Goal: Task Accomplishment & Management: Manage account settings

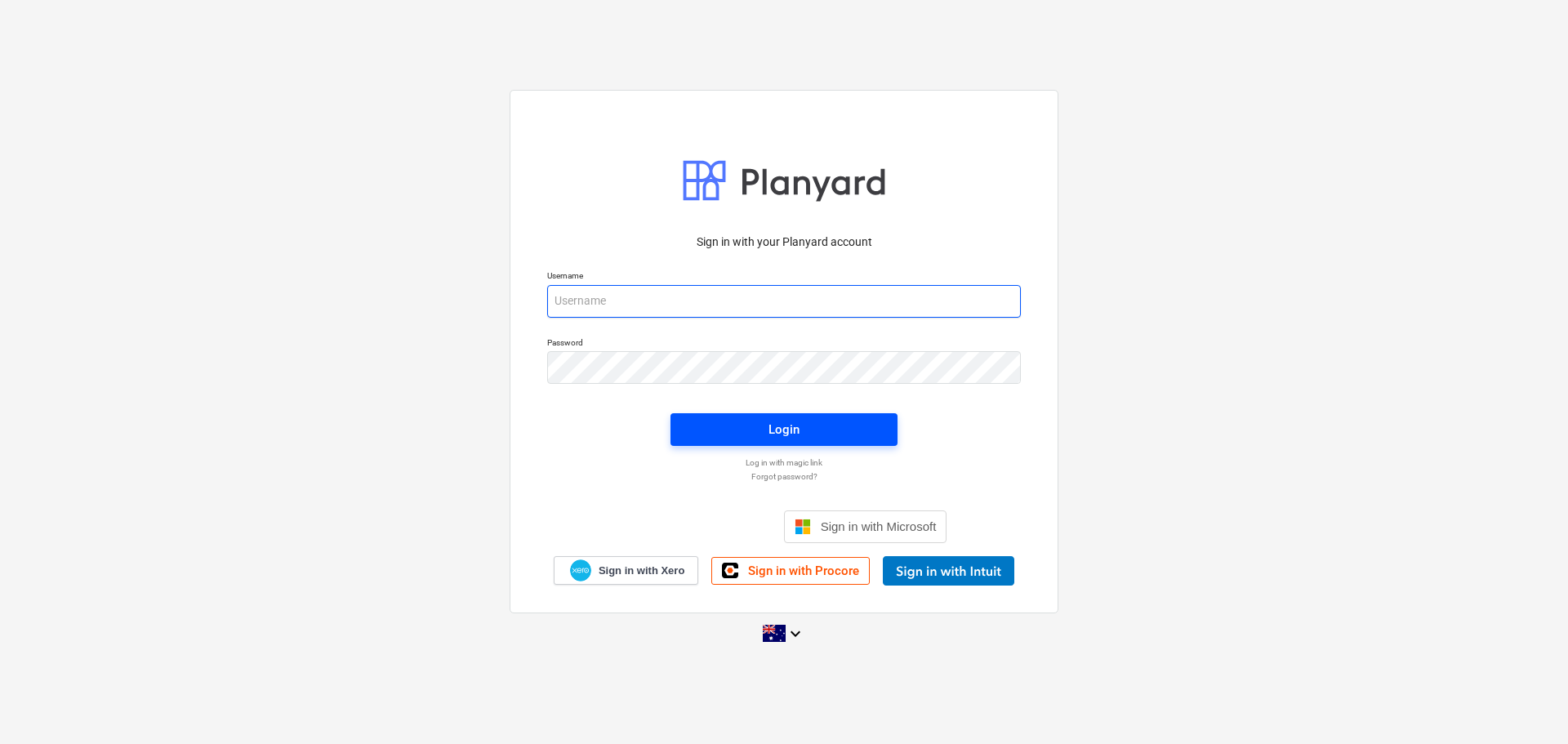
type input "[EMAIL_ADDRESS][DOMAIN_NAME]"
click at [803, 432] on span "Login" at bounding box center [784, 429] width 188 height 22
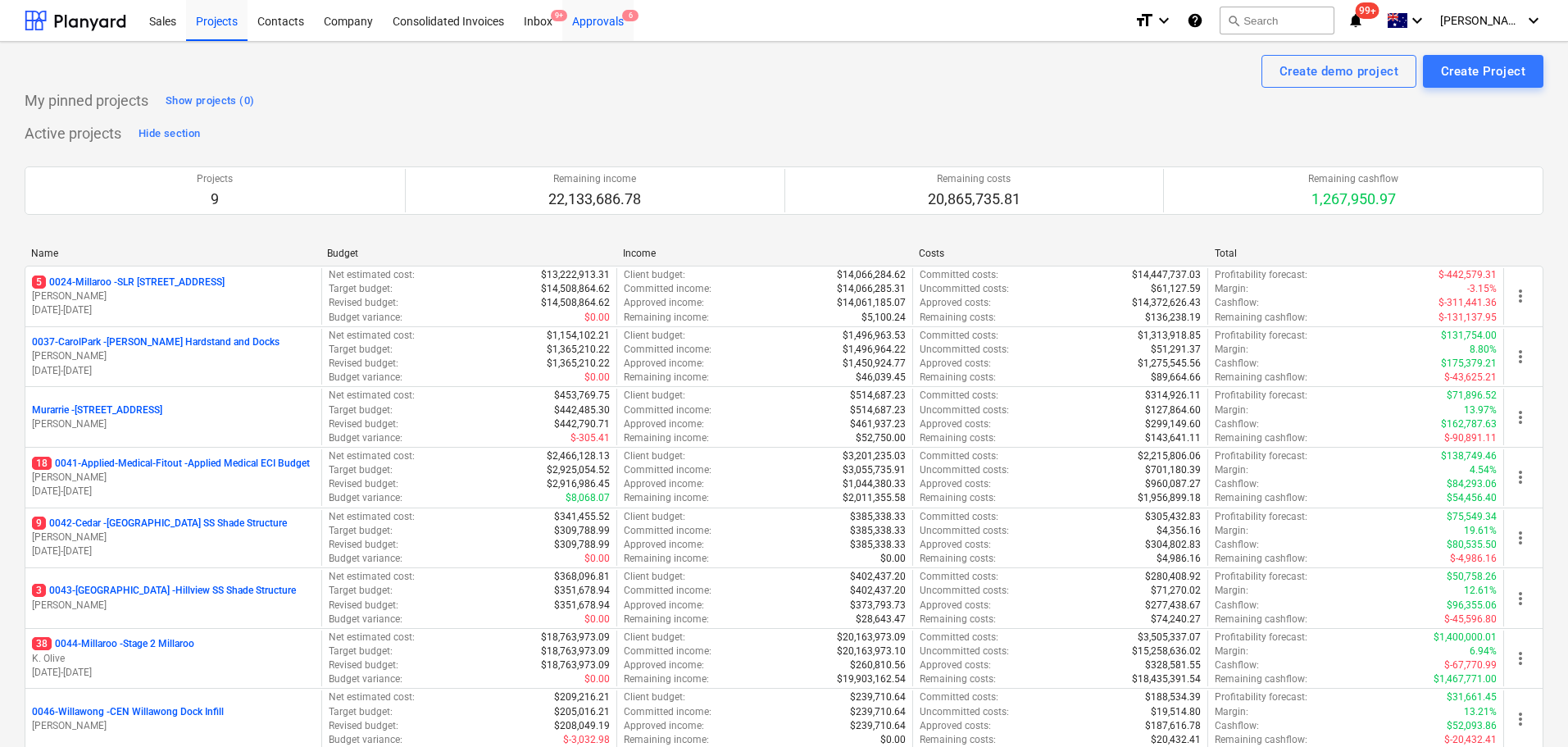
click at [596, 37] on div "Approvals 6" at bounding box center [597, 20] width 72 height 41
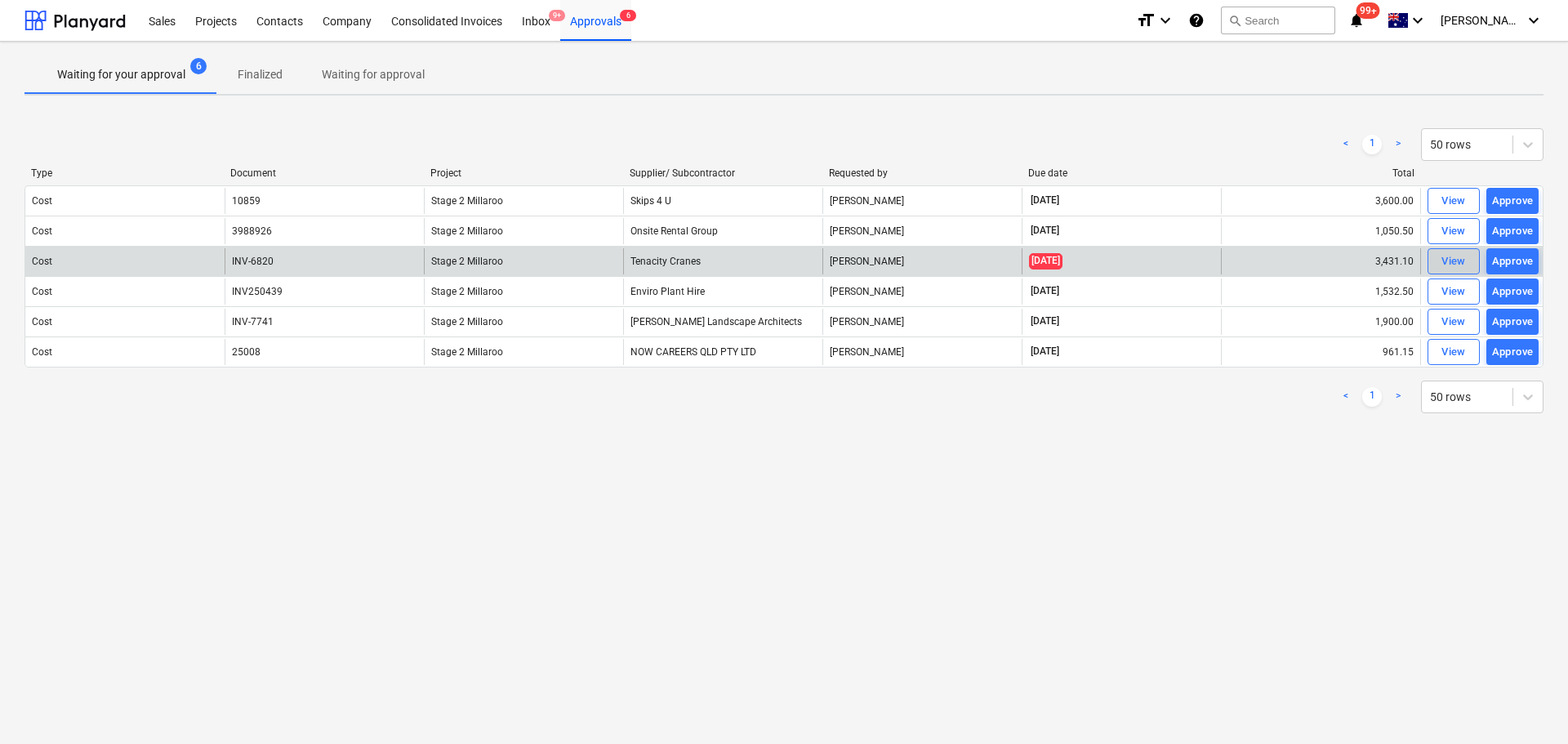
click at [1463, 260] on div "View" at bounding box center [1454, 261] width 24 height 19
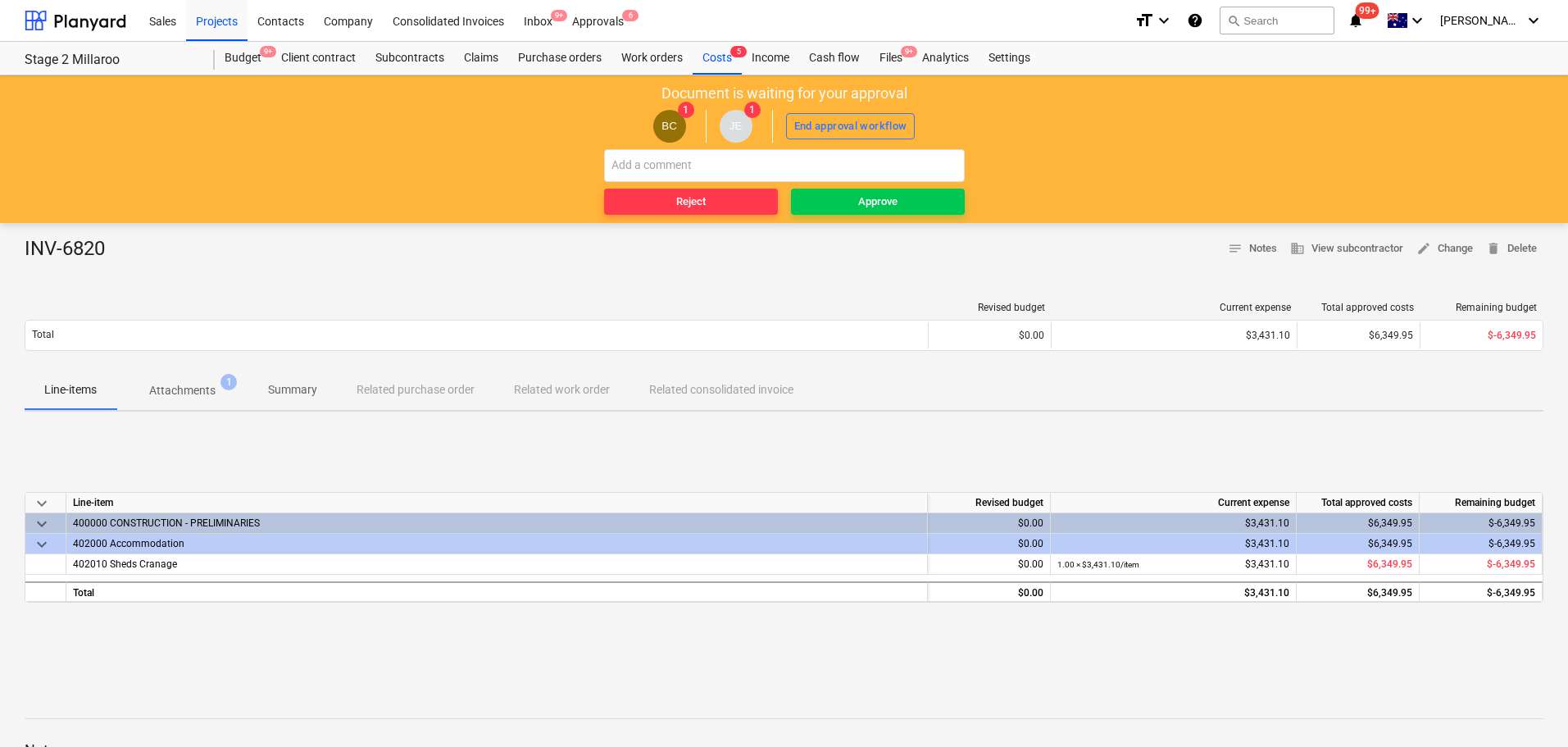
click at [177, 394] on p "Attachments" at bounding box center [182, 390] width 66 height 17
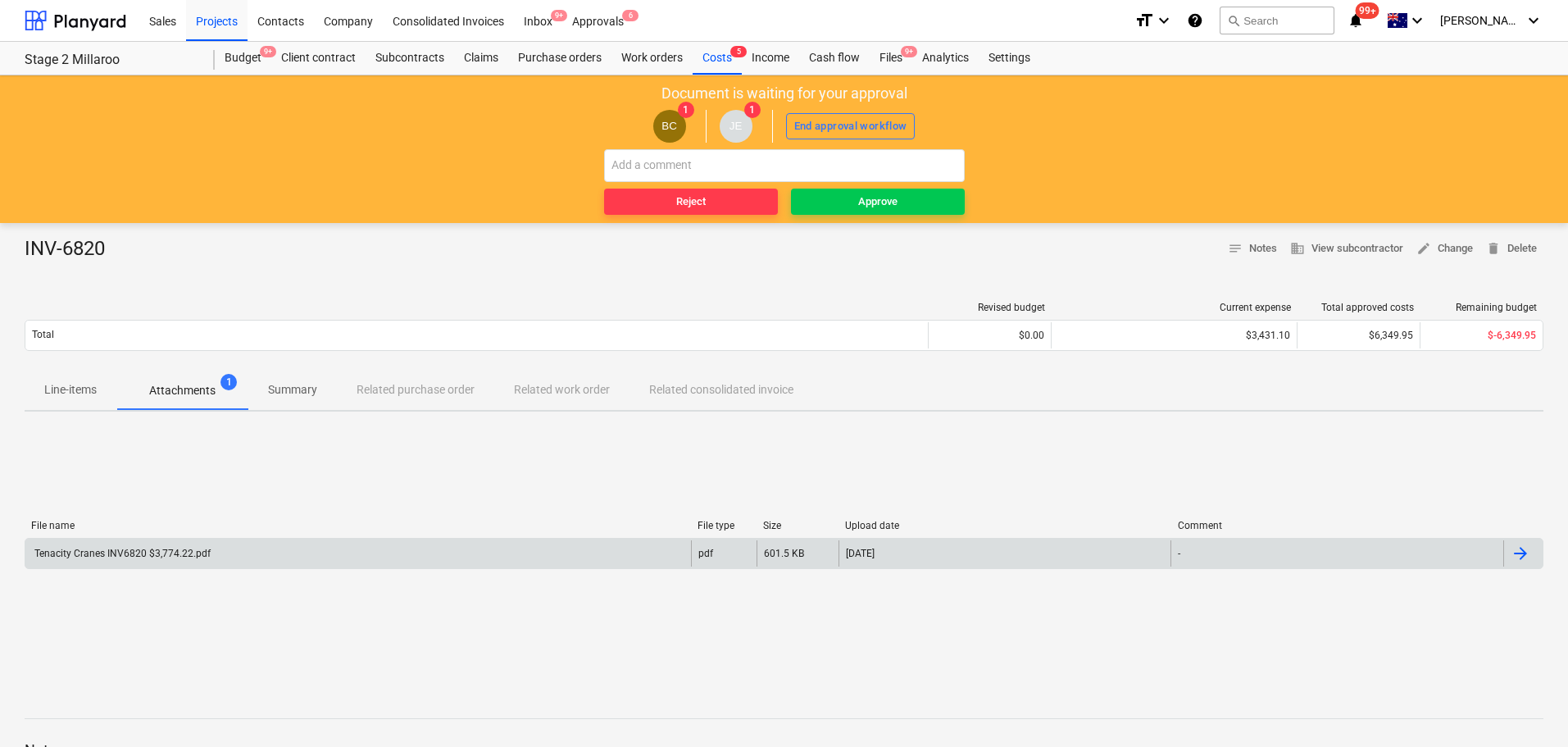
click at [128, 552] on div "Tenacity Cranes INV6820 $3,774.22.pdf" at bounding box center [121, 553] width 179 height 11
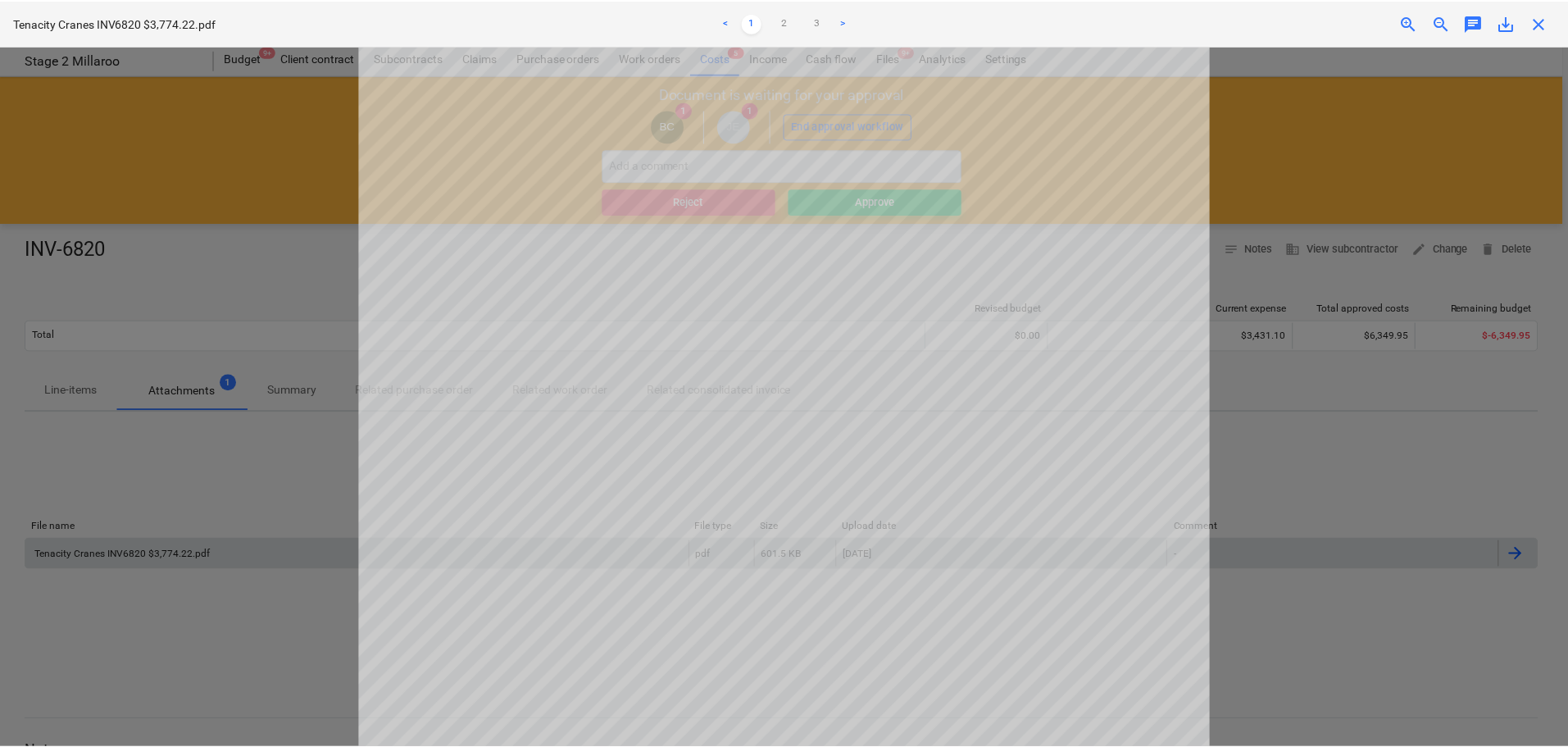
scroll to position [510, 0]
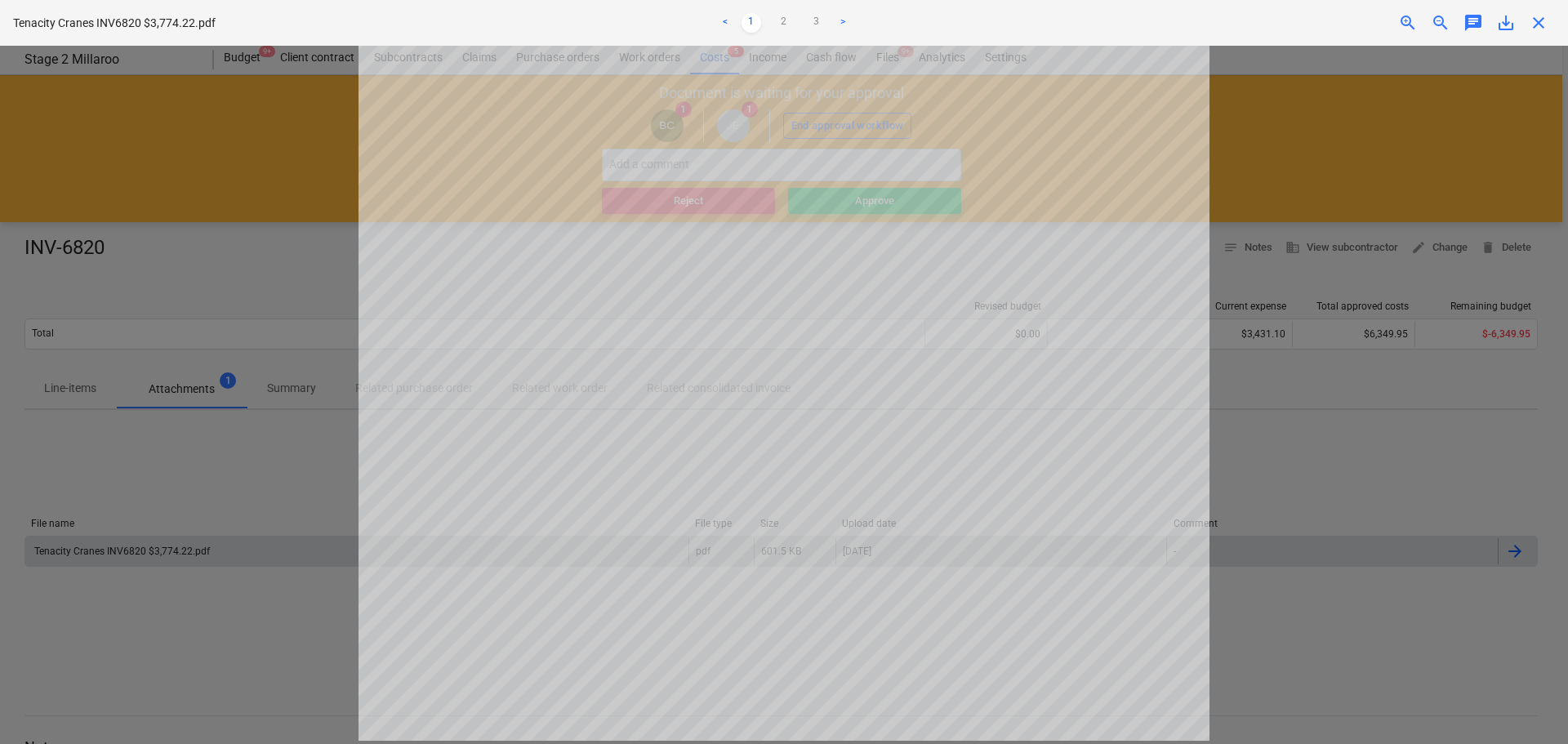
click at [1537, 28] on span "close" at bounding box center [1538, 22] width 20 height 20
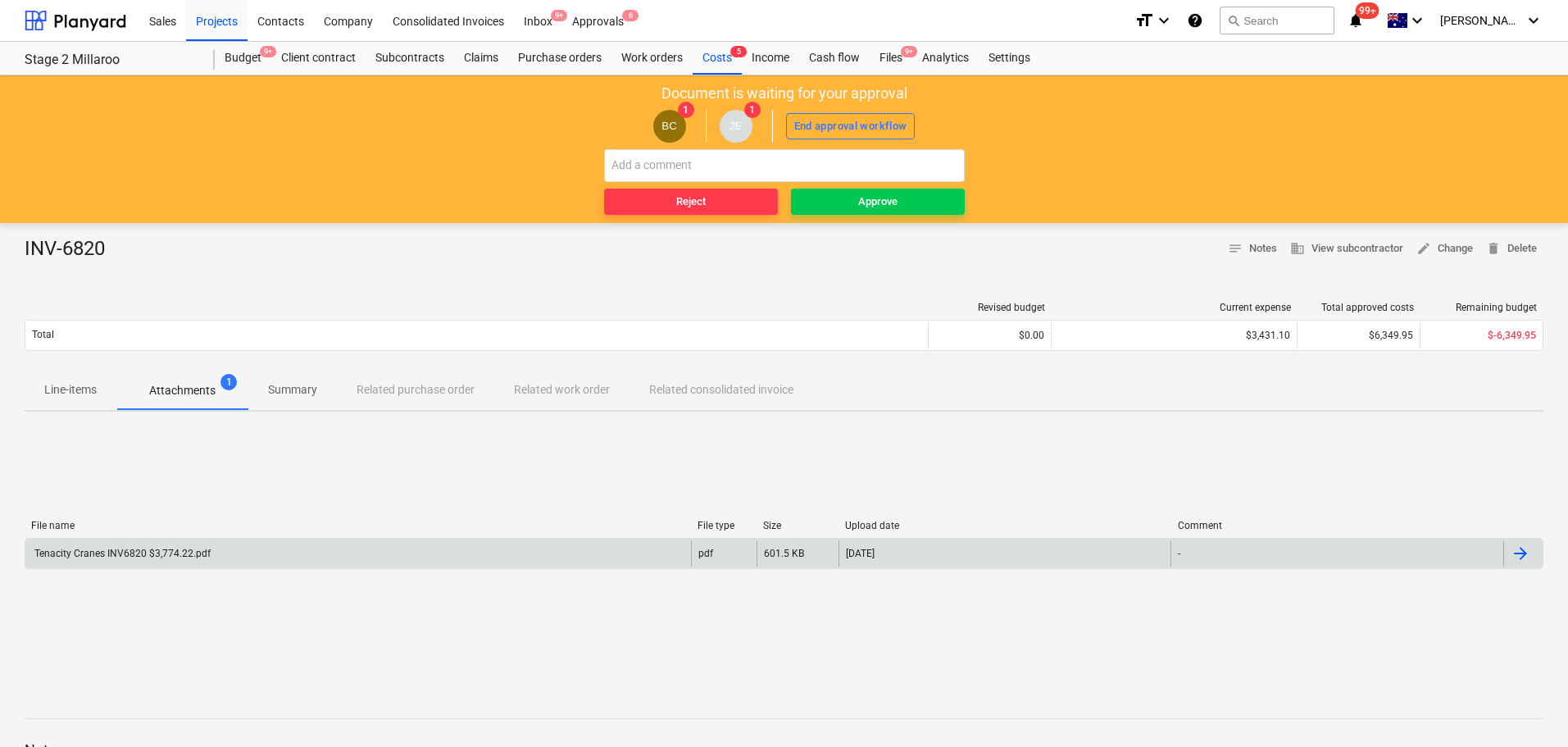
click at [92, 373] on button "Line-items" at bounding box center [70, 390] width 92 height 40
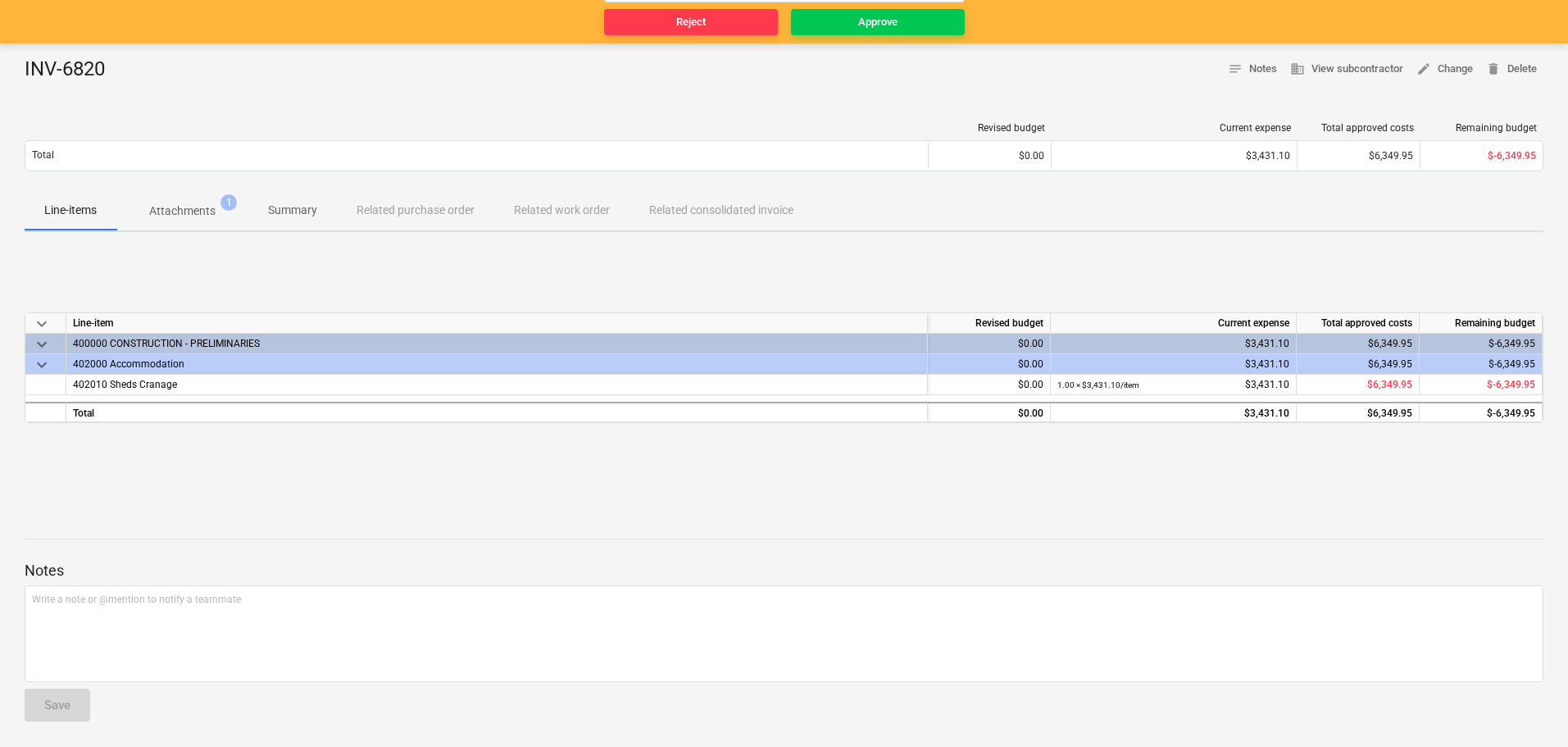
scroll to position [180, 0]
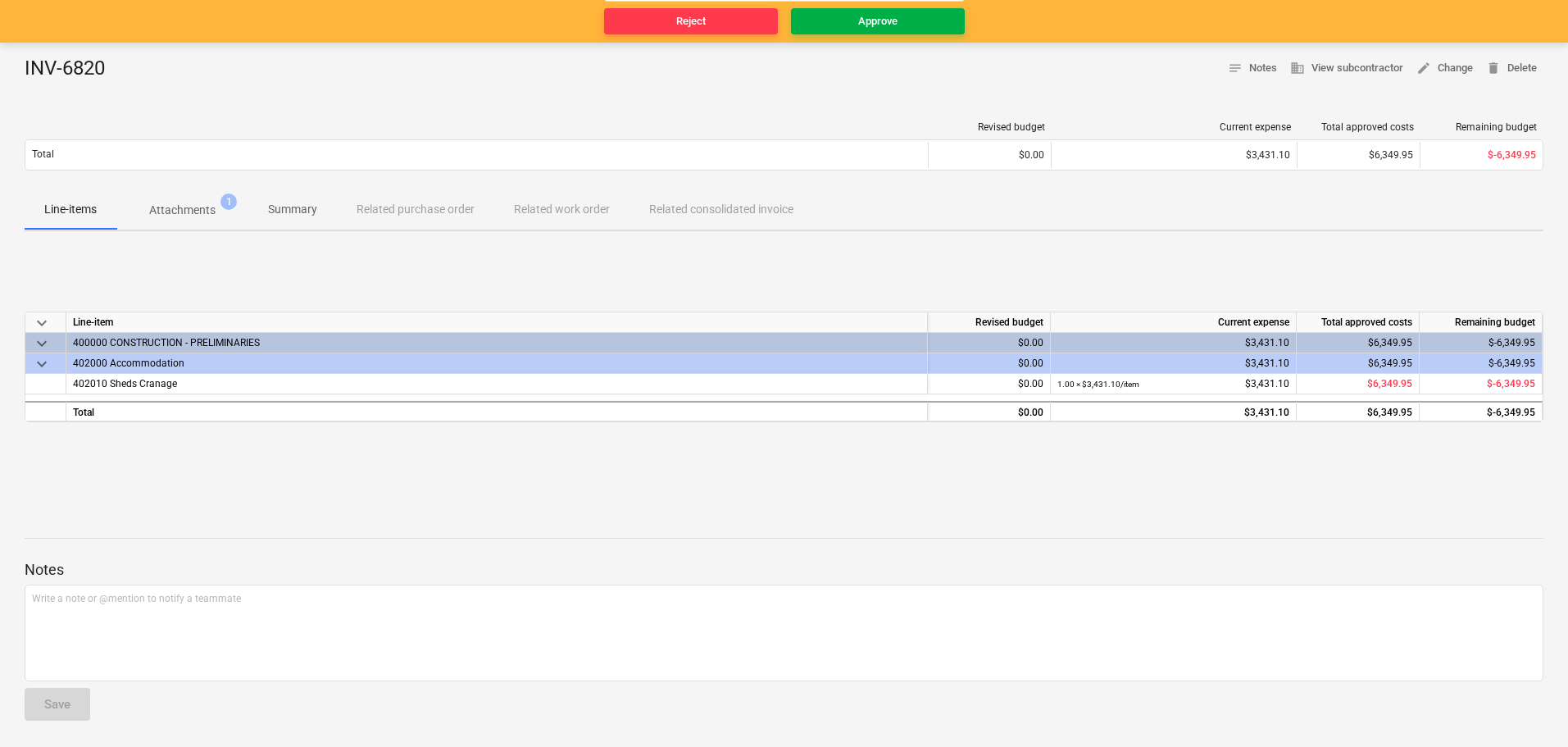
click at [877, 26] on div "Approve" at bounding box center [878, 22] width 40 height 19
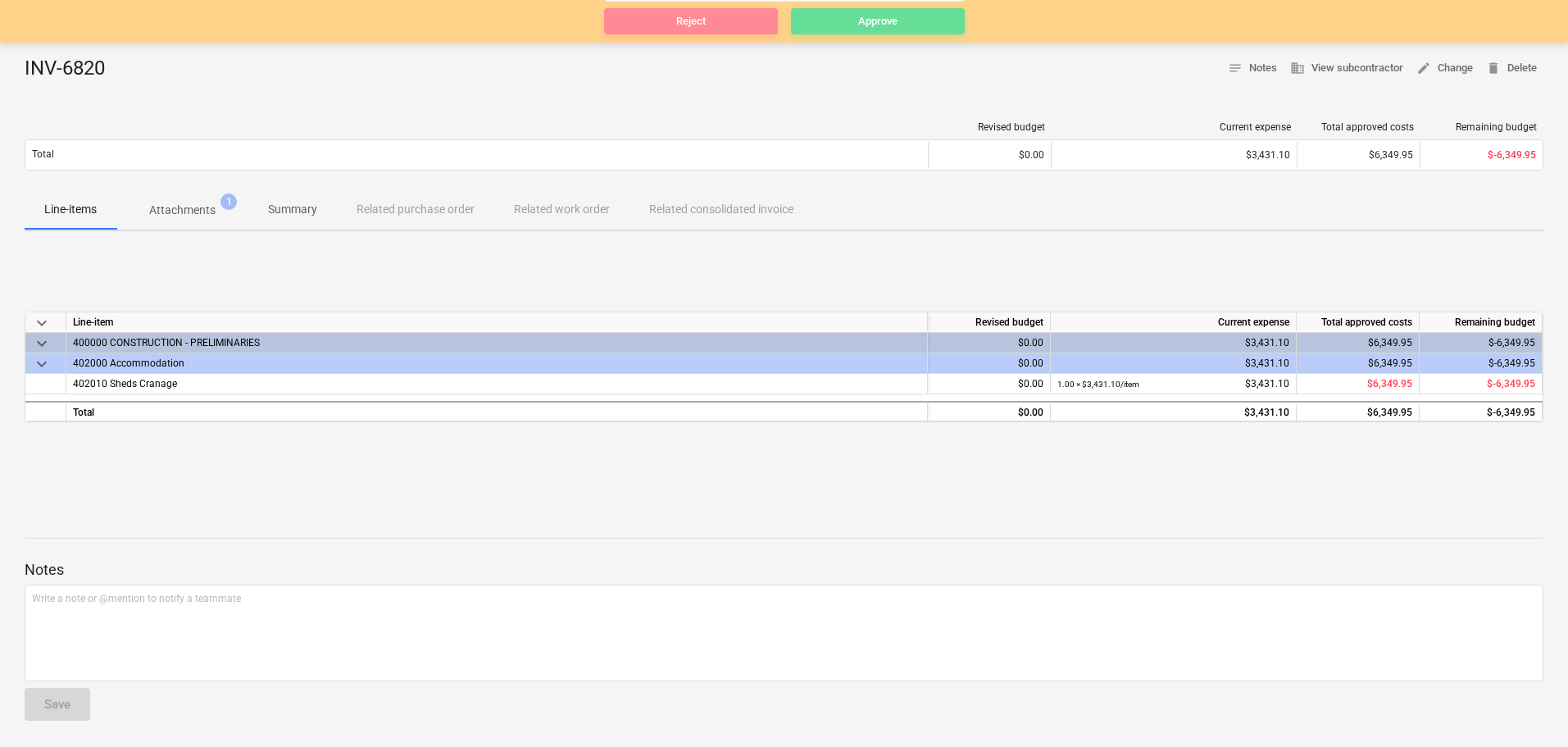
scroll to position [0, 0]
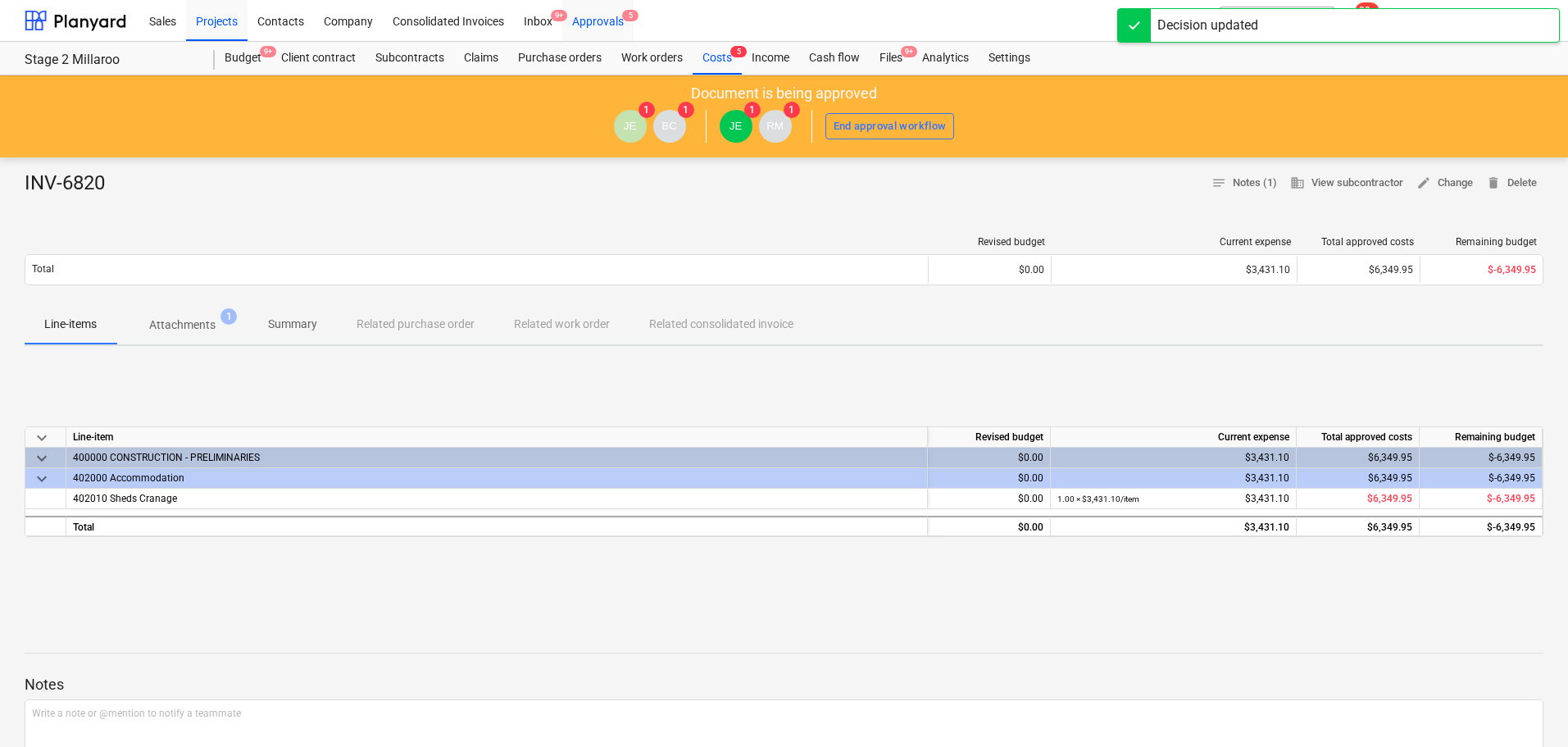
click at [605, 18] on div "Approvals 5" at bounding box center [597, 20] width 72 height 41
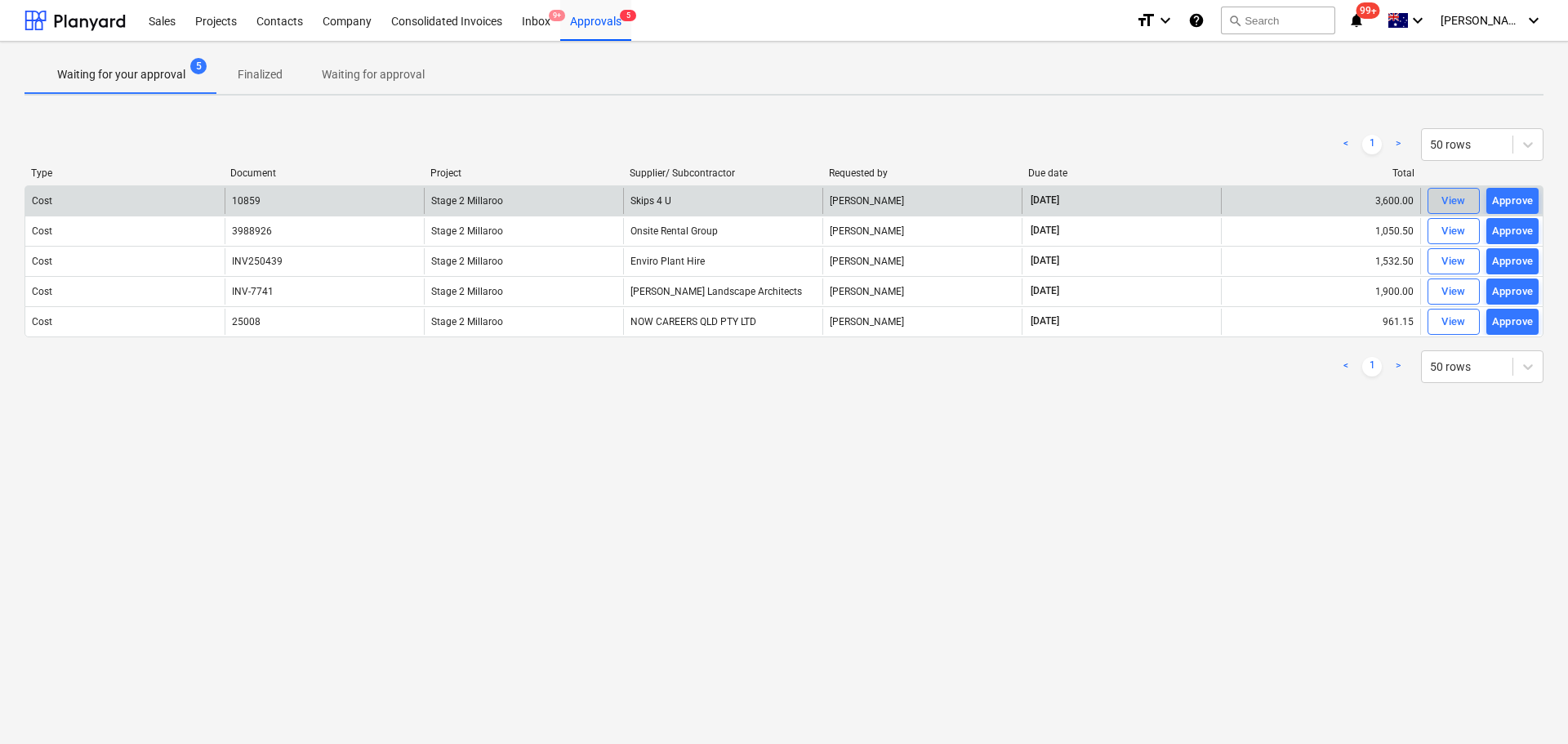
click at [1453, 197] on div "View" at bounding box center [1454, 201] width 24 height 19
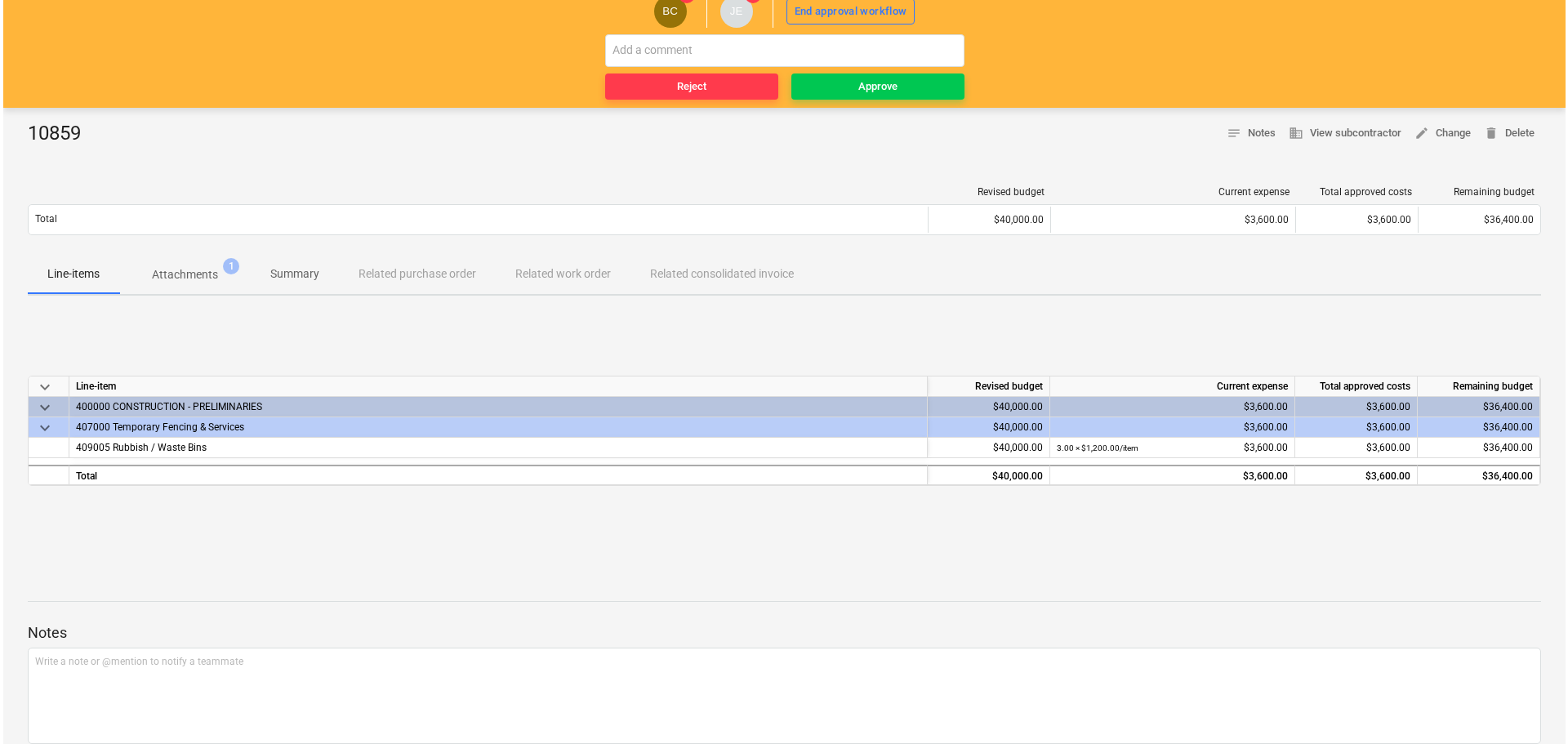
scroll to position [16, 0]
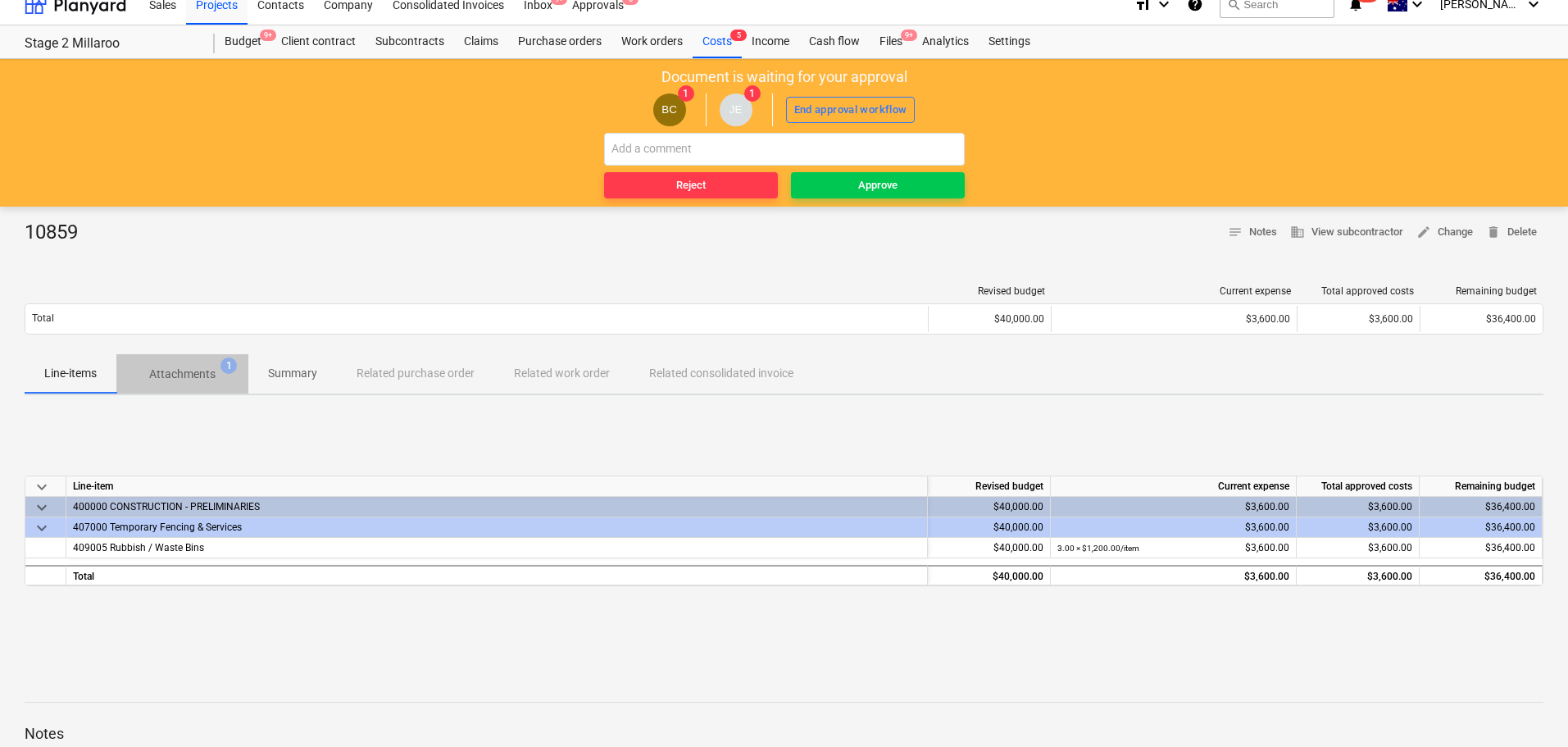
click at [215, 377] on p "Attachments" at bounding box center [182, 374] width 66 height 17
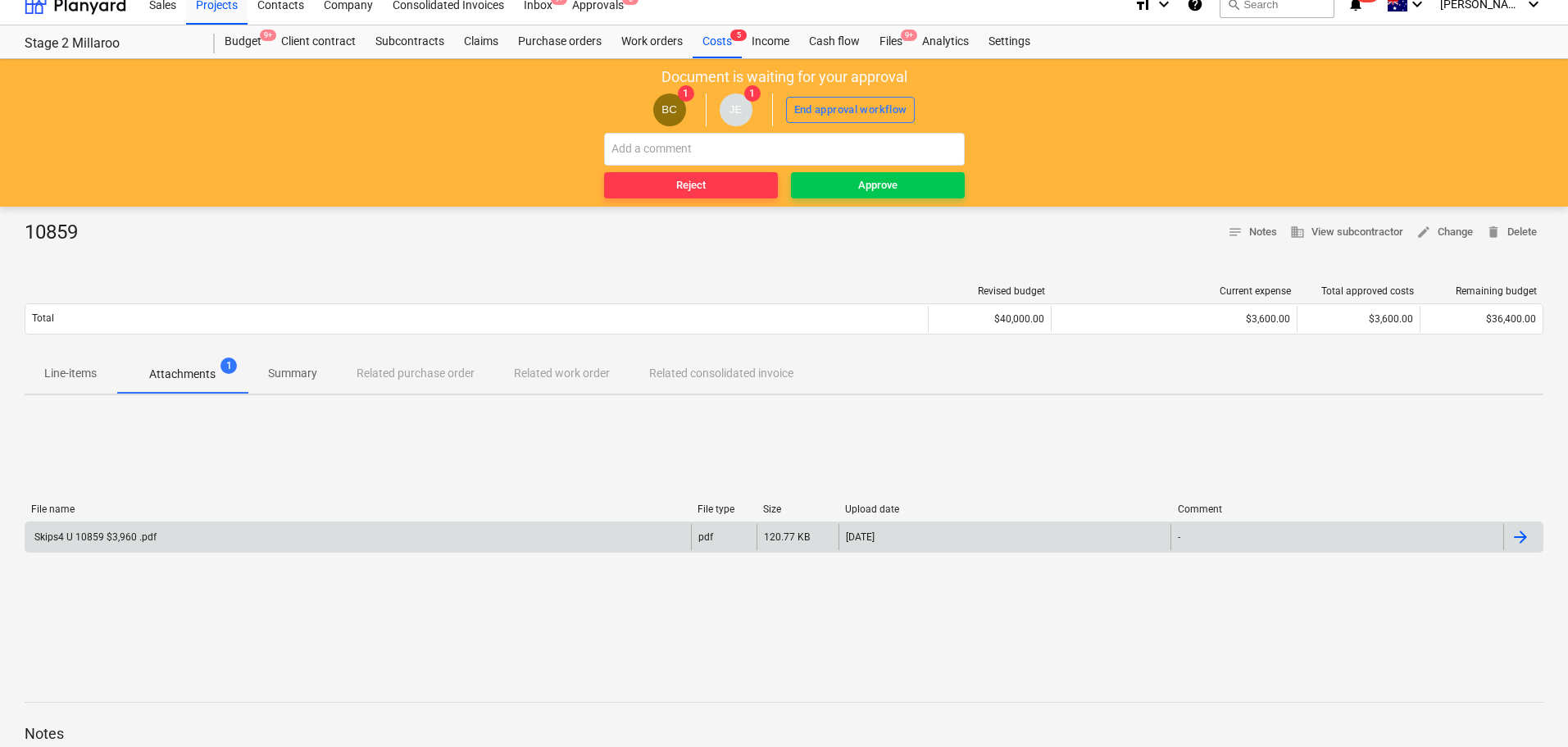
click at [155, 531] on div "Skips4 U 10859 $3,960 .pdf" at bounding box center [357, 537] width 666 height 26
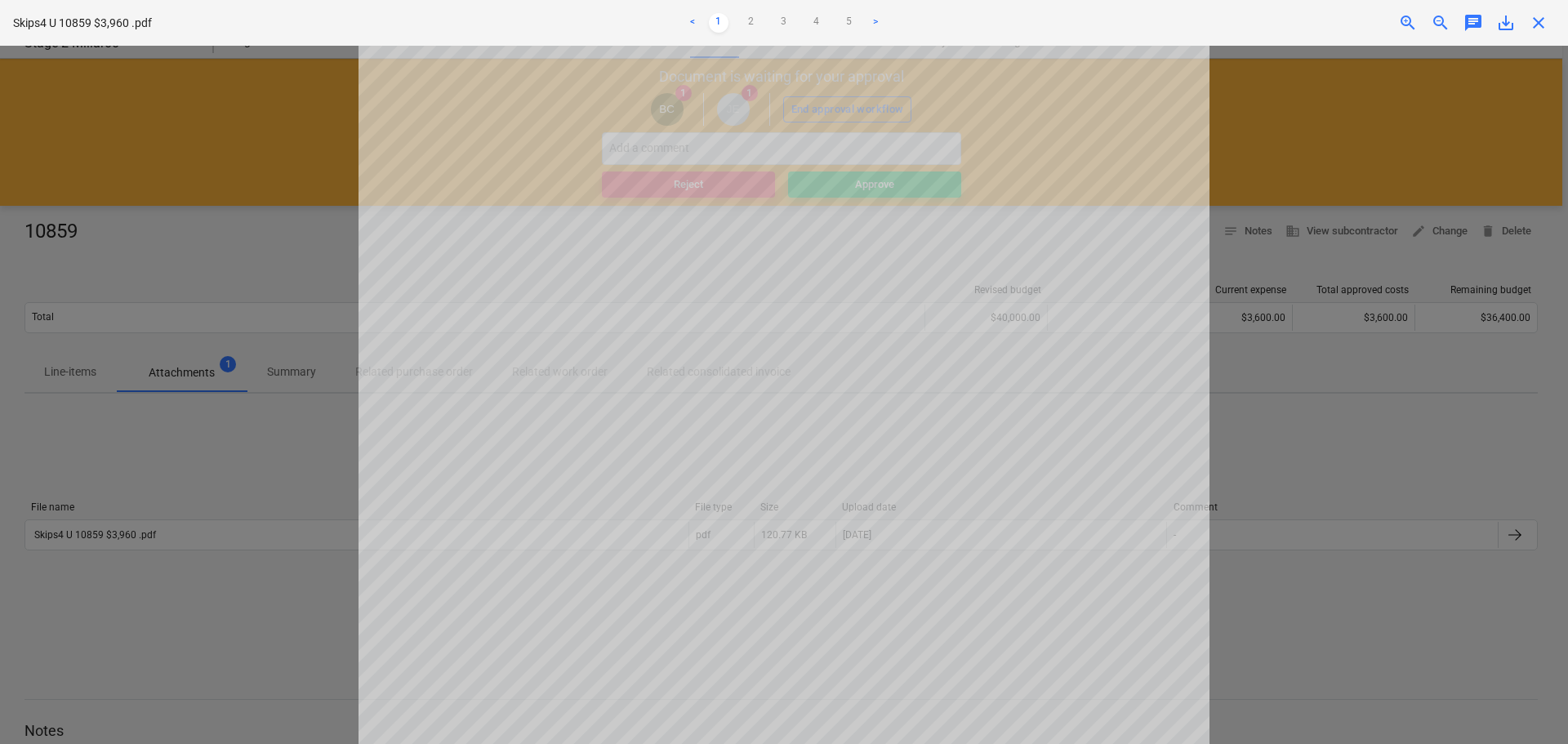
scroll to position [163, 0]
click at [753, 23] on link "2" at bounding box center [751, 22] width 20 height 20
click at [780, 23] on link "3" at bounding box center [784, 22] width 20 height 20
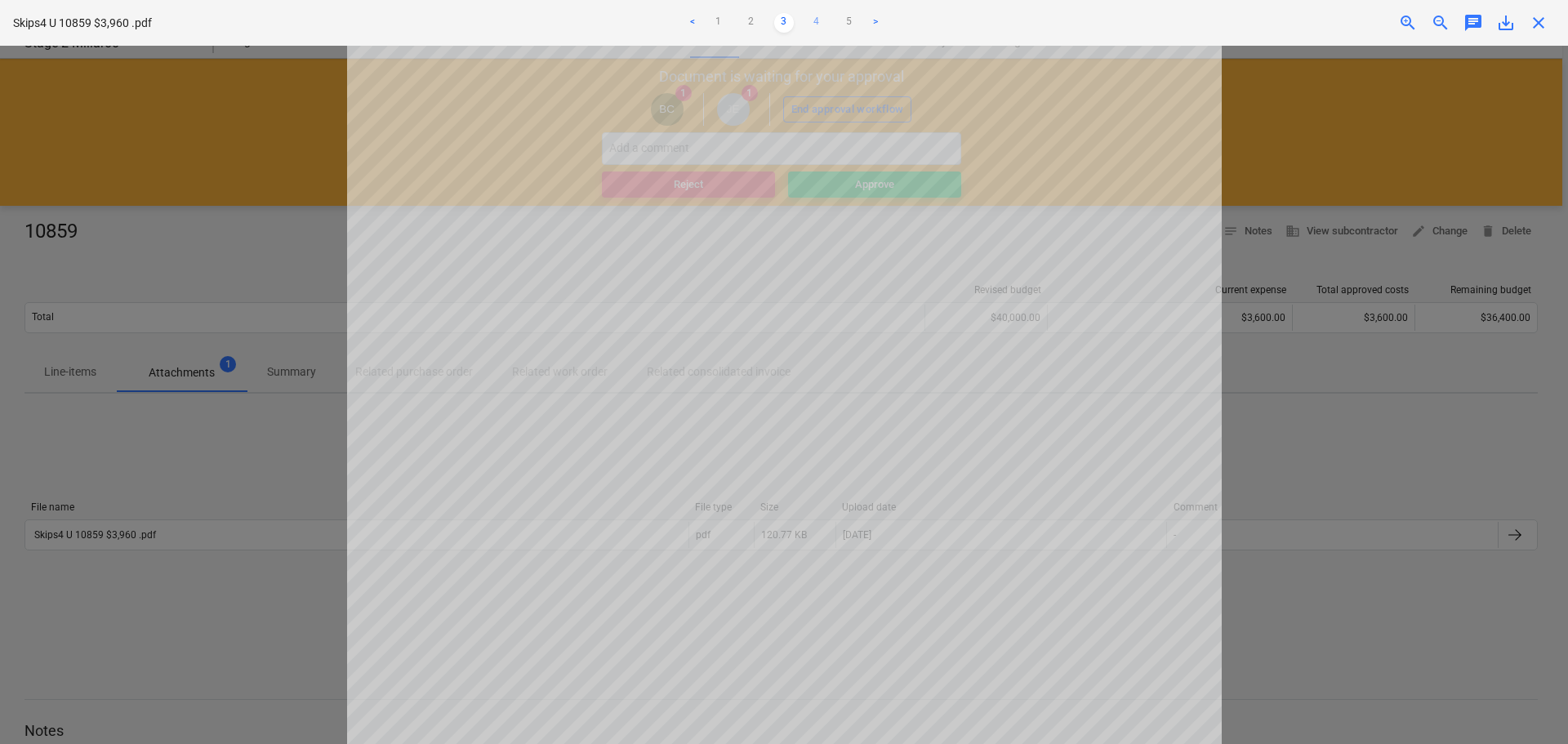
click at [815, 30] on link "4" at bounding box center [816, 22] width 20 height 20
click at [843, 25] on link "5" at bounding box center [849, 22] width 20 height 20
click at [1536, 21] on span "close" at bounding box center [1538, 22] width 20 height 20
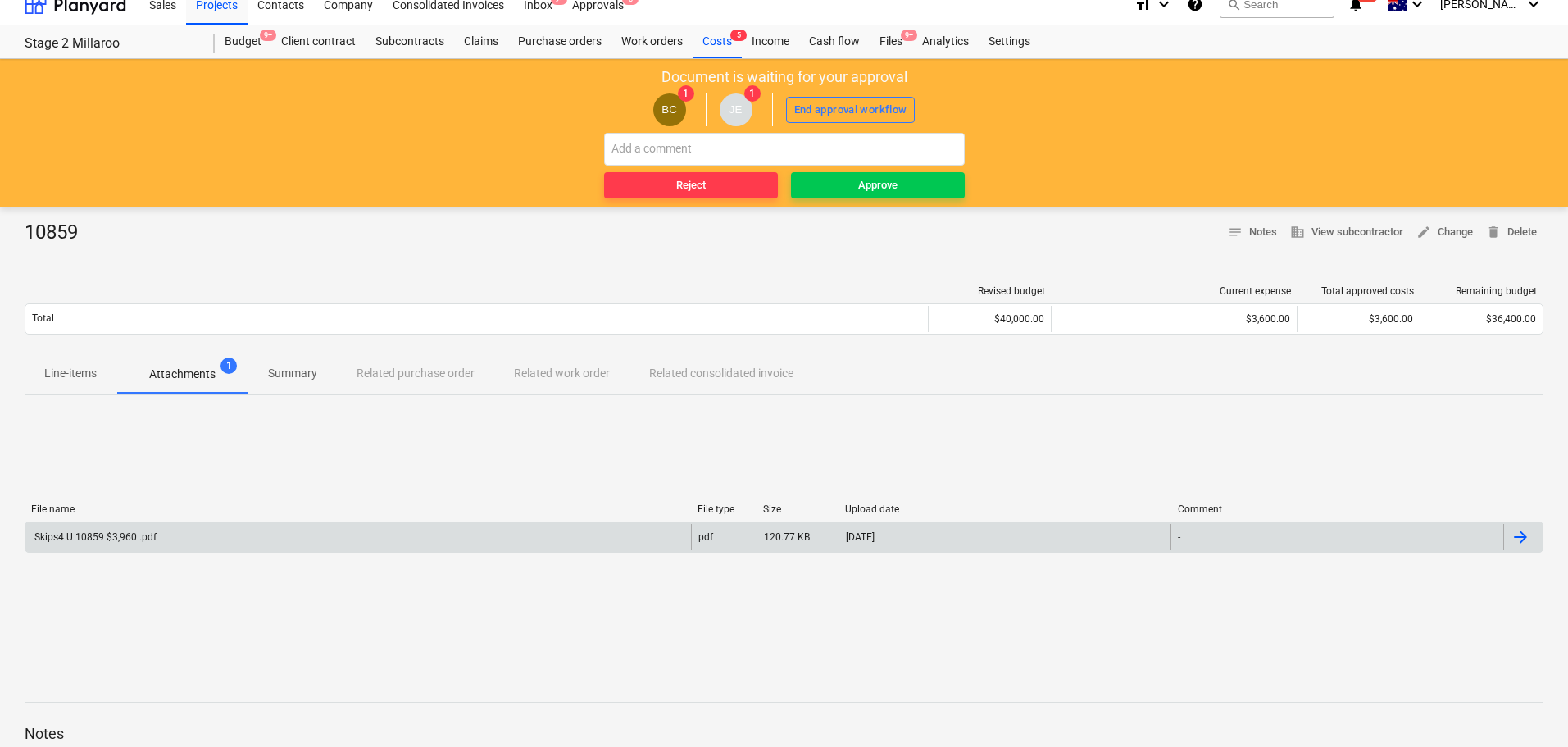
click at [110, 531] on div "Skips4 U 10859 $3,960 .pdf" at bounding box center [94, 536] width 124 height 11
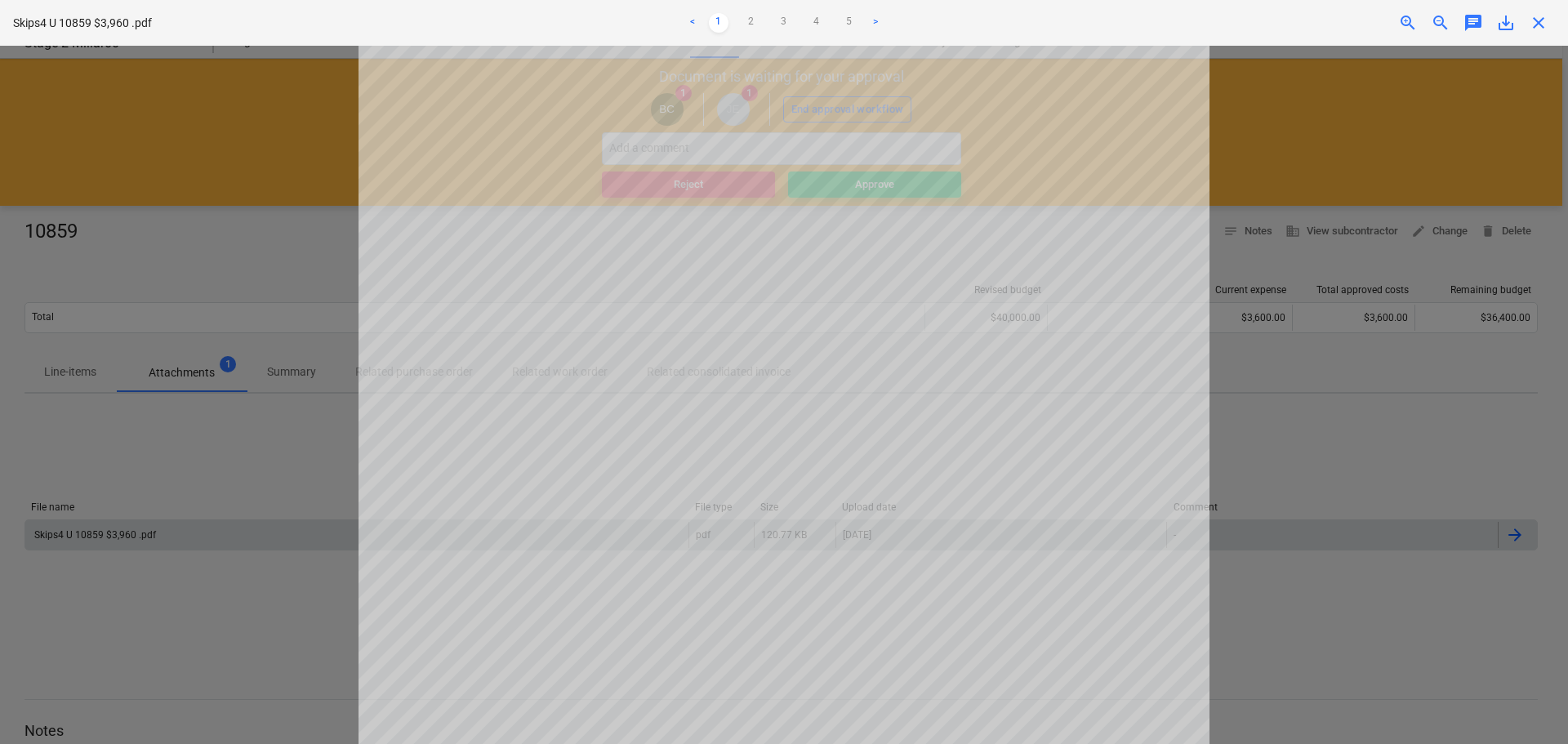
drag, startPoint x: 1537, startPoint y: 24, endPoint x: 1527, endPoint y: 26, distance: 10.2
click at [1537, 24] on span "close" at bounding box center [1538, 22] width 20 height 20
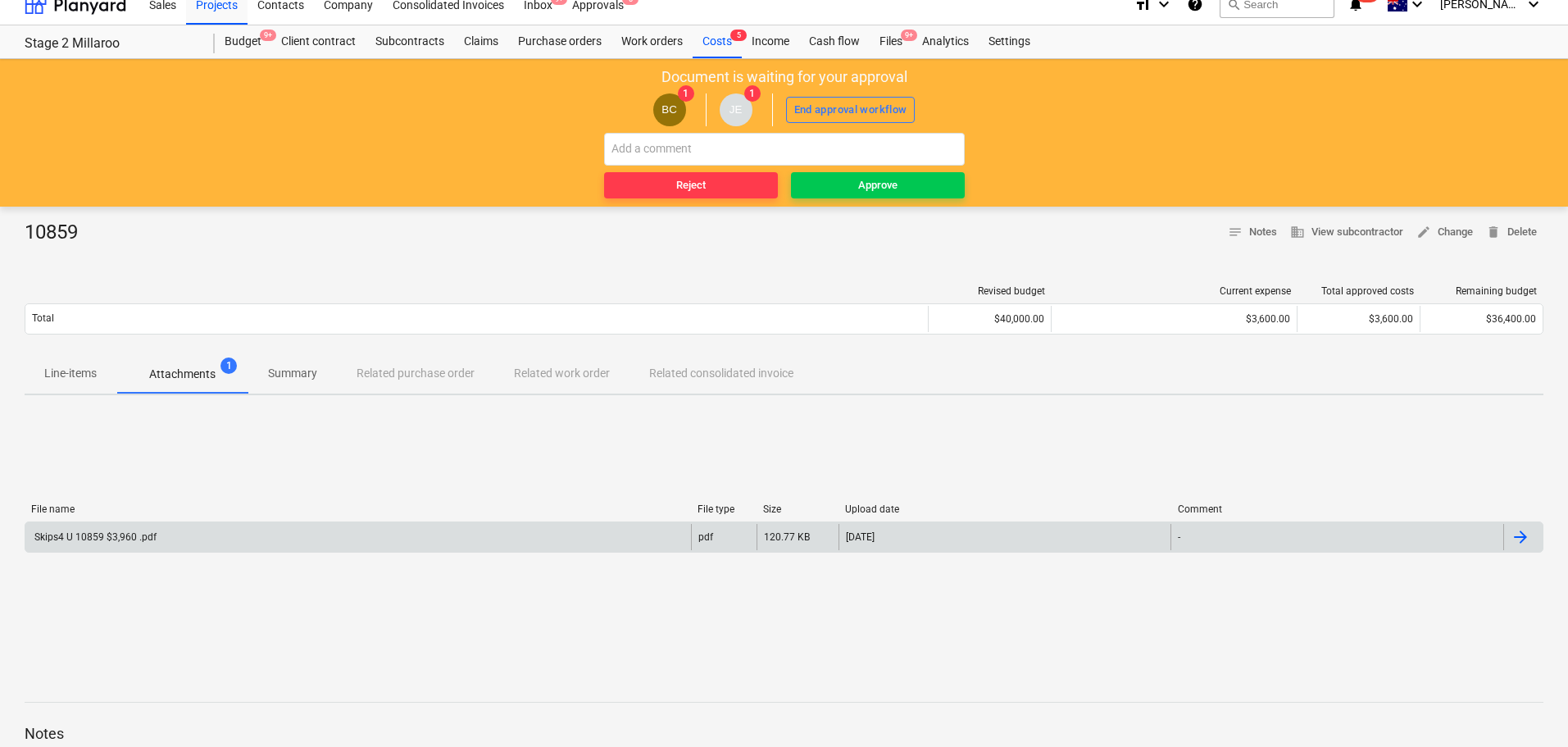
scroll to position [180, 0]
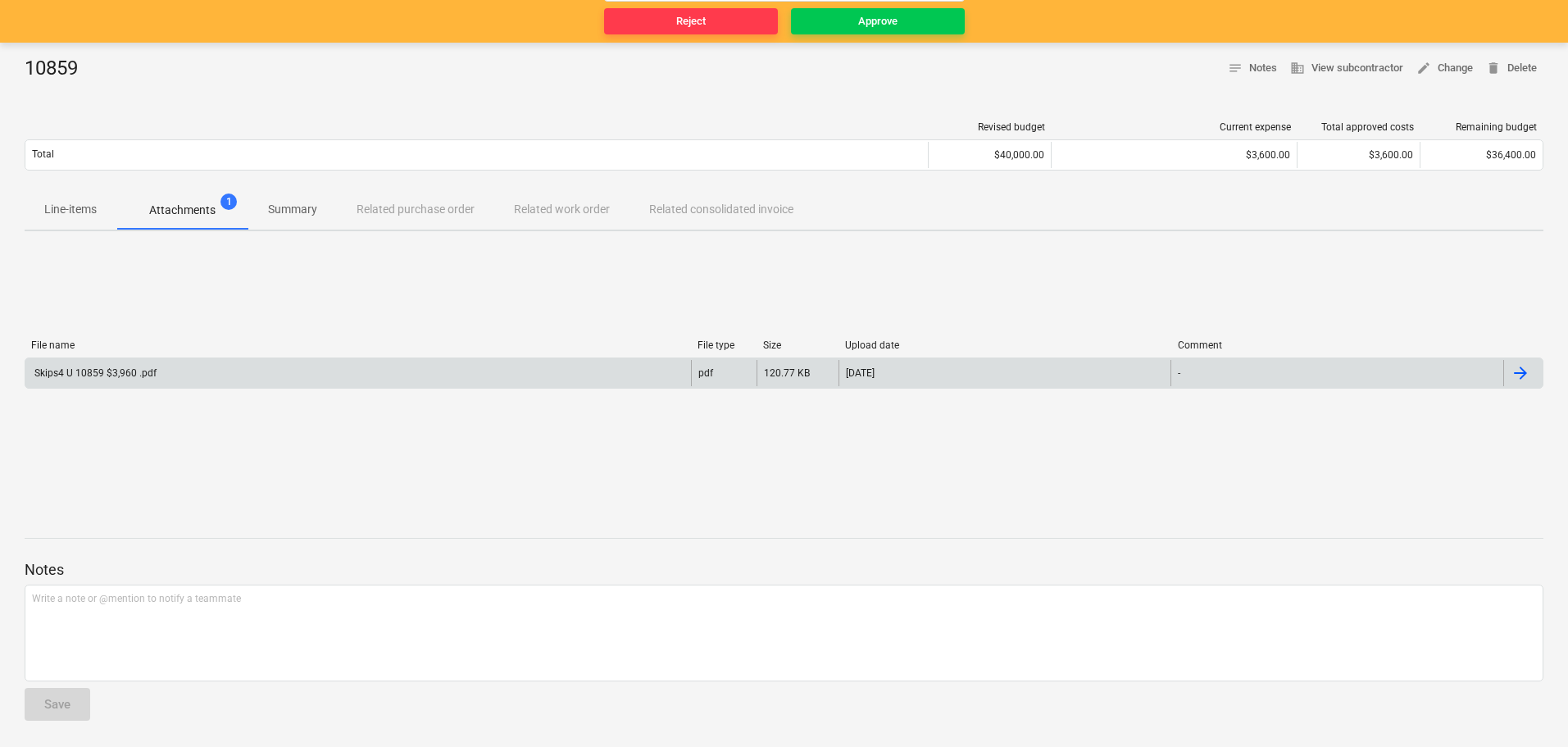
click at [99, 205] on span "Line-items" at bounding box center [70, 209] width 92 height 27
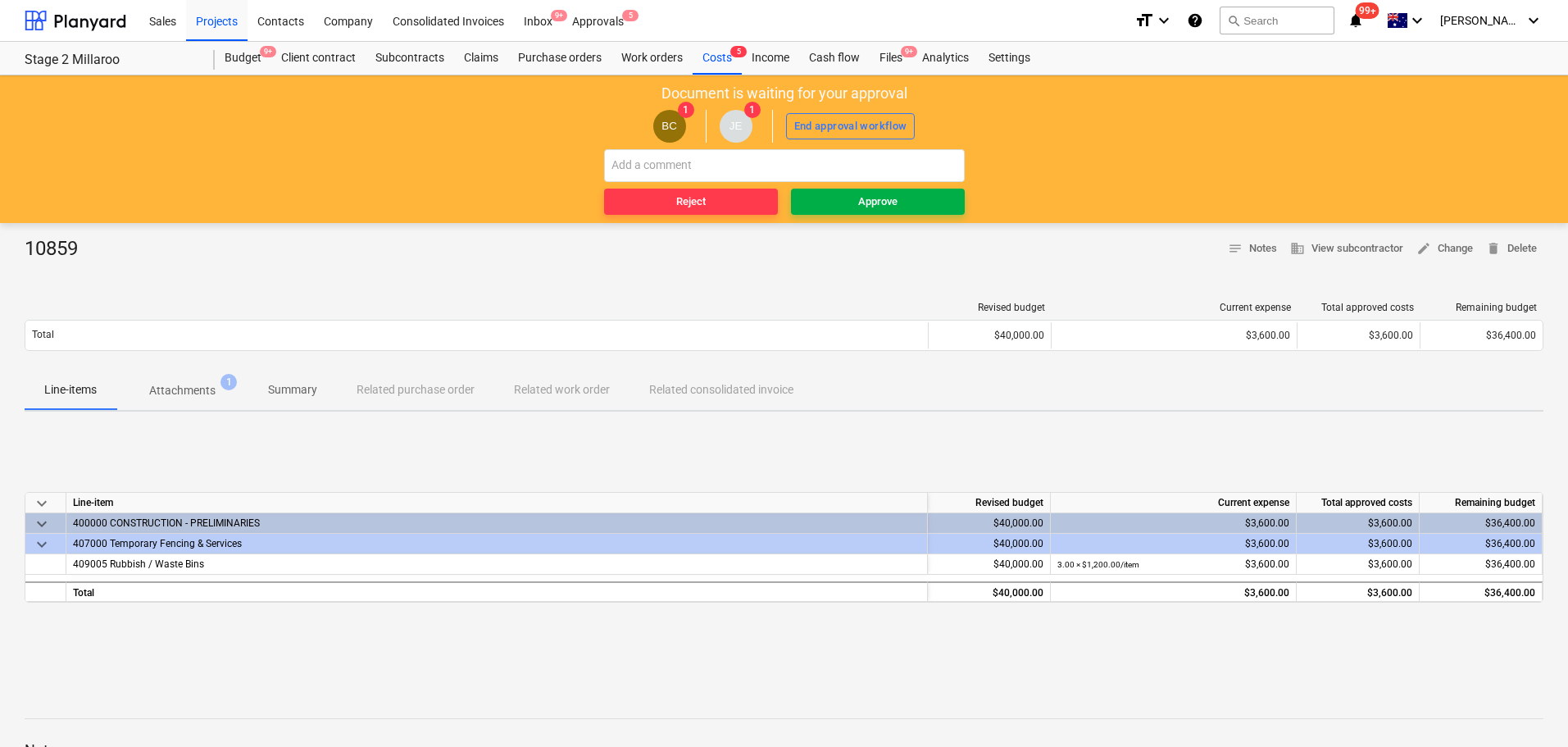
click at [907, 213] on button "Approve" at bounding box center [877, 201] width 174 height 26
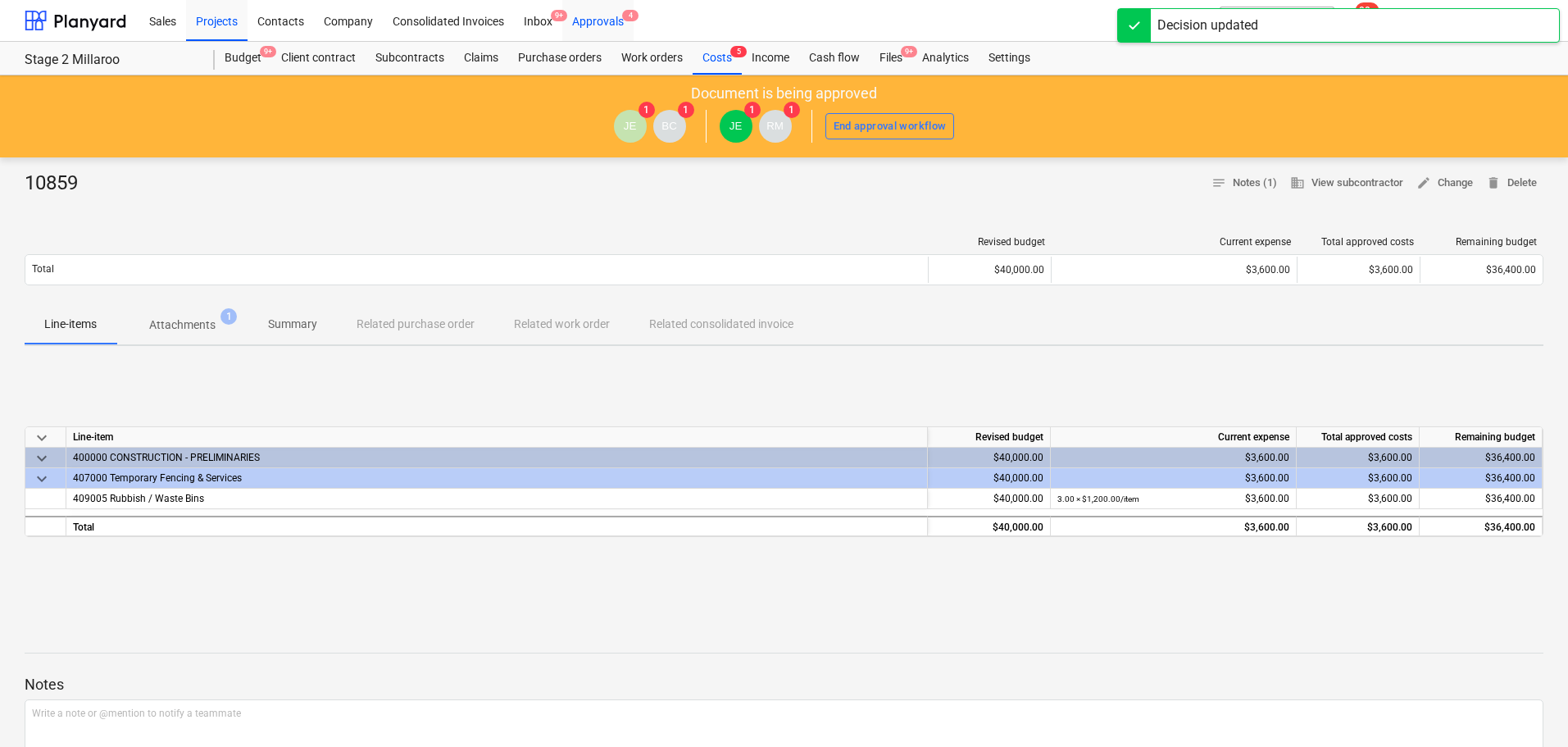
click at [623, 29] on div "Approvals 4" at bounding box center [597, 20] width 72 height 41
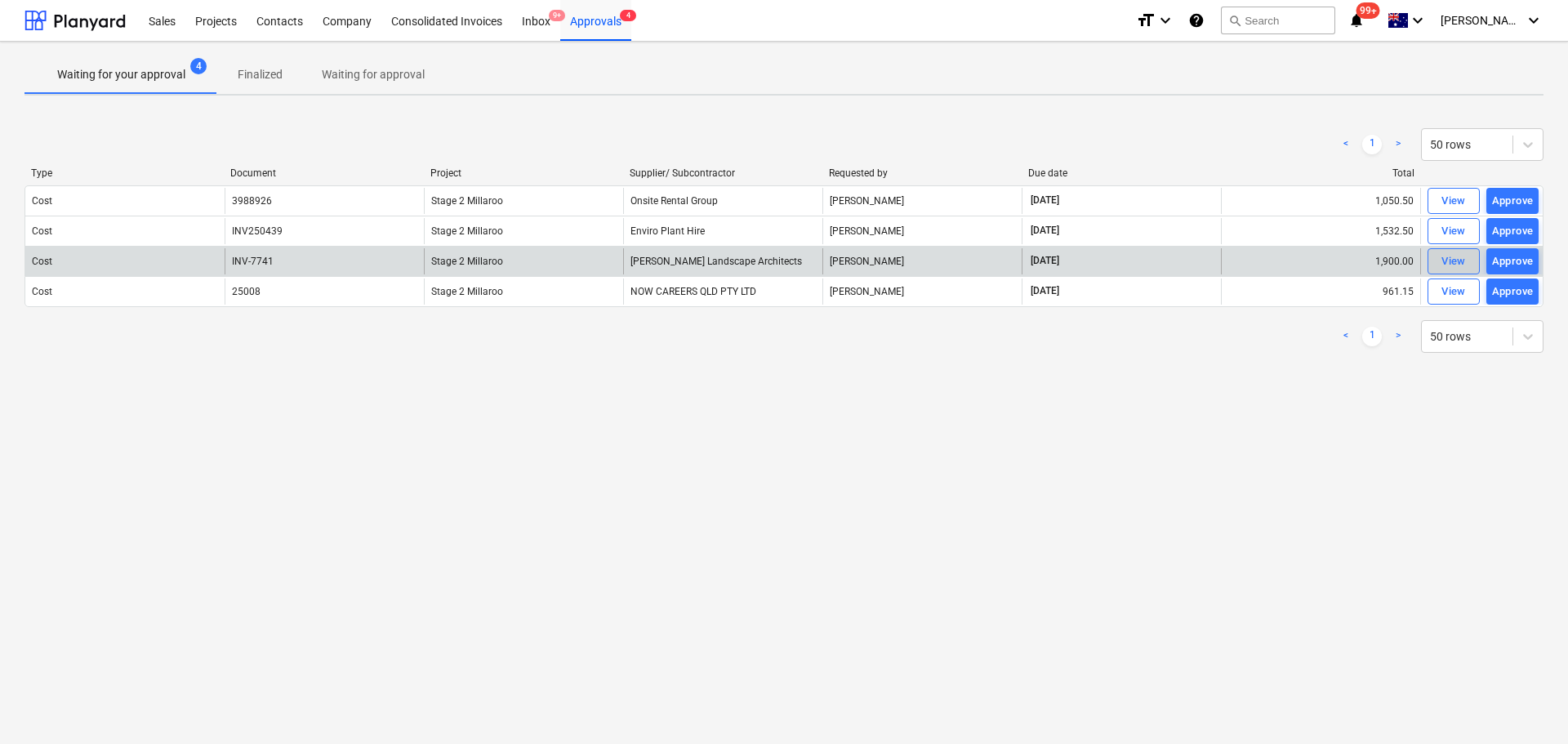
click at [1450, 261] on div "View" at bounding box center [1454, 261] width 24 height 19
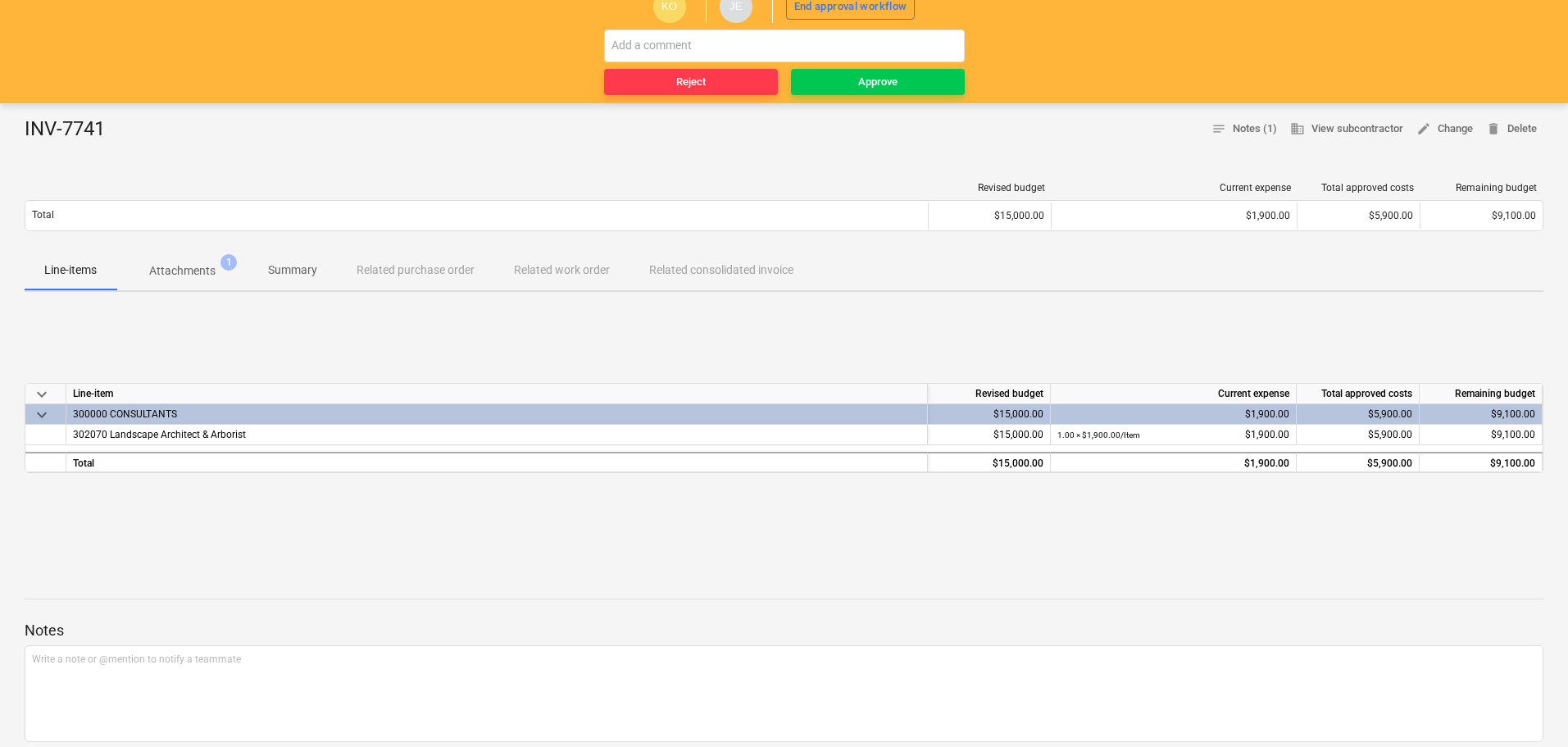
scroll to position [19, 0]
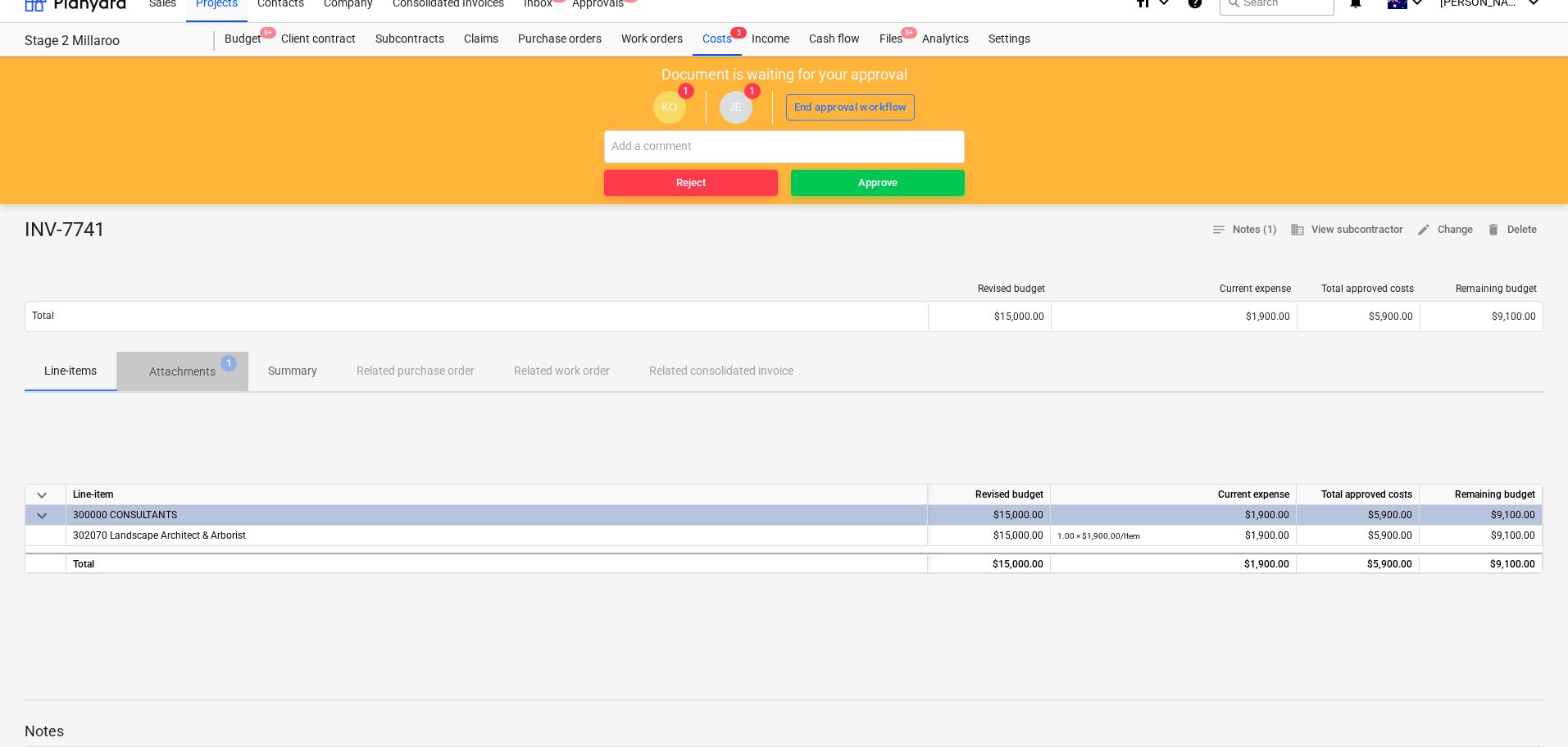
click at [203, 379] on p "Attachments" at bounding box center [182, 372] width 66 height 17
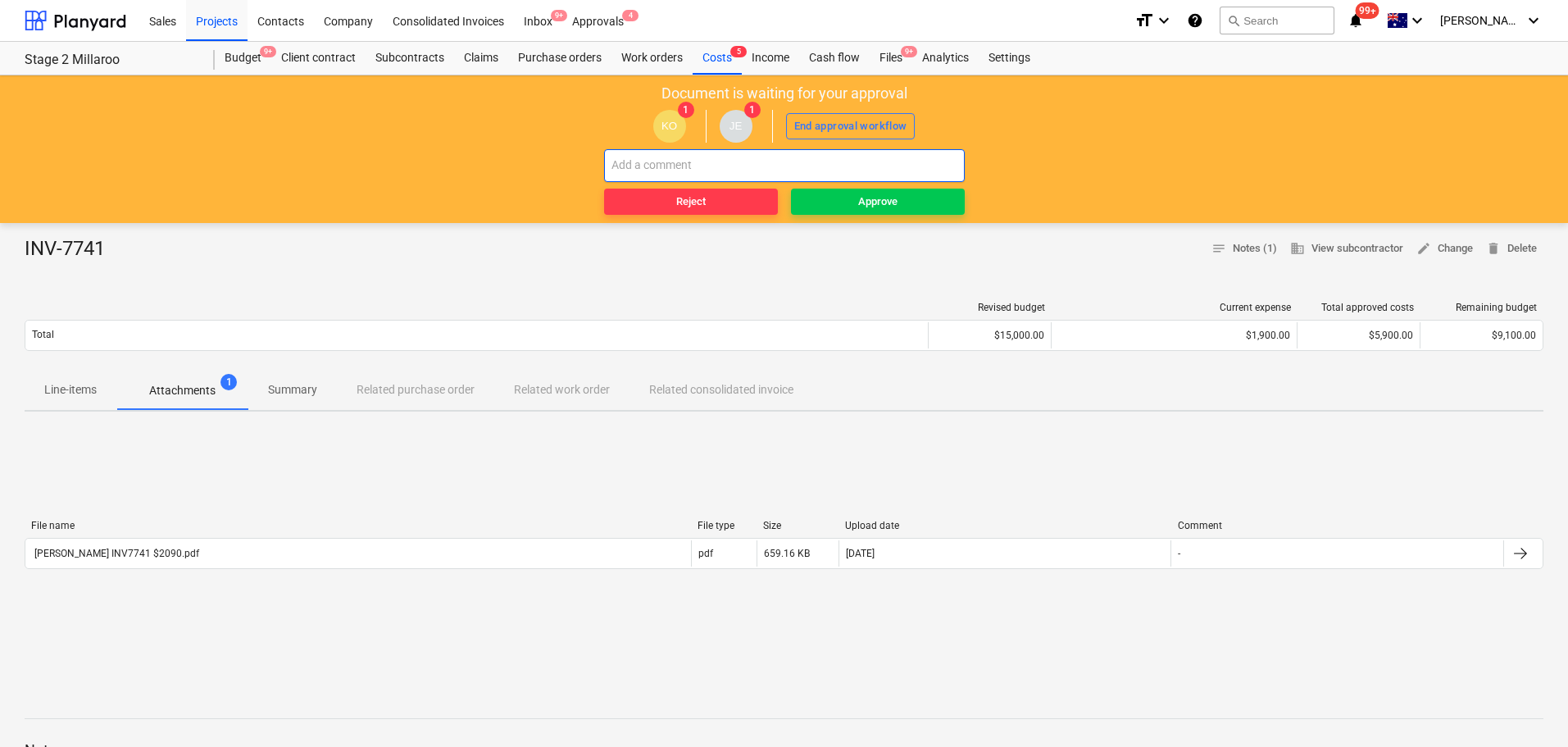
click at [704, 168] on input "text" at bounding box center [785, 166] width 361 height 33
type input "Kal. this needs to be a claim as per the agreement. not standalone invoice."
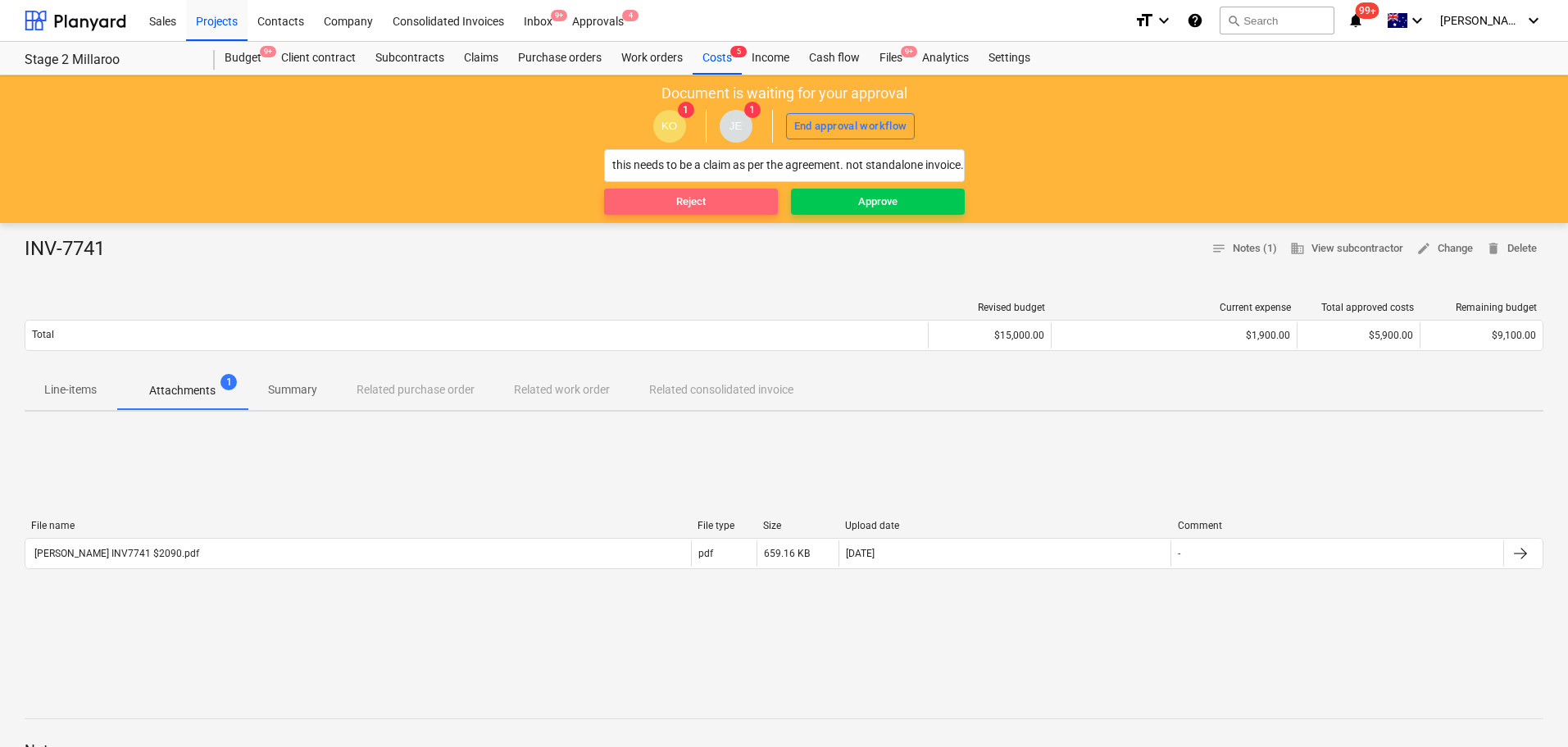
click at [730, 201] on span "Reject" at bounding box center [691, 202] width 161 height 19
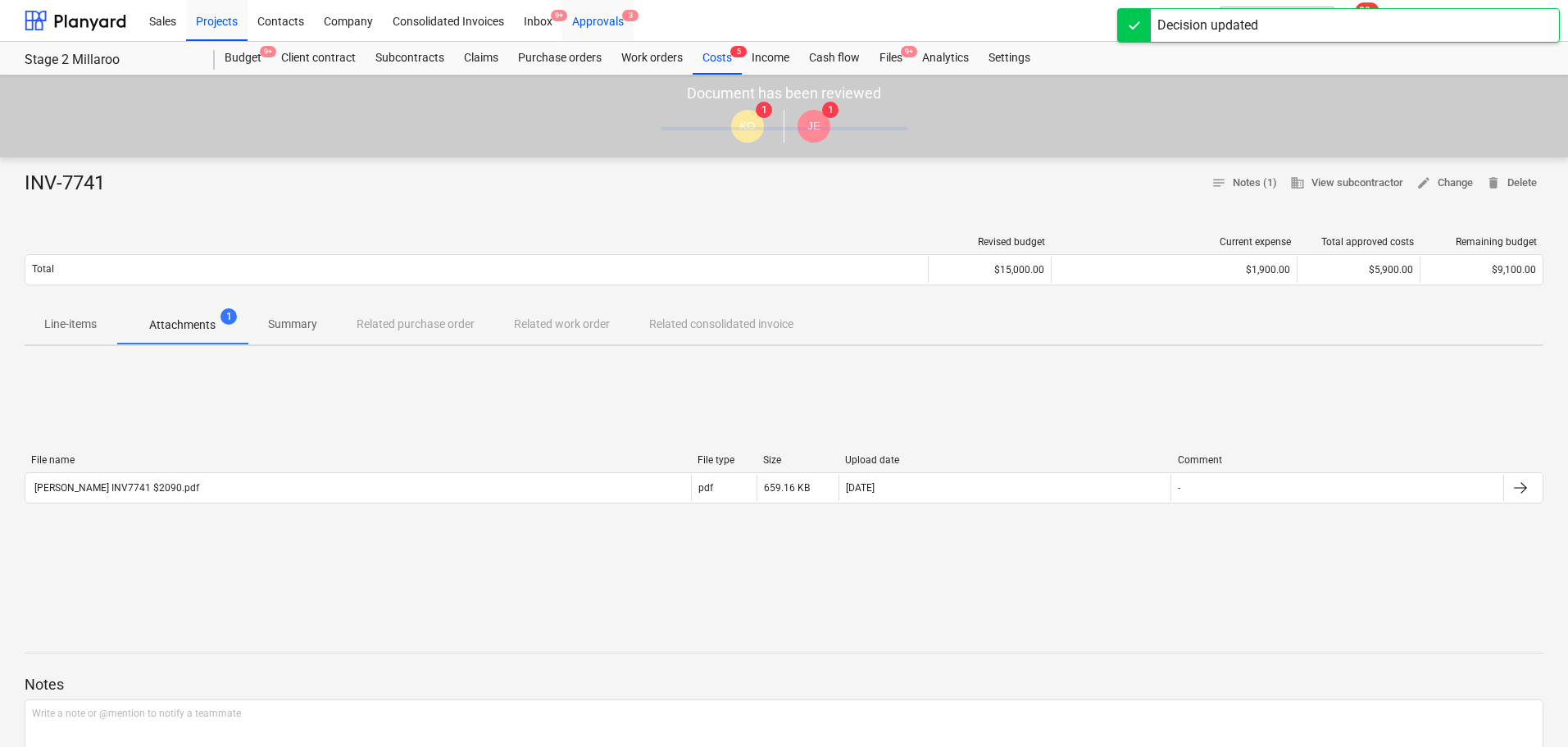
click at [606, 19] on div "Approvals 3" at bounding box center [597, 20] width 72 height 41
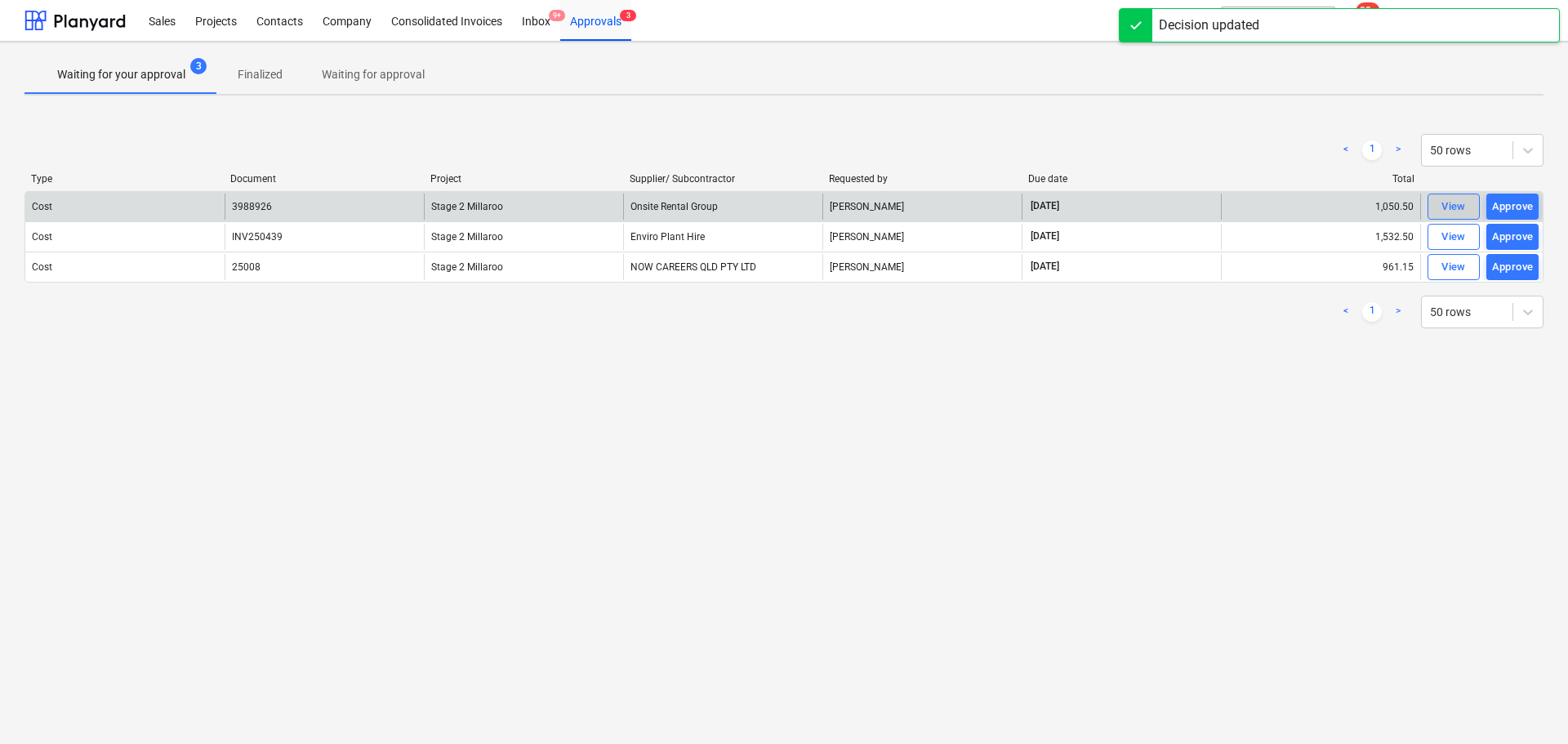
click at [1448, 211] on div "View" at bounding box center [1454, 207] width 24 height 19
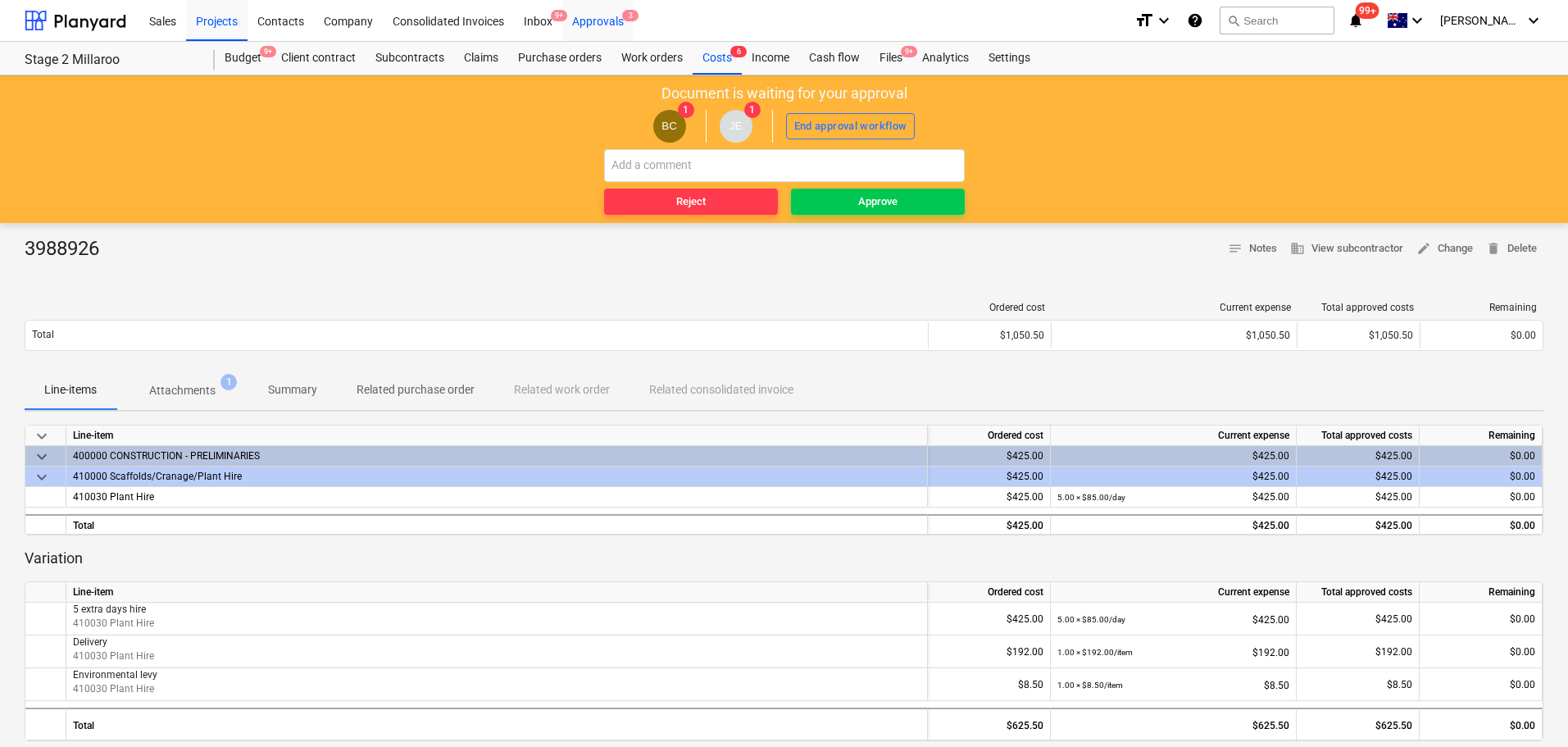
click at [595, 16] on div "Approvals 3" at bounding box center [597, 20] width 72 height 41
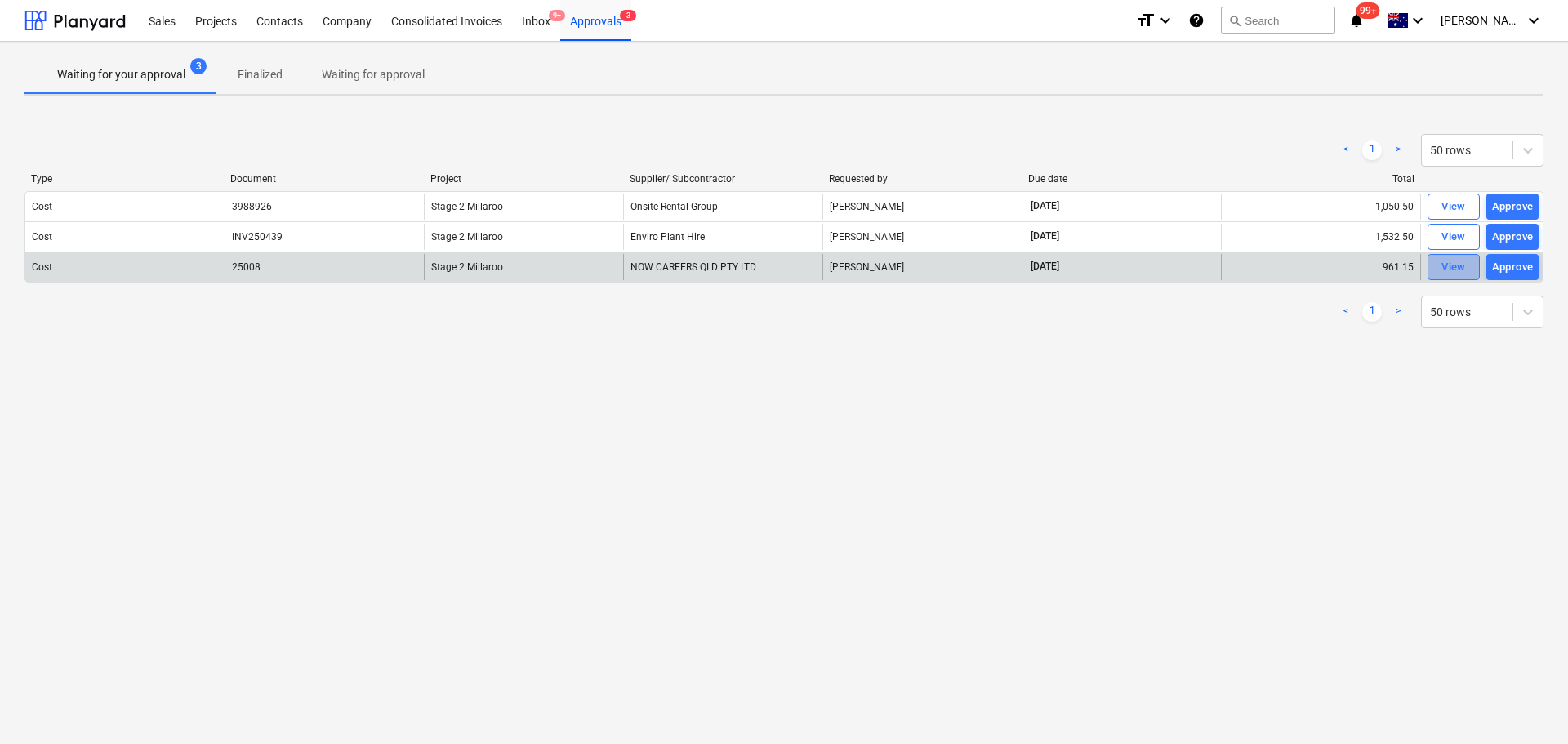
click at [1447, 268] on div "View" at bounding box center [1454, 267] width 24 height 19
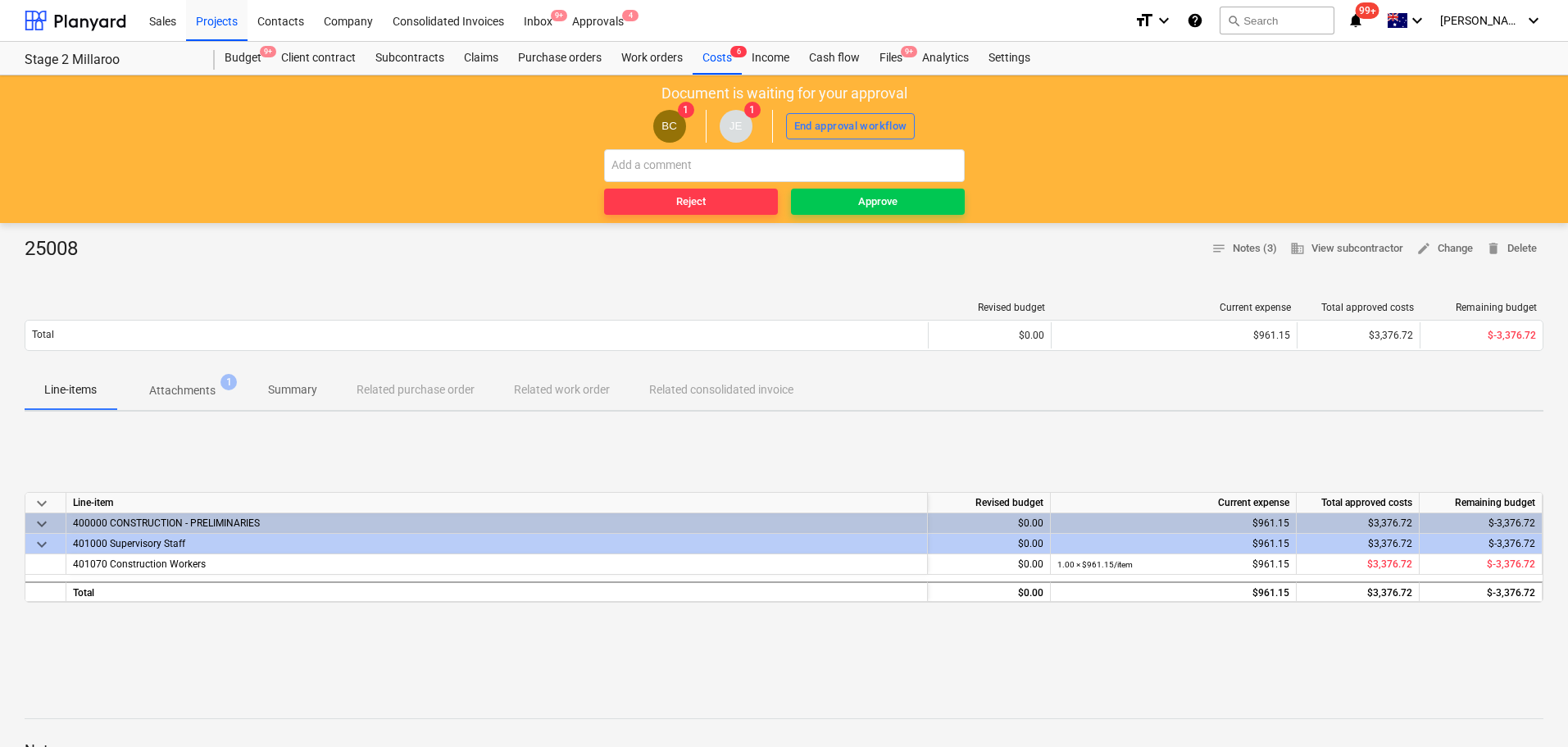
click at [174, 390] on p "Attachments" at bounding box center [182, 390] width 66 height 17
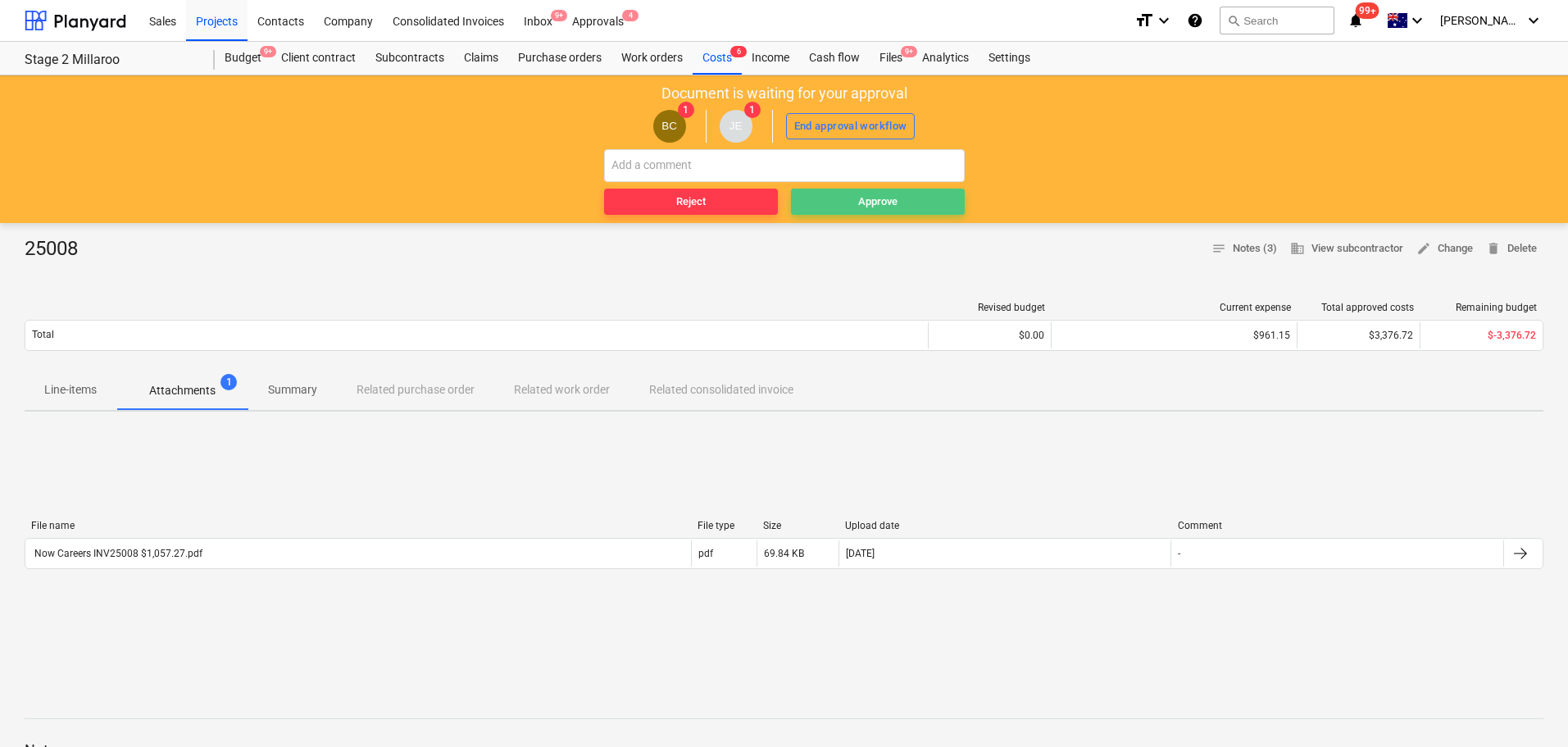
click at [869, 202] on div "Approve" at bounding box center [878, 202] width 40 height 19
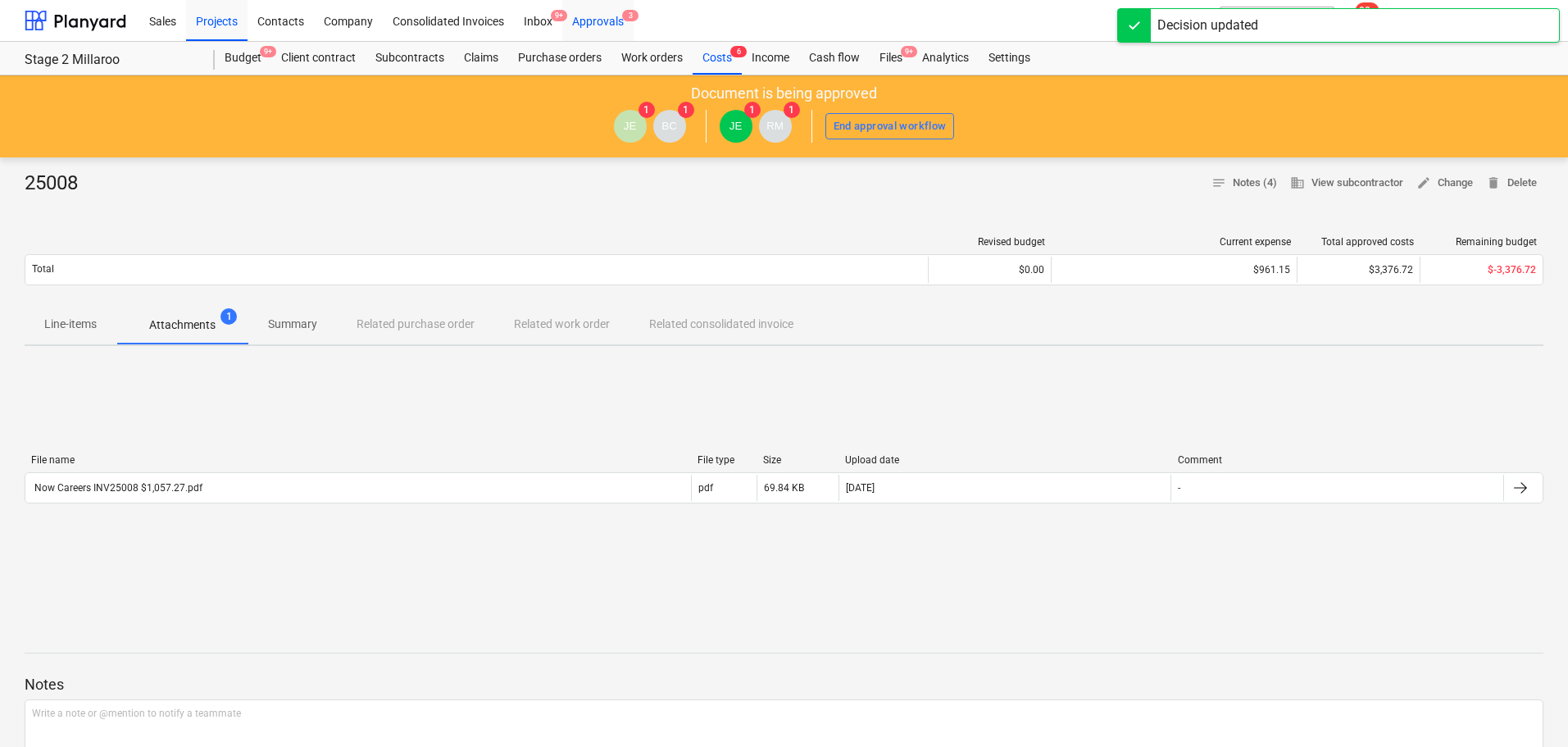
click at [600, 22] on div "Approvals 3" at bounding box center [597, 20] width 72 height 41
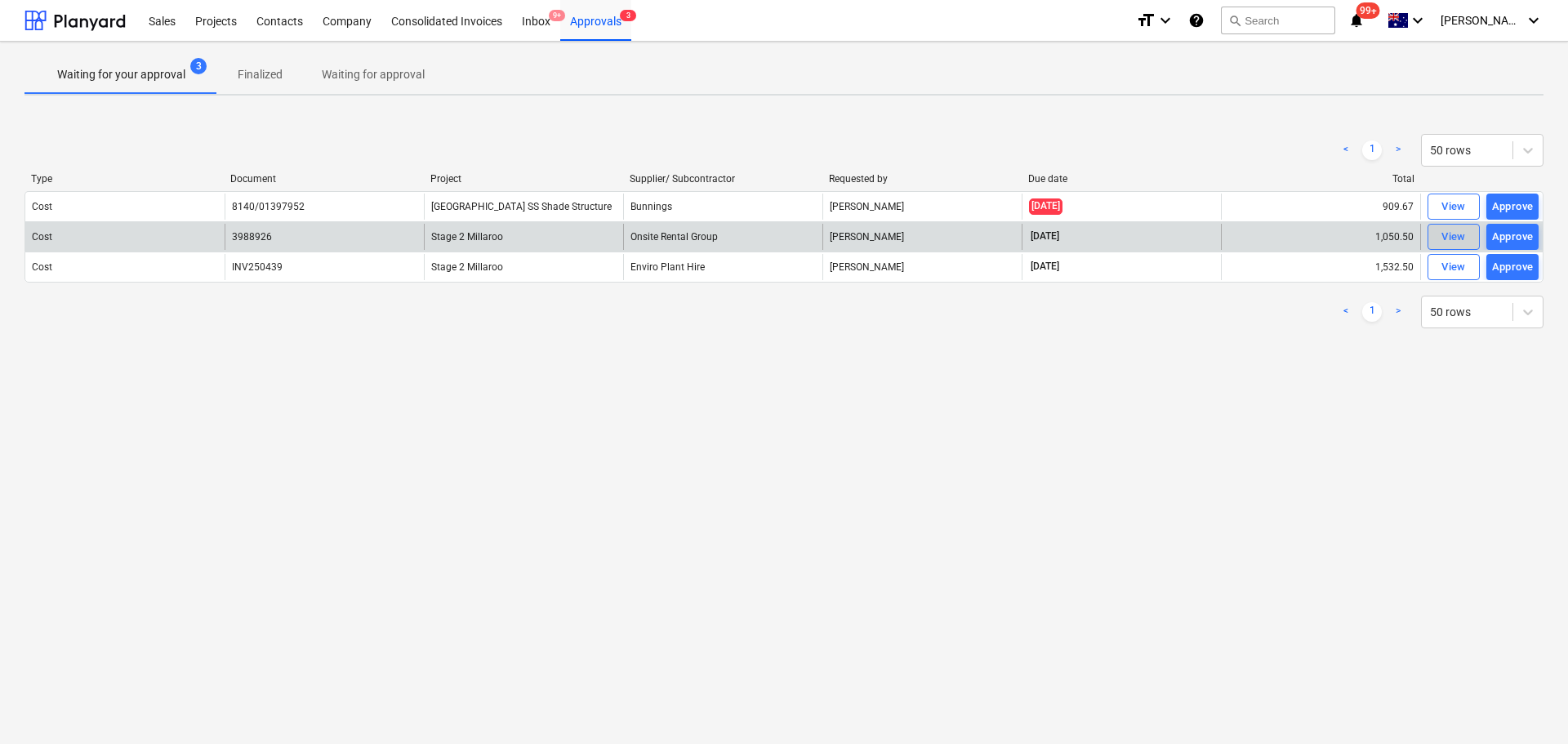
click at [1454, 237] on div "View" at bounding box center [1454, 237] width 24 height 19
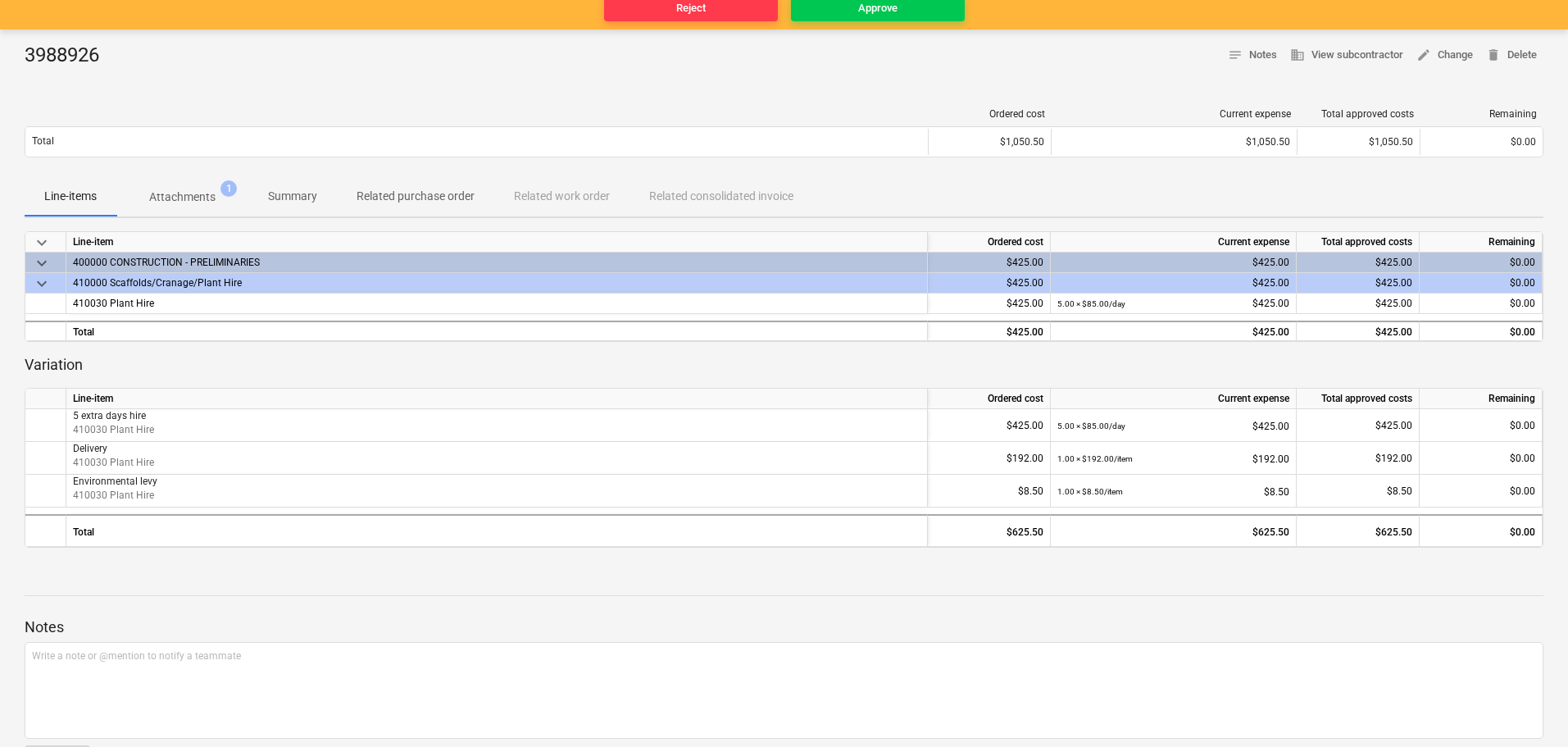
scroll to position [169, 0]
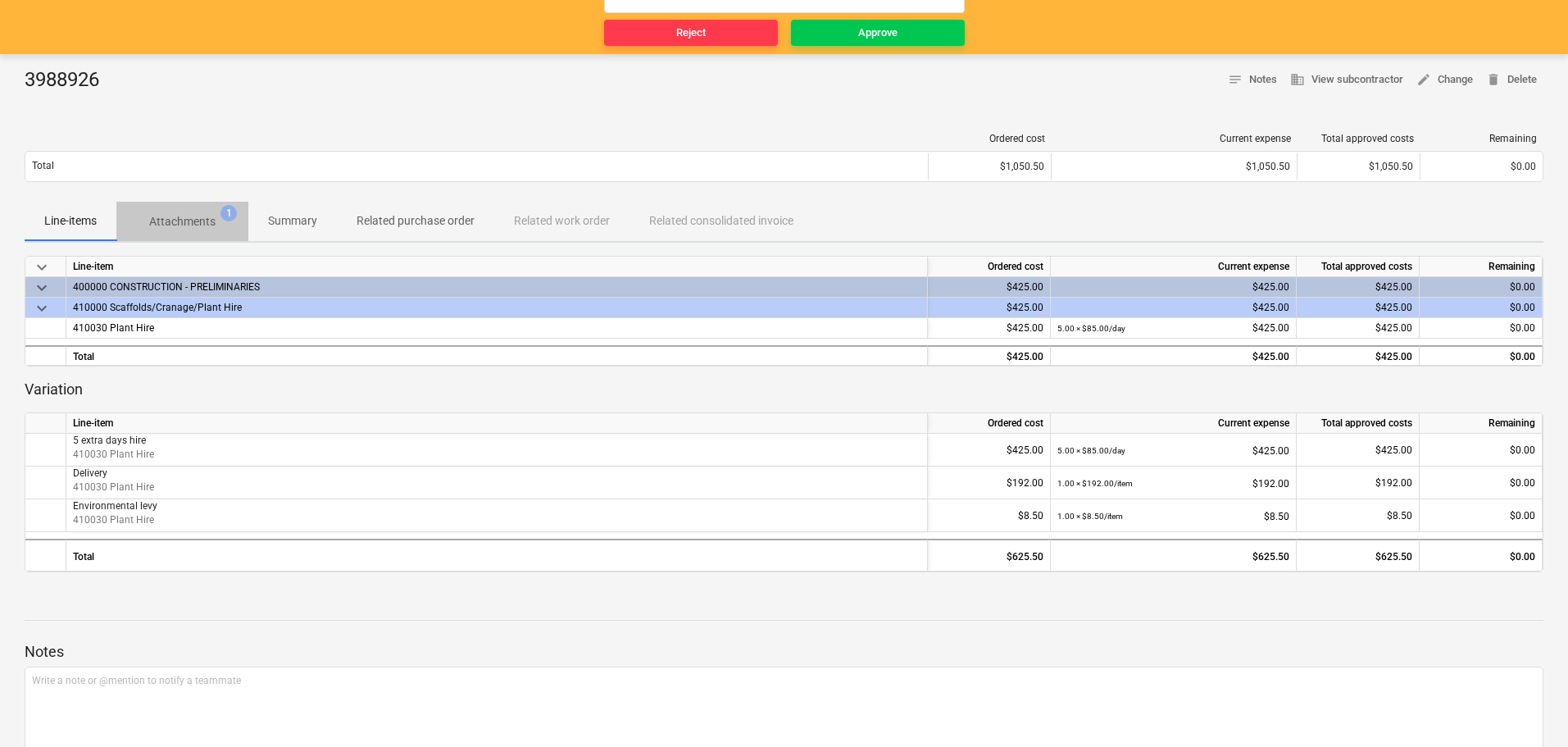
click at [203, 215] on p "Attachments" at bounding box center [182, 222] width 66 height 17
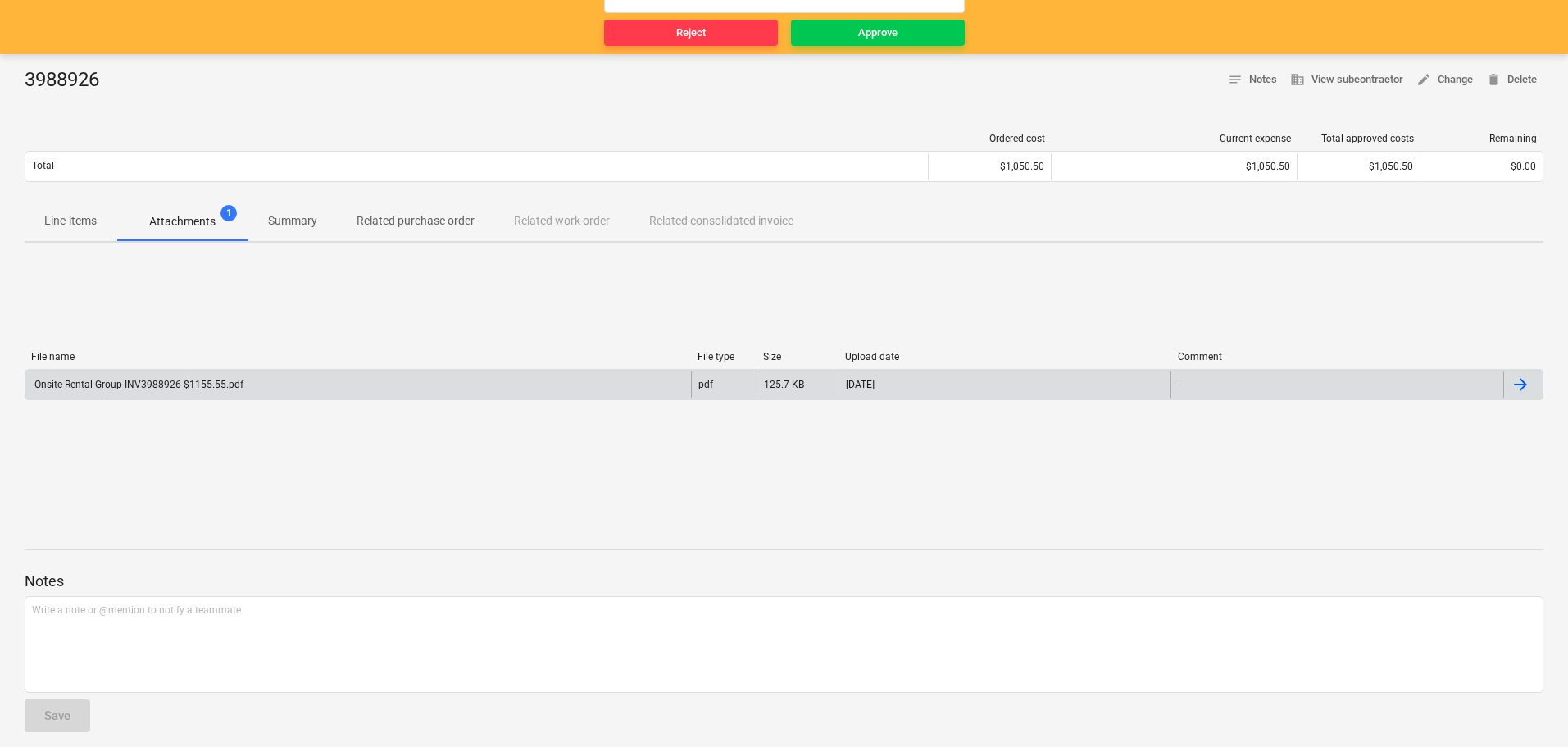
click at [138, 381] on div "Onsite Rental Group INV3988926 $1155.55.pdf" at bounding box center [137, 384] width 212 height 11
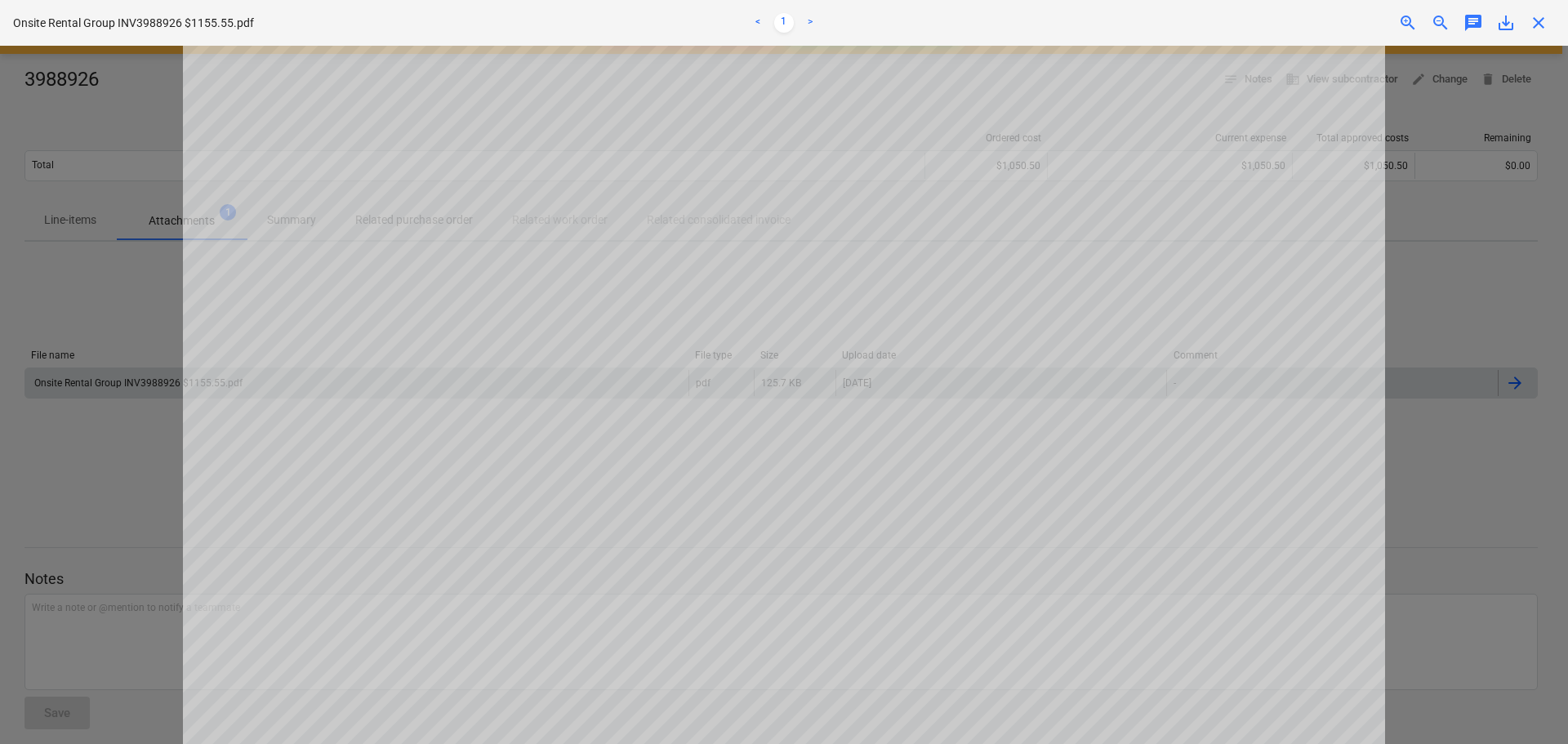
click at [1530, 24] on span "close" at bounding box center [1538, 22] width 20 height 20
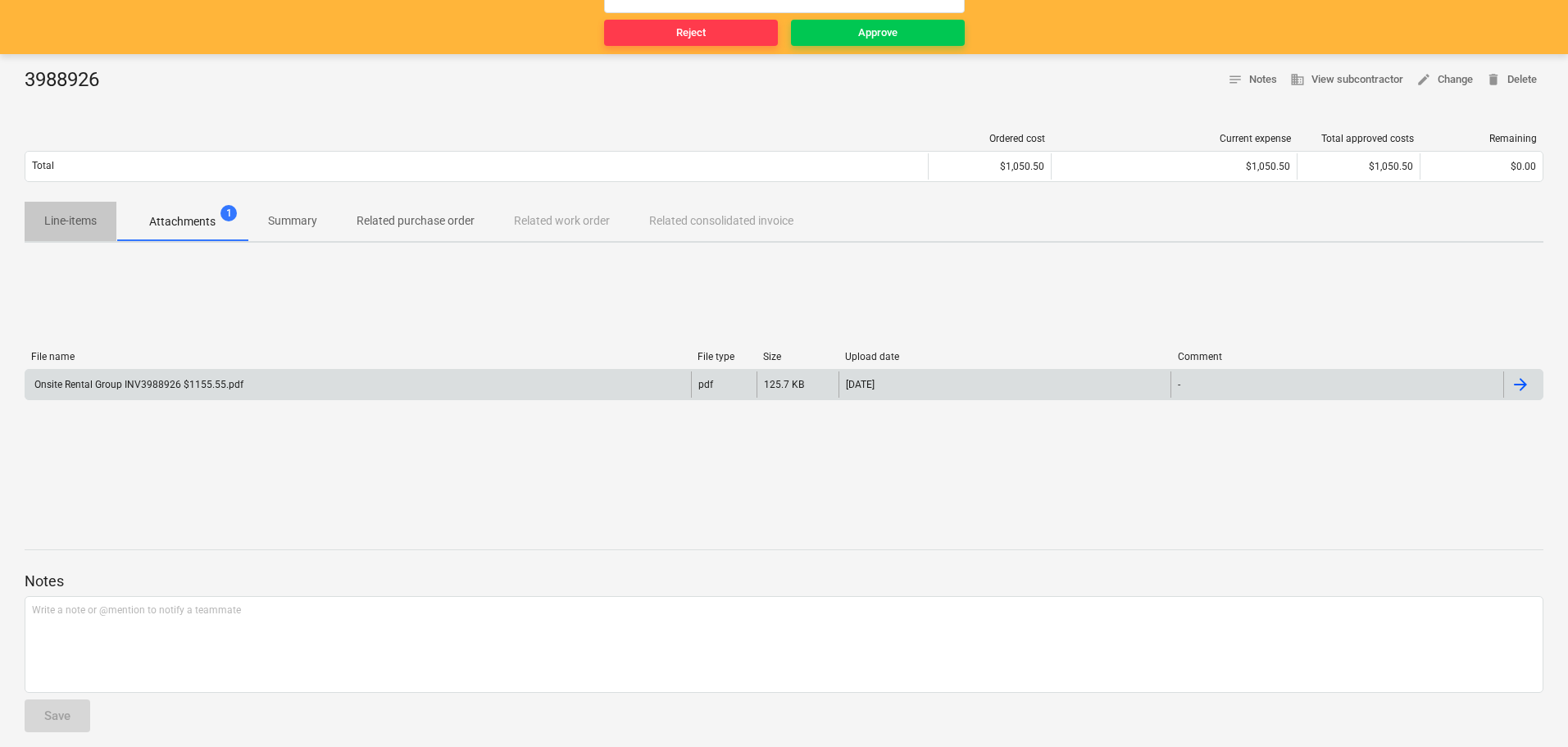
click at [92, 223] on p "Line-items" at bounding box center [70, 221] width 53 height 17
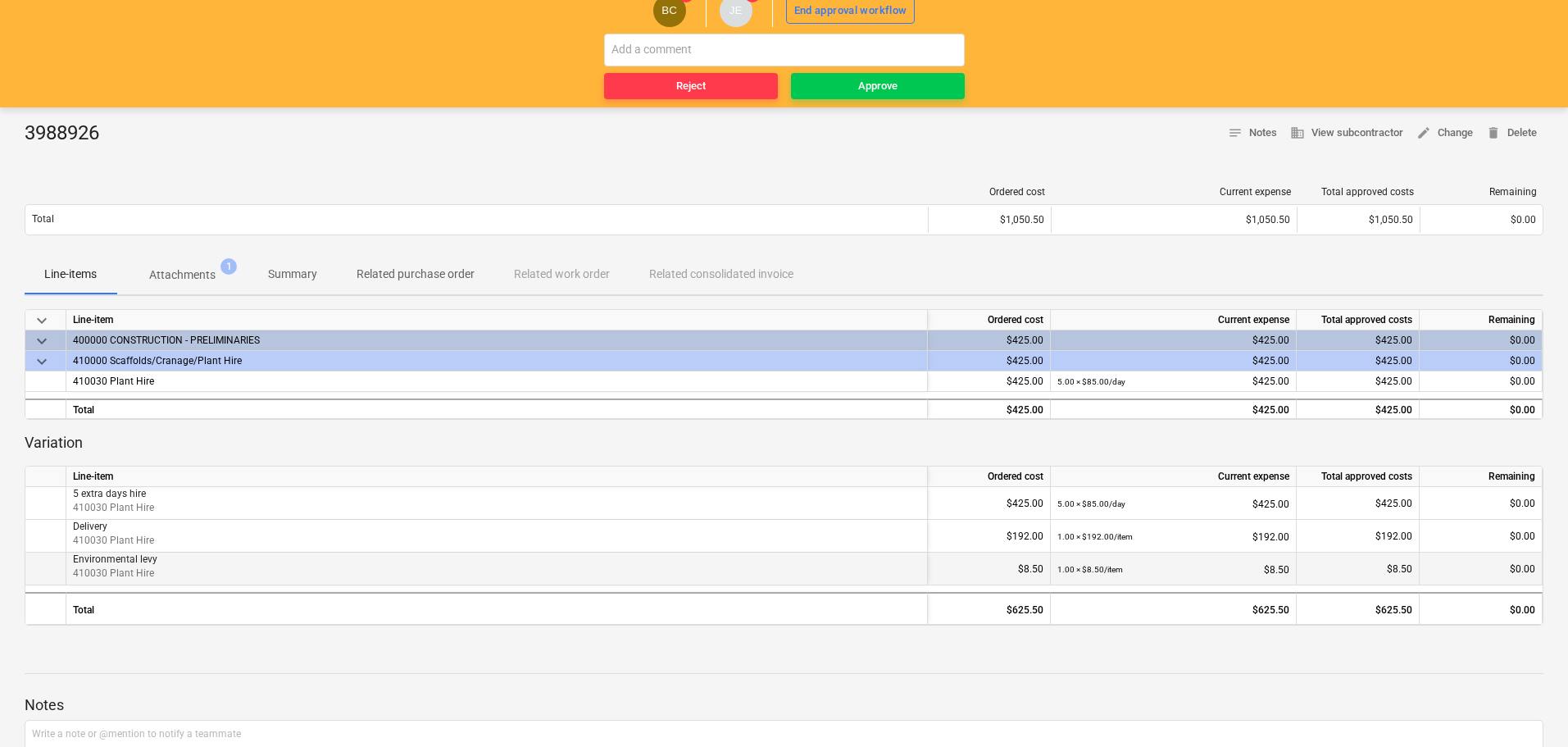
scroll to position [87, 0]
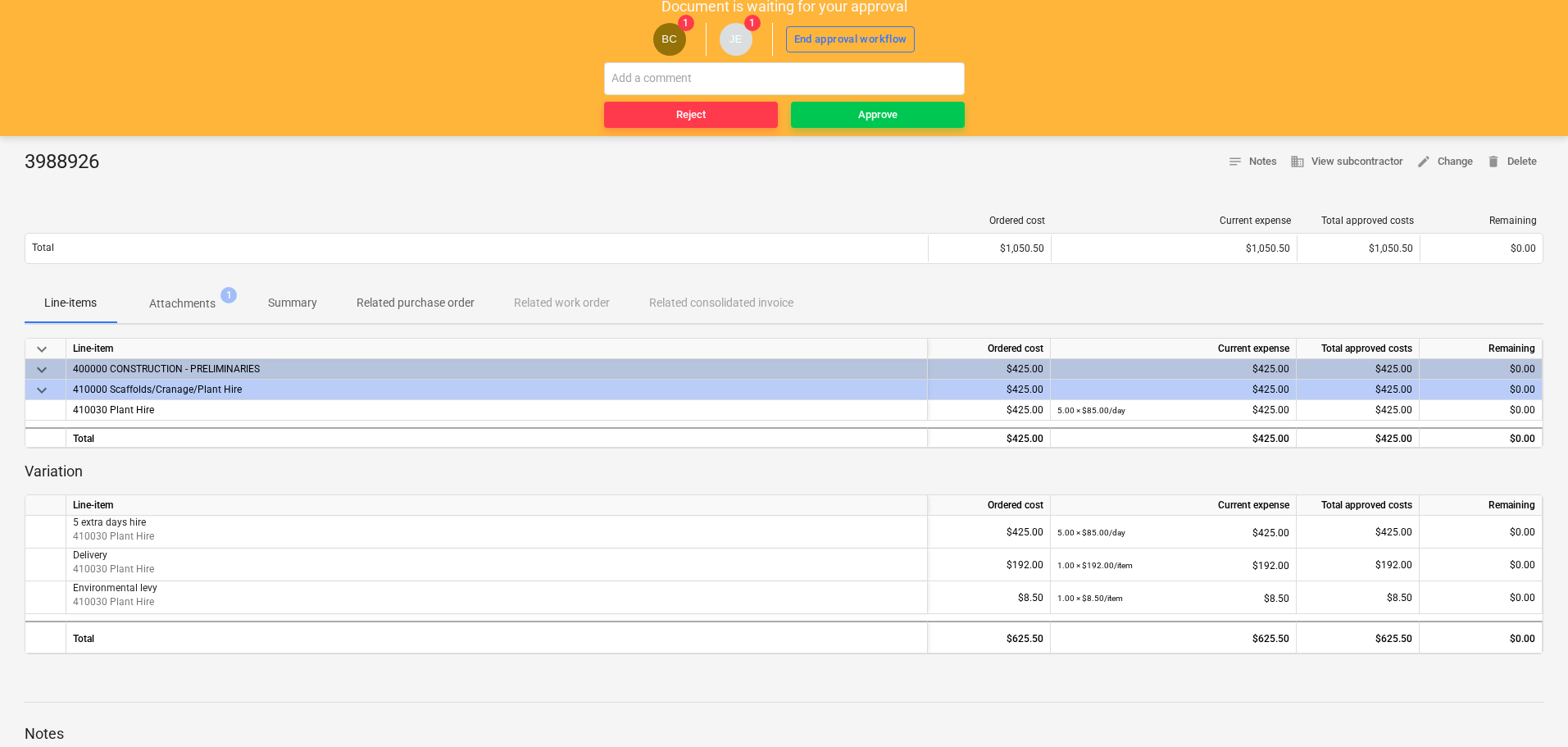
click at [194, 298] on p "Attachments" at bounding box center [182, 304] width 66 height 17
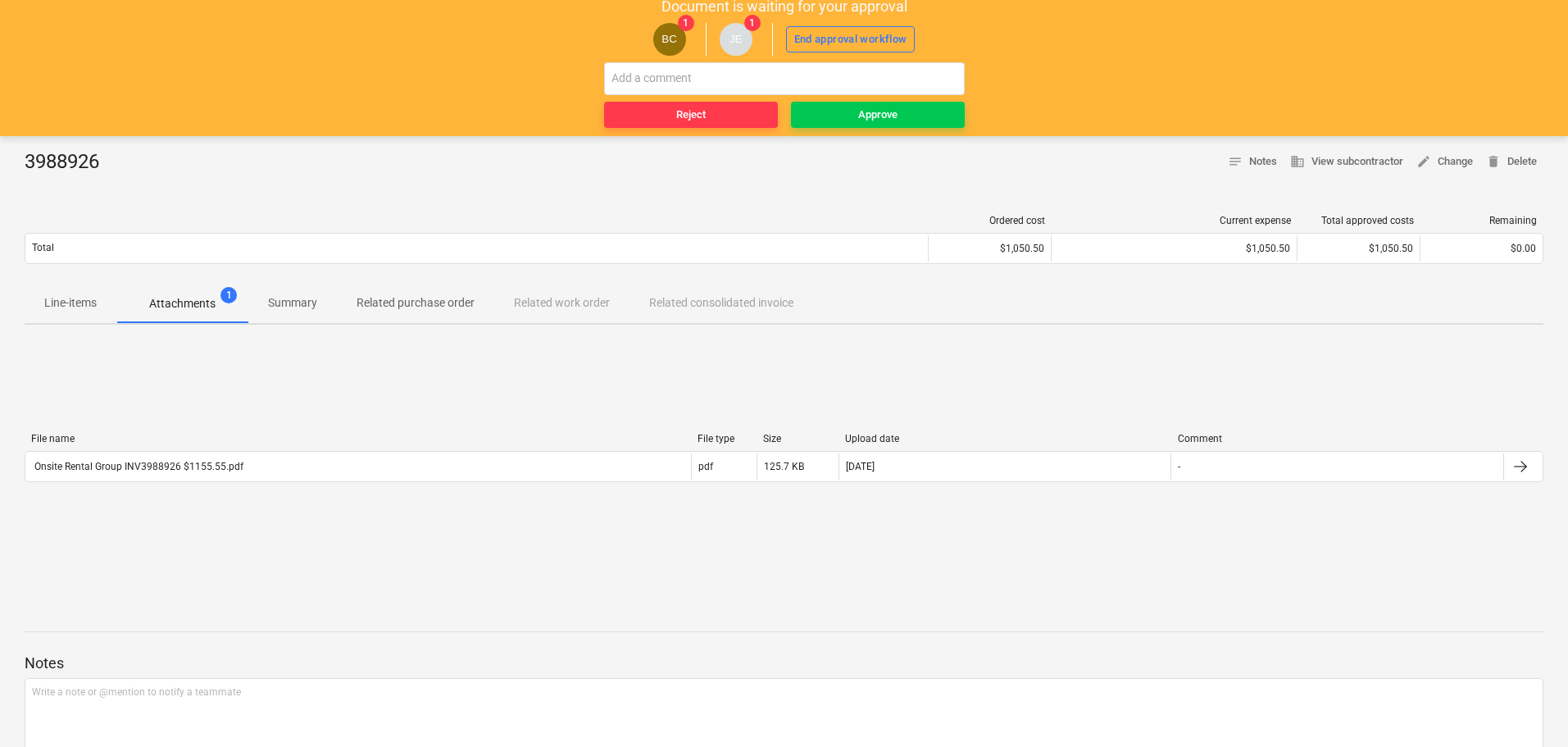
click at [61, 308] on p "Line-items" at bounding box center [70, 303] width 53 height 17
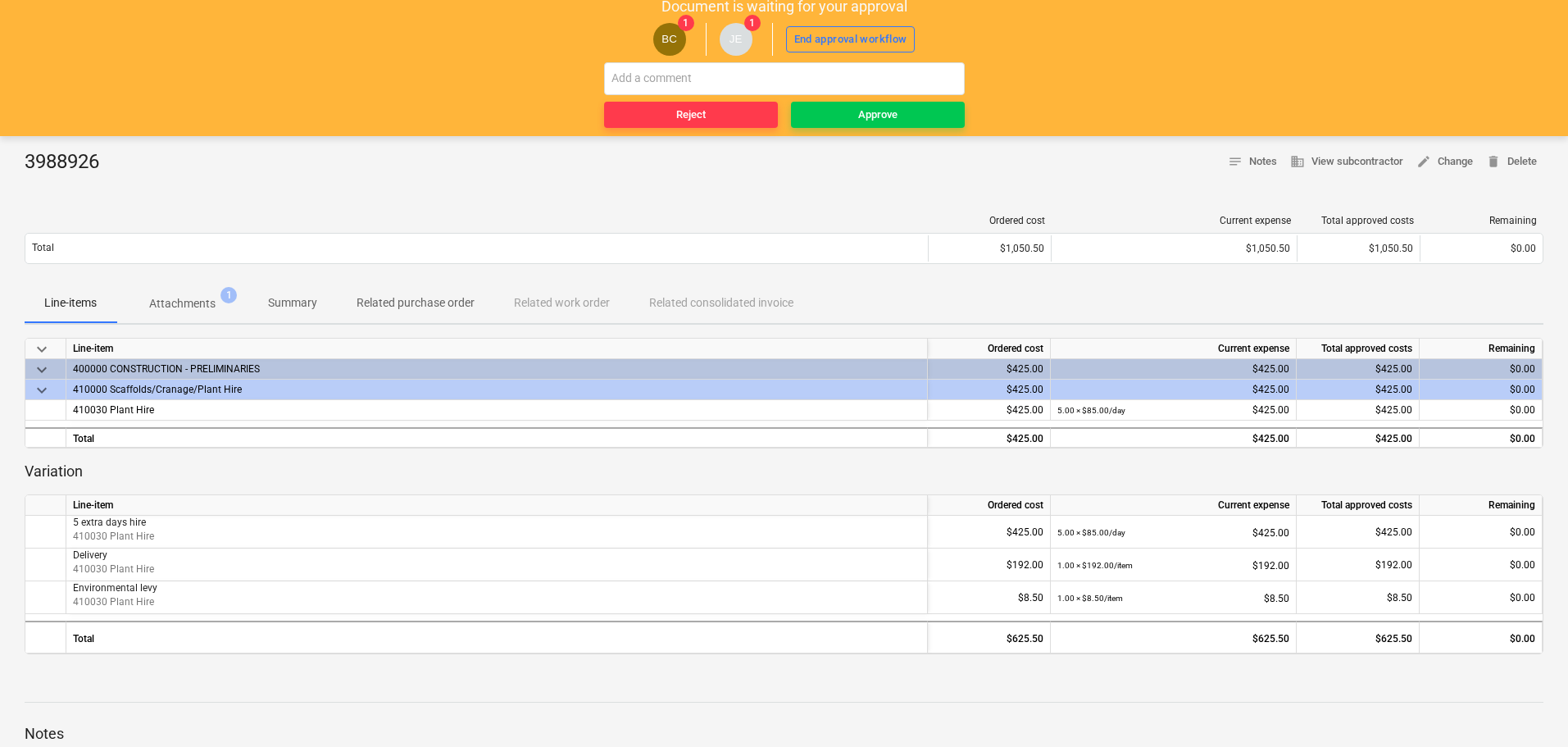
click at [177, 298] on p "Attachments" at bounding box center [182, 304] width 66 height 17
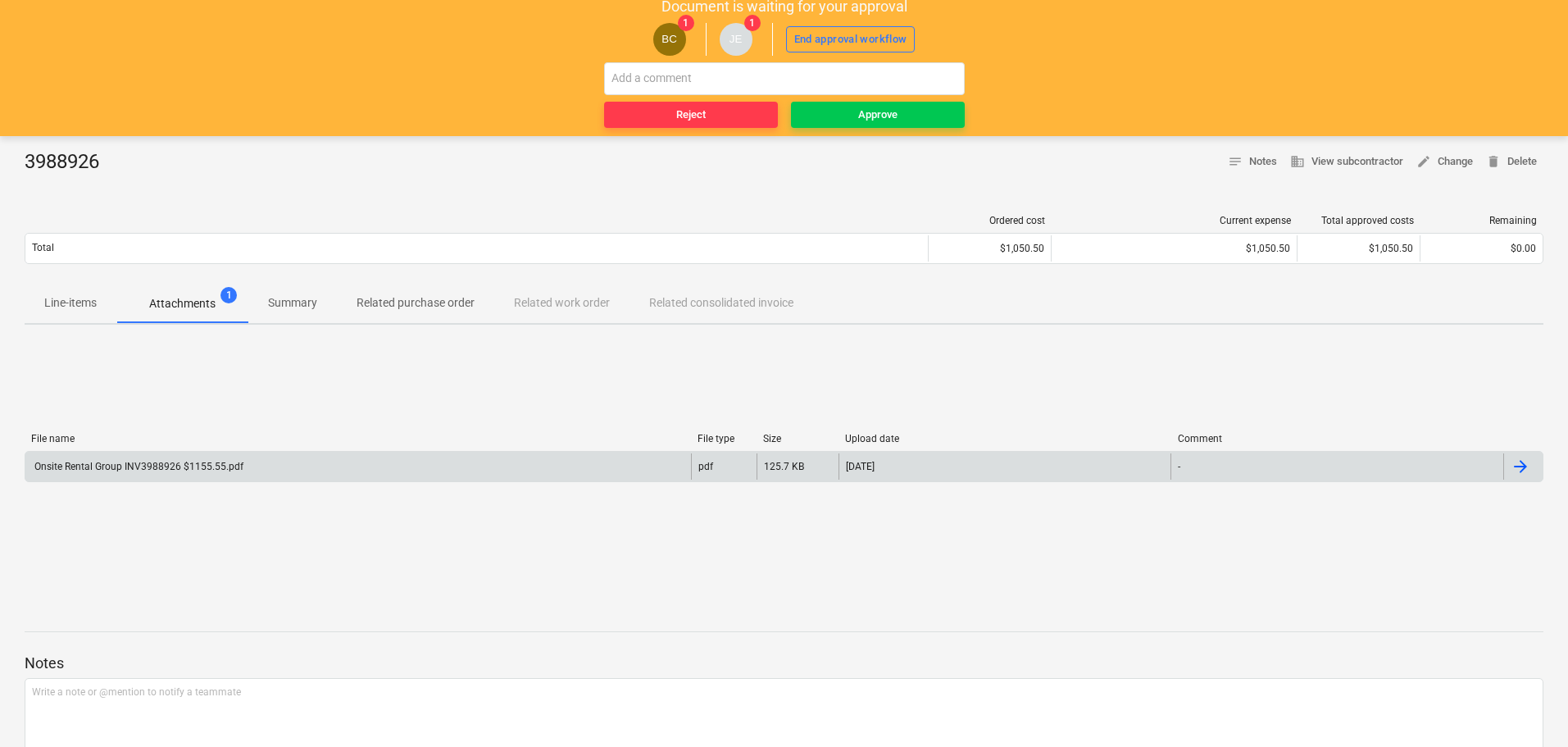
click at [155, 469] on div "Onsite Rental Group INV3988926 $1155.55.pdf" at bounding box center [137, 466] width 212 height 11
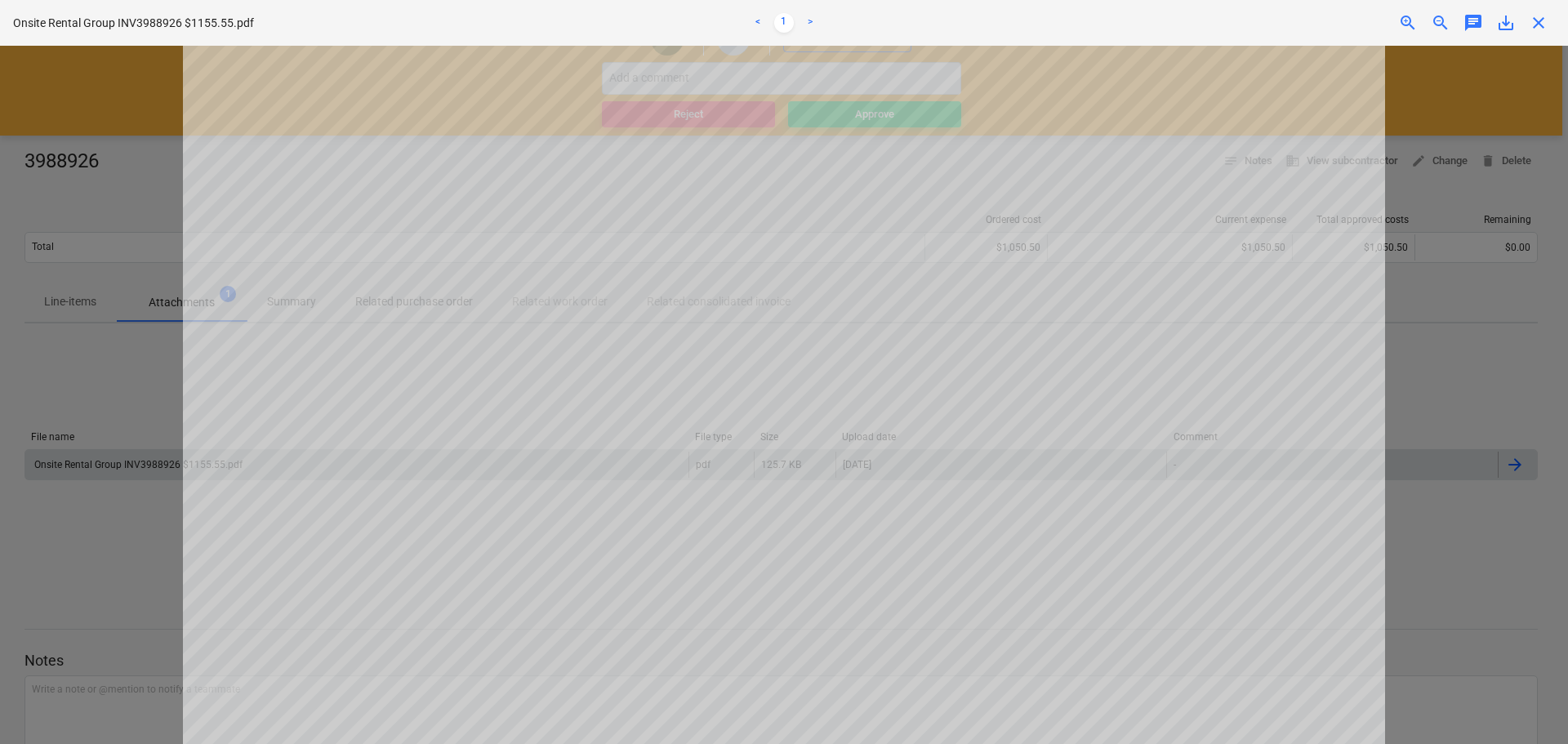
click at [1539, 22] on span "close" at bounding box center [1538, 22] width 20 height 20
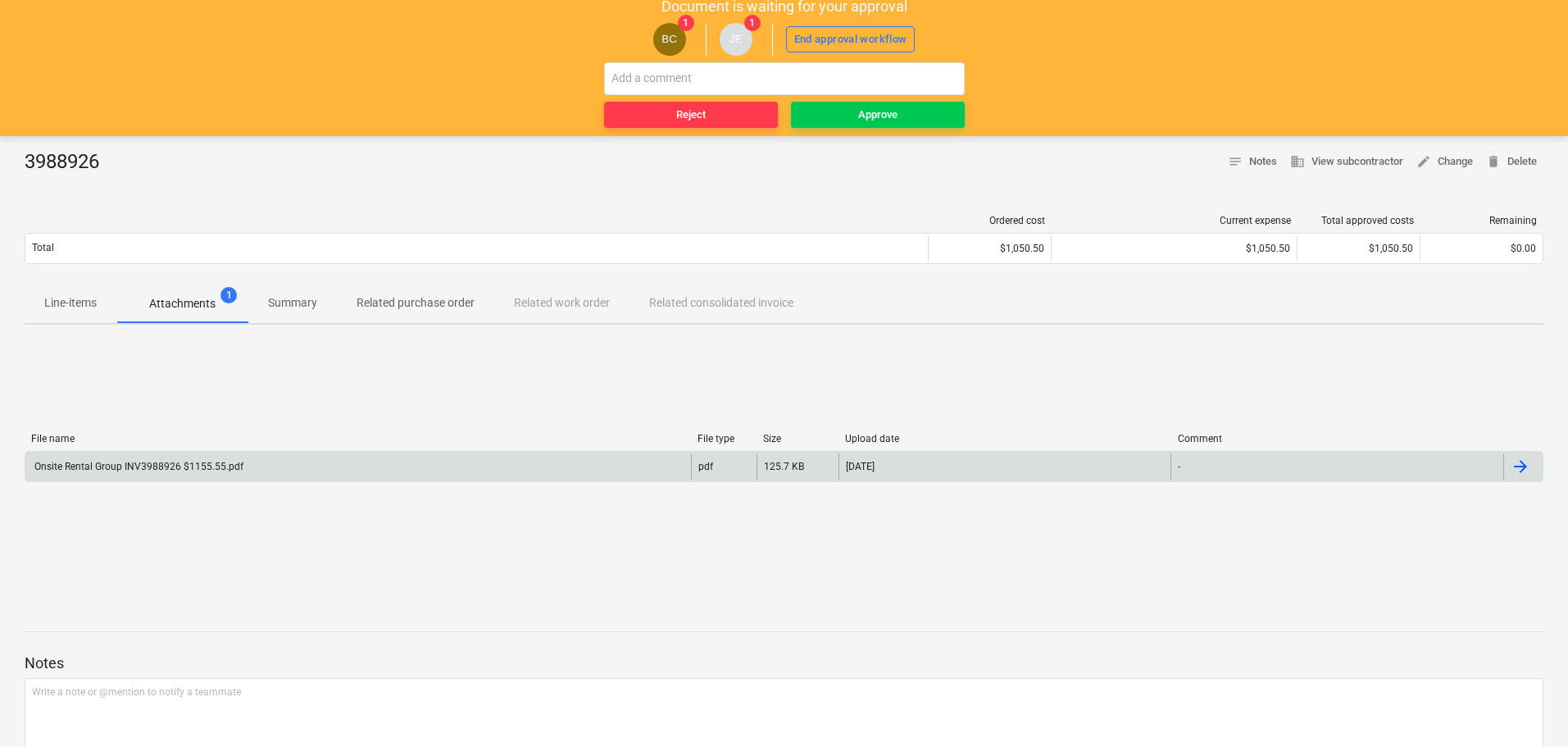
click at [178, 470] on div "Onsite Rental Group INV3988926 $1155.55.pdf" at bounding box center [137, 466] width 212 height 11
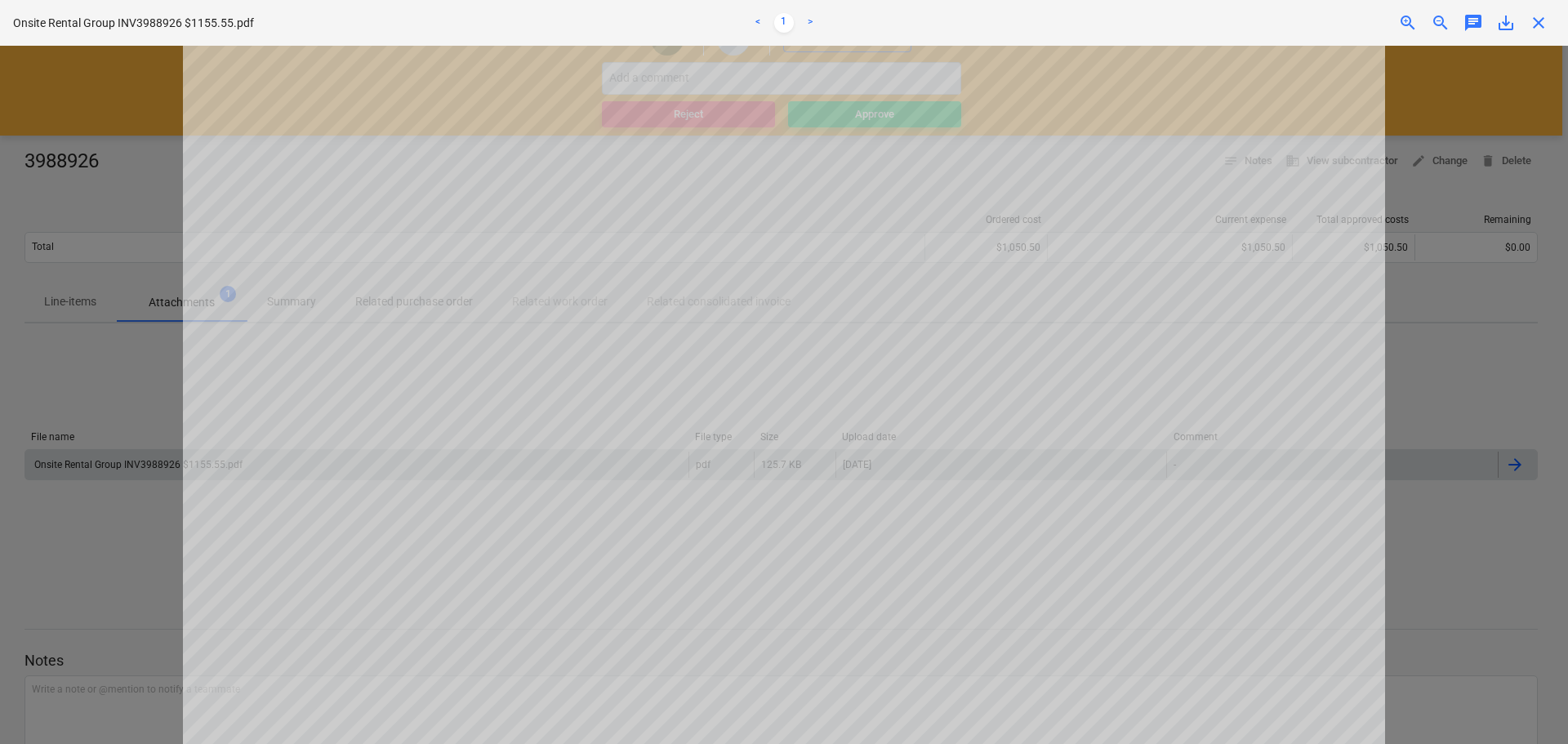
click at [1498, 30] on span "save_alt" at bounding box center [1505, 22] width 20 height 20
click at [1536, 20] on span "close" at bounding box center [1538, 22] width 20 height 20
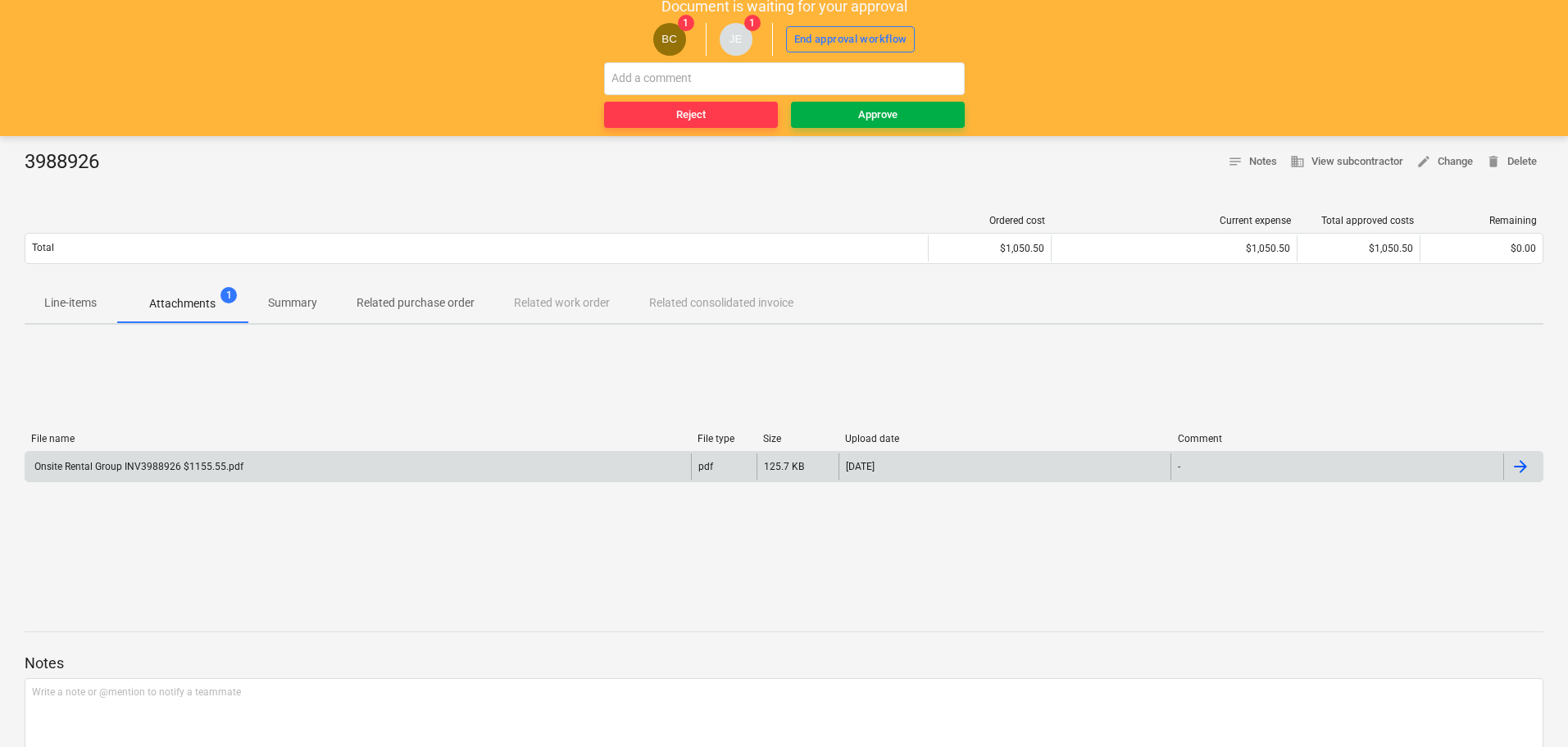
click at [869, 115] on div "Approve" at bounding box center [878, 115] width 40 height 19
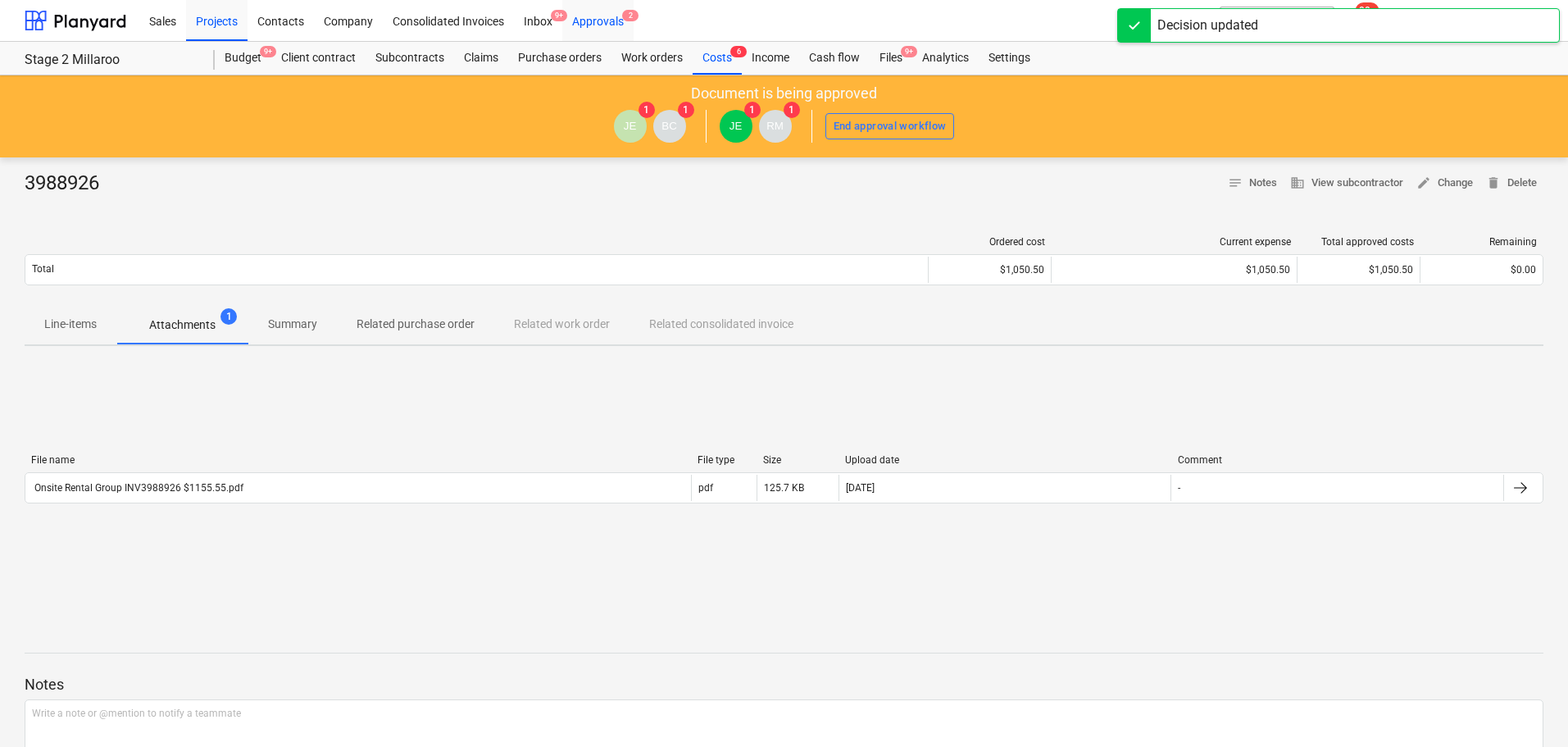
click at [597, 24] on div "Approvals 2" at bounding box center [597, 20] width 72 height 41
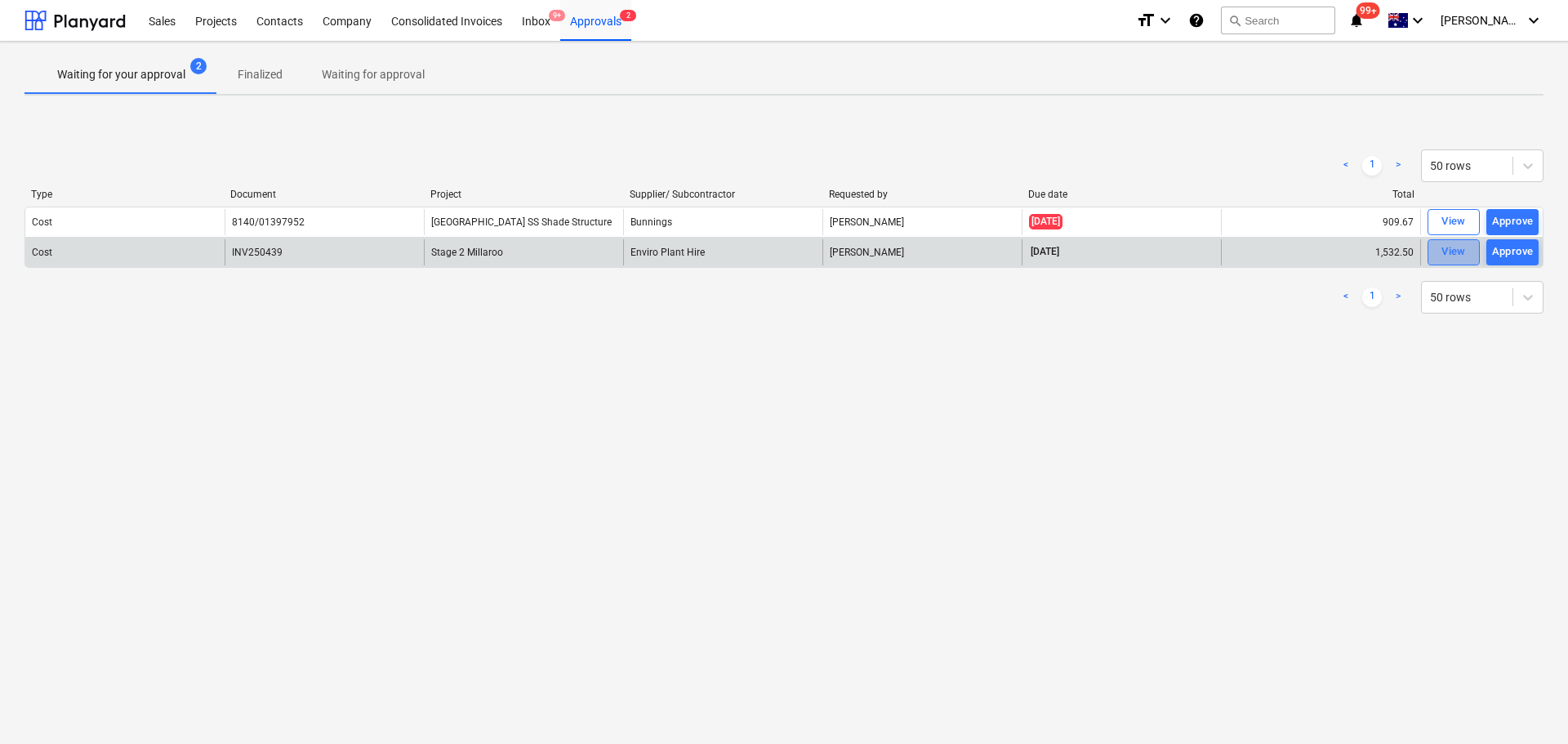
click at [1440, 251] on span "View" at bounding box center [1454, 252] width 36 height 19
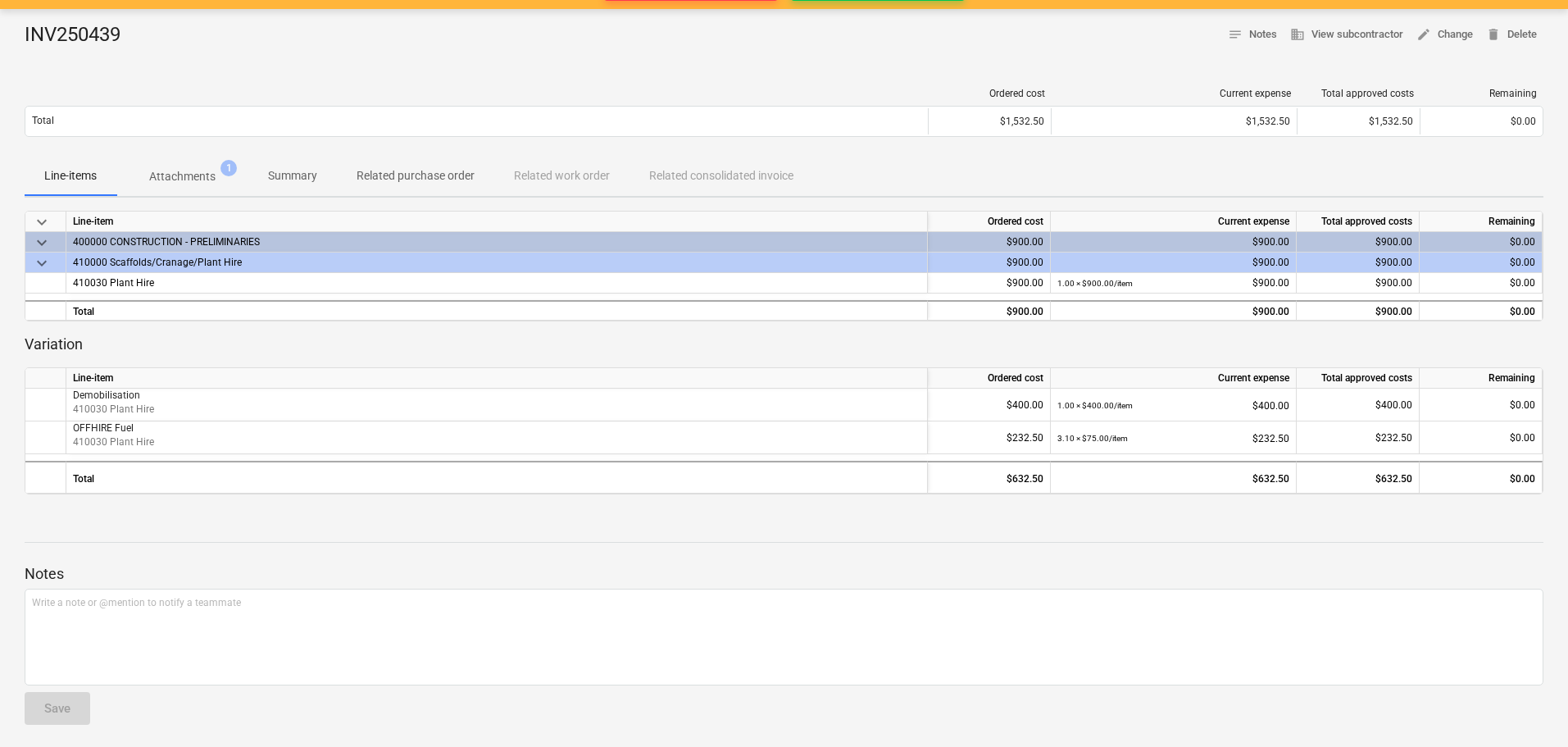
scroll to position [218, 0]
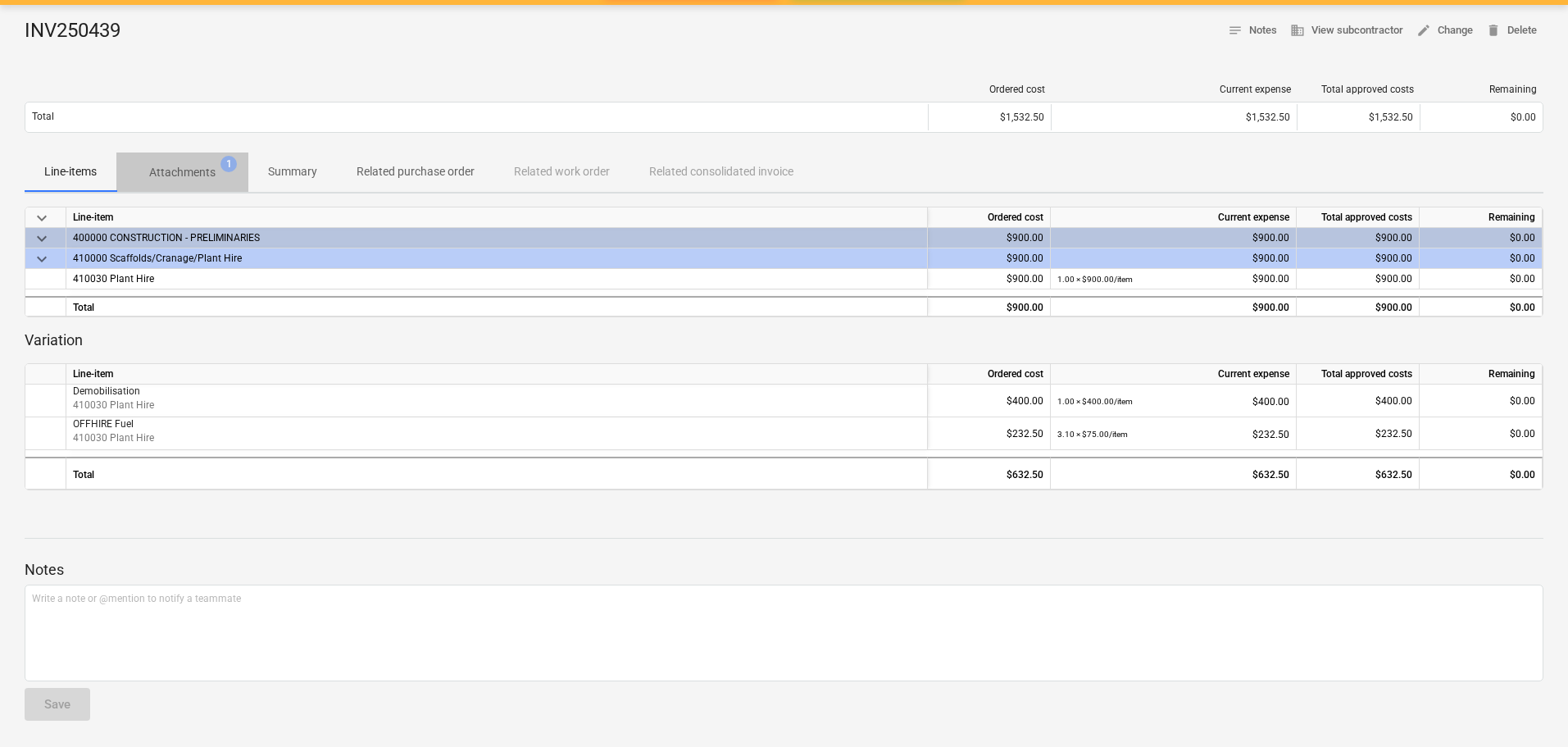
click at [224, 168] on span "1" at bounding box center [228, 163] width 16 height 16
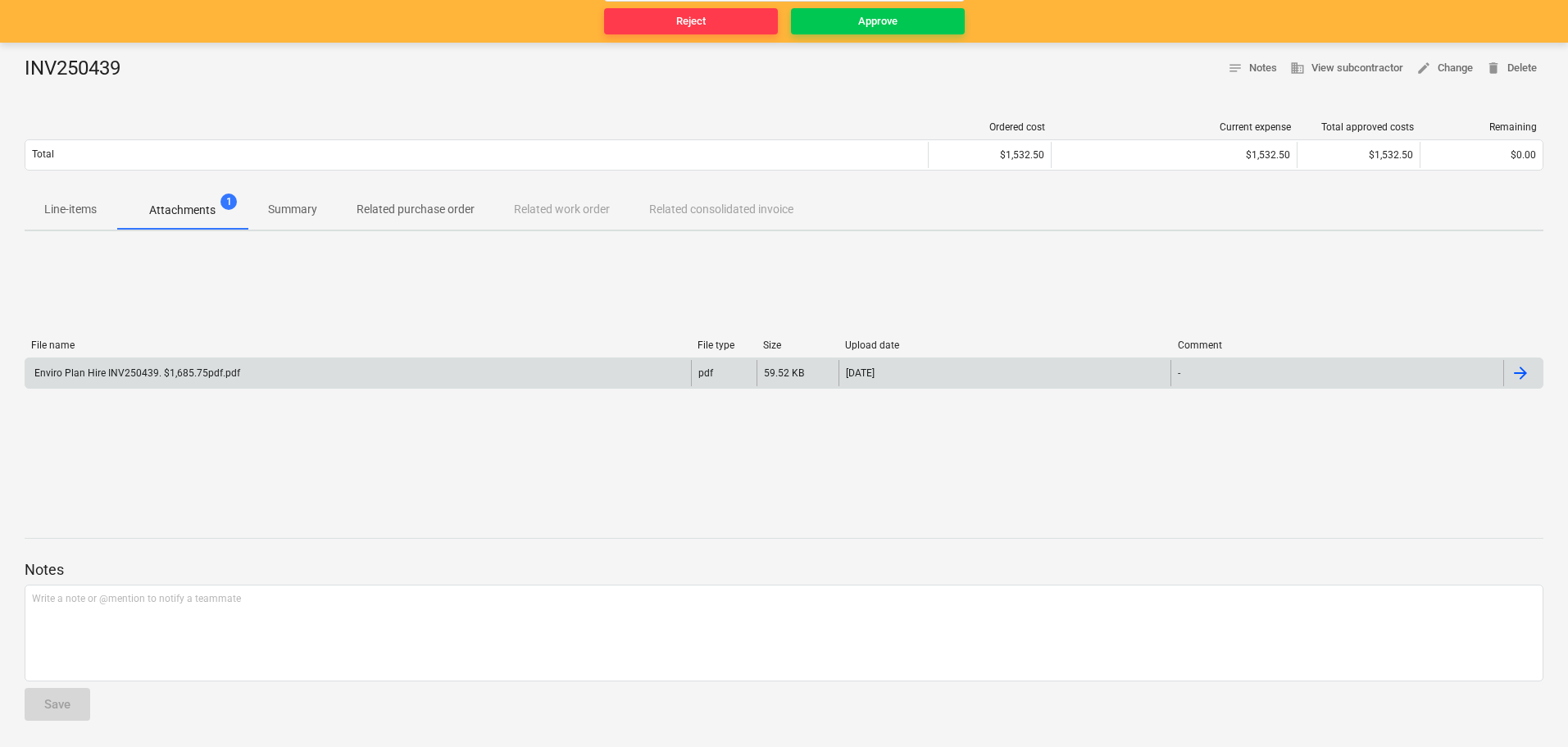
click at [143, 369] on div "Enviro Plan Hire INV250439. $1,685.75pdf.pdf" at bounding box center [136, 372] width 208 height 11
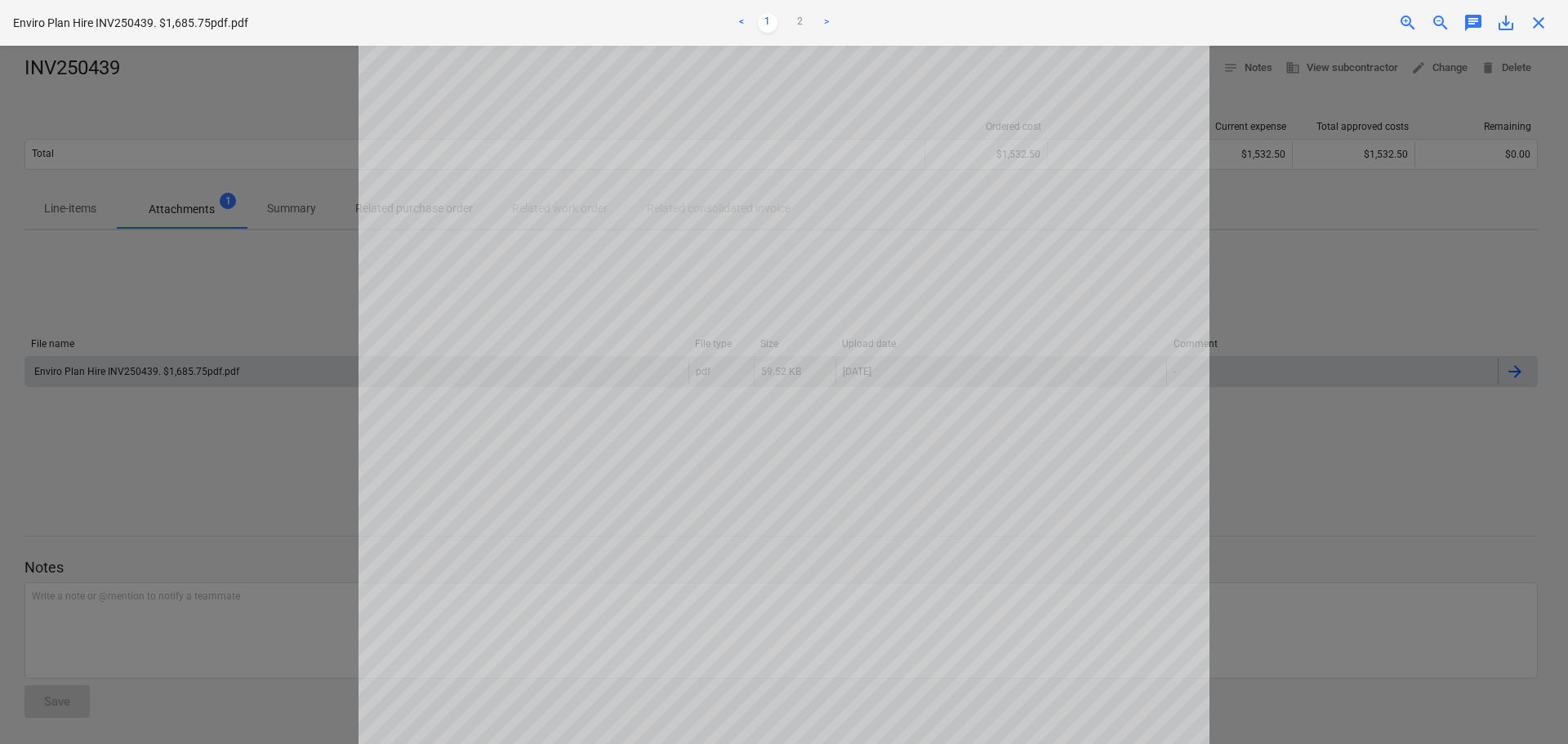
scroll to position [245, 0]
click at [1539, 28] on span "close" at bounding box center [1538, 22] width 20 height 20
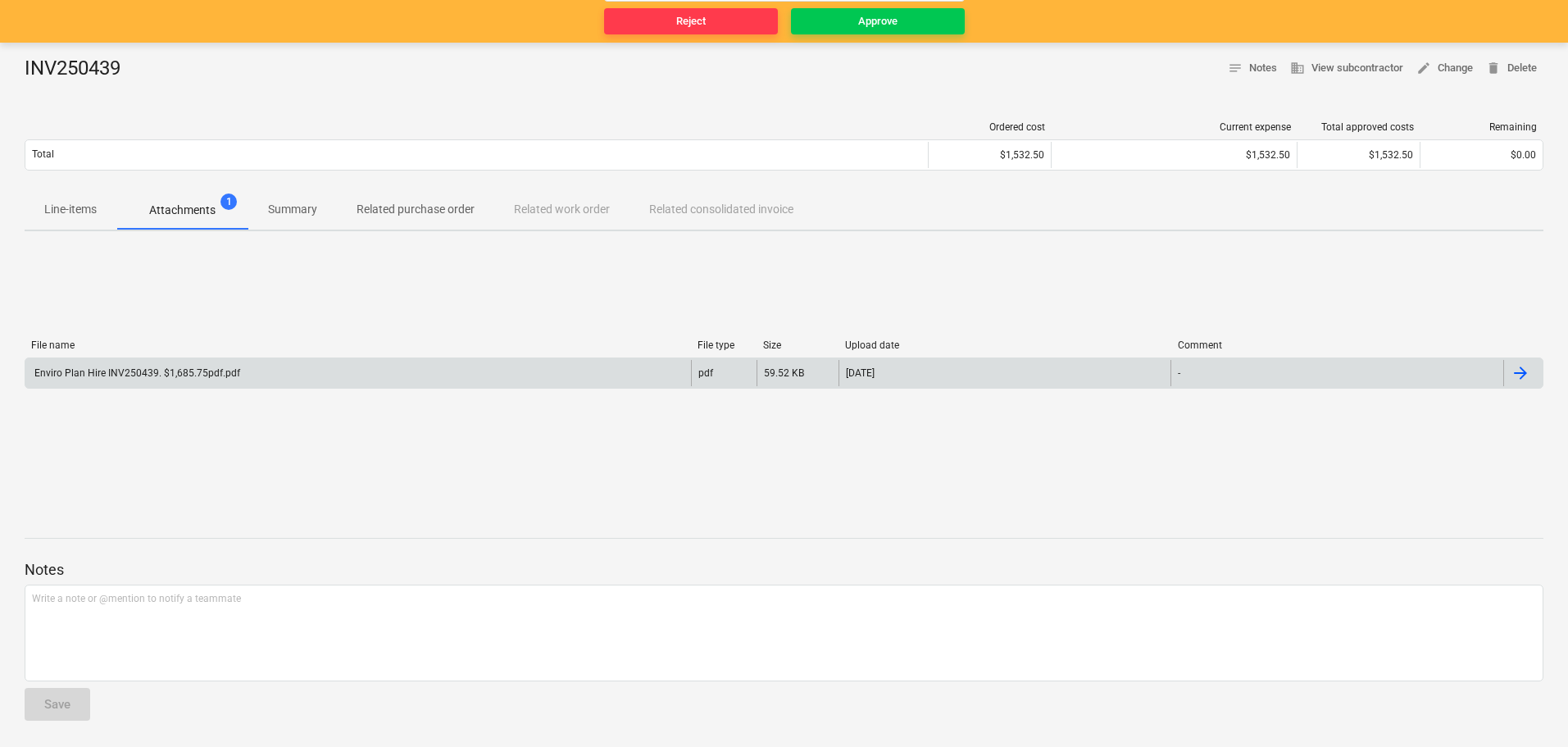
click at [120, 383] on div "Enviro Plan Hire INV250439. $1,685.75pdf.pdf" at bounding box center [357, 373] width 666 height 26
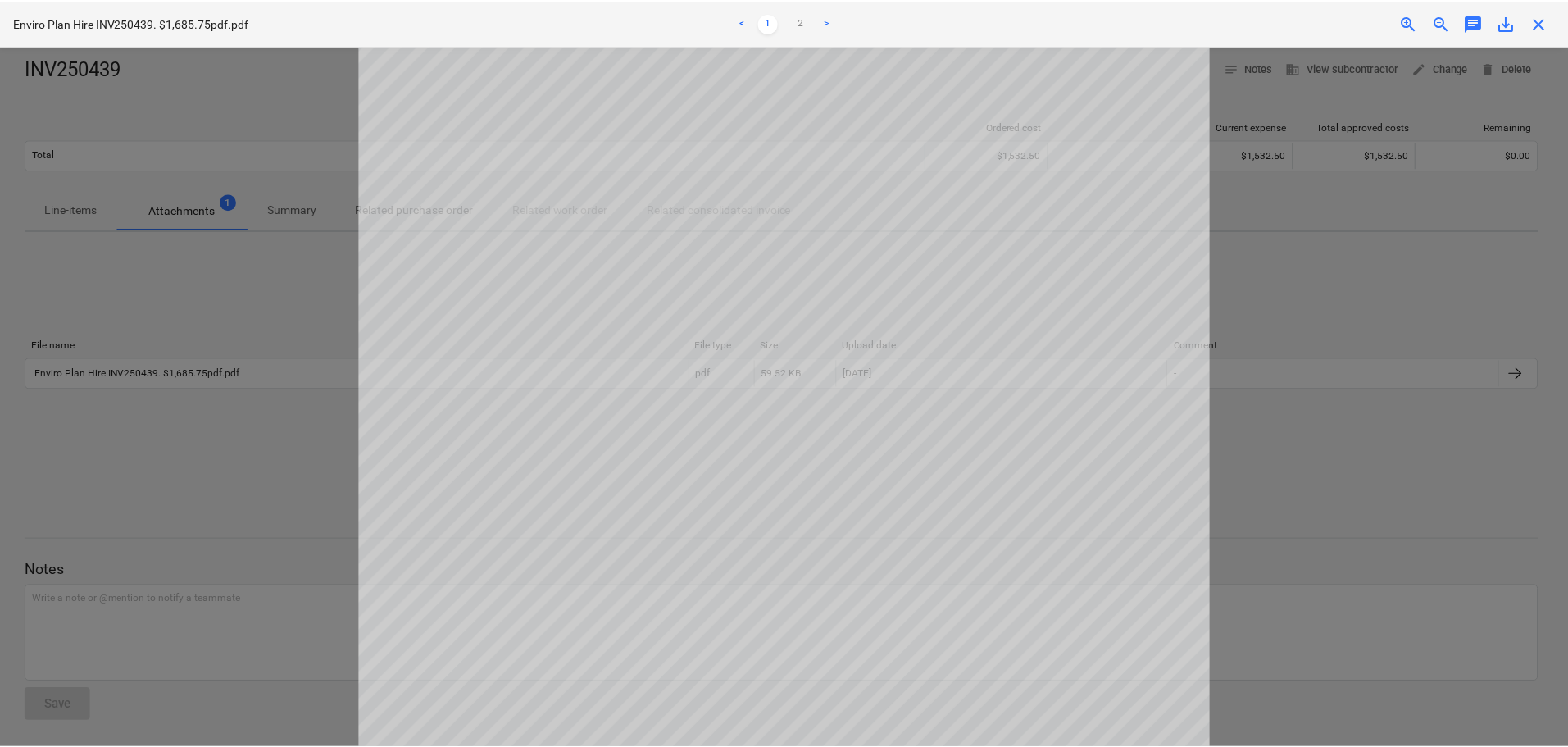
scroll to position [164, 0]
click at [1545, 27] on span "close" at bounding box center [1544, 22] width 20 height 20
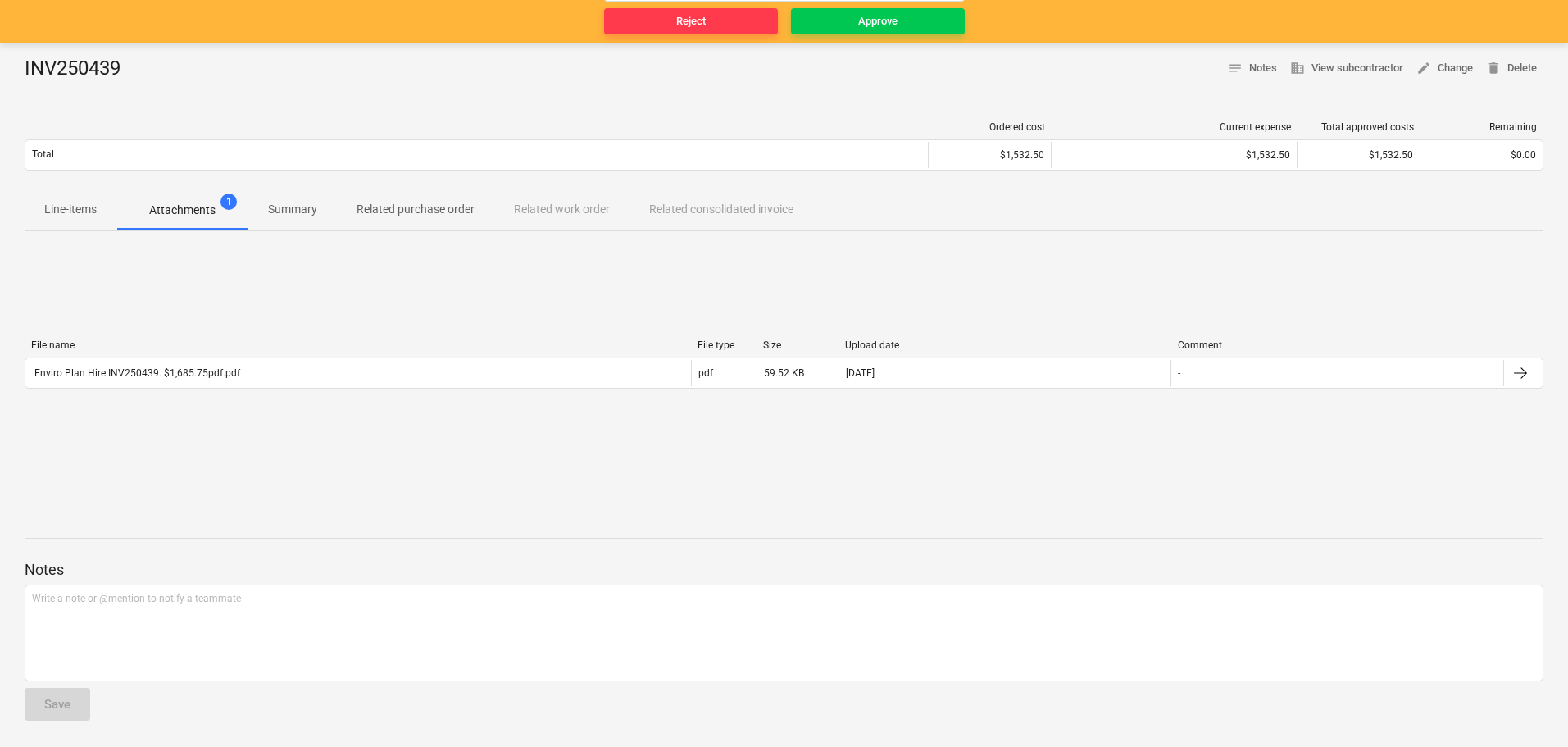
scroll to position [0, 0]
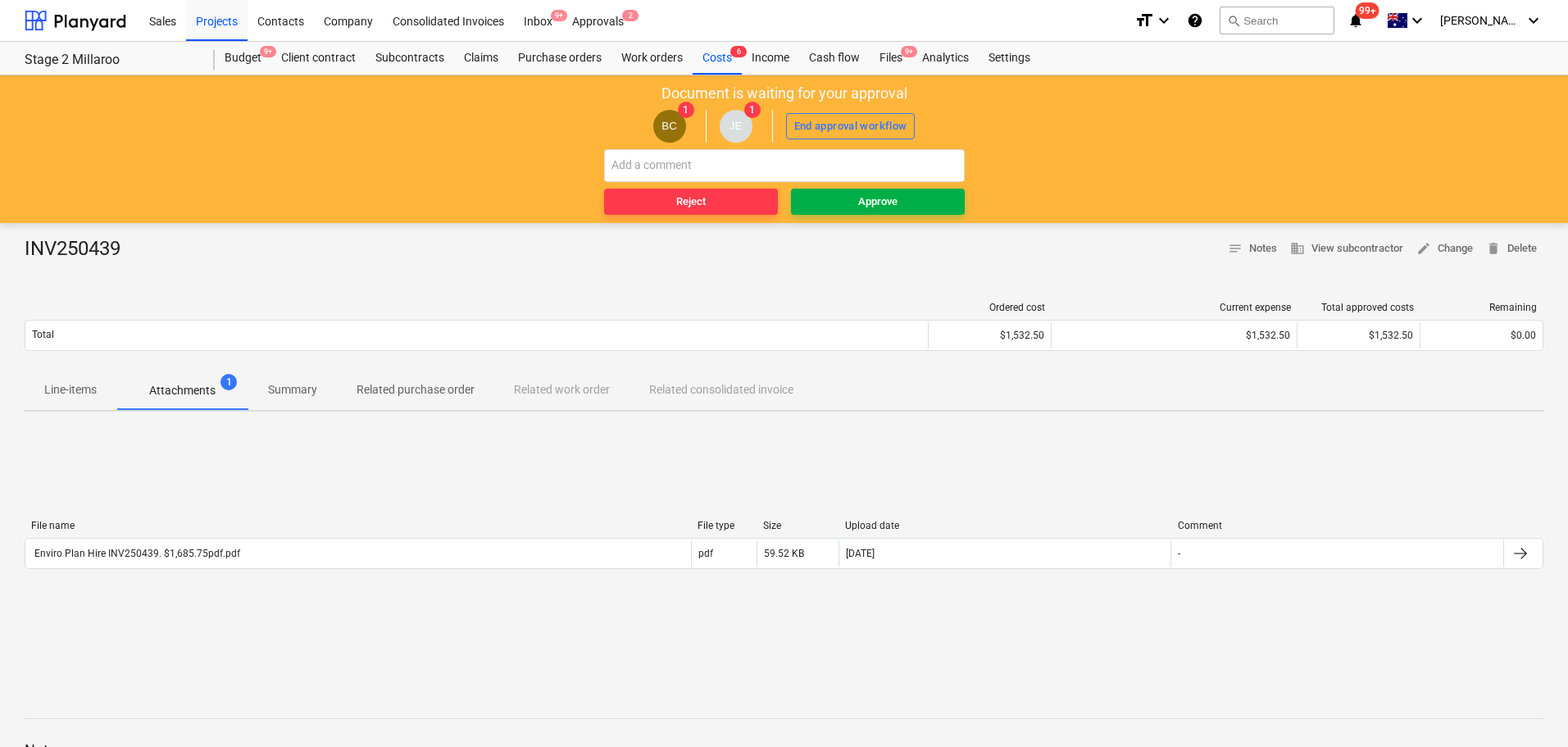
click at [900, 204] on span "Approve" at bounding box center [878, 202] width 161 height 19
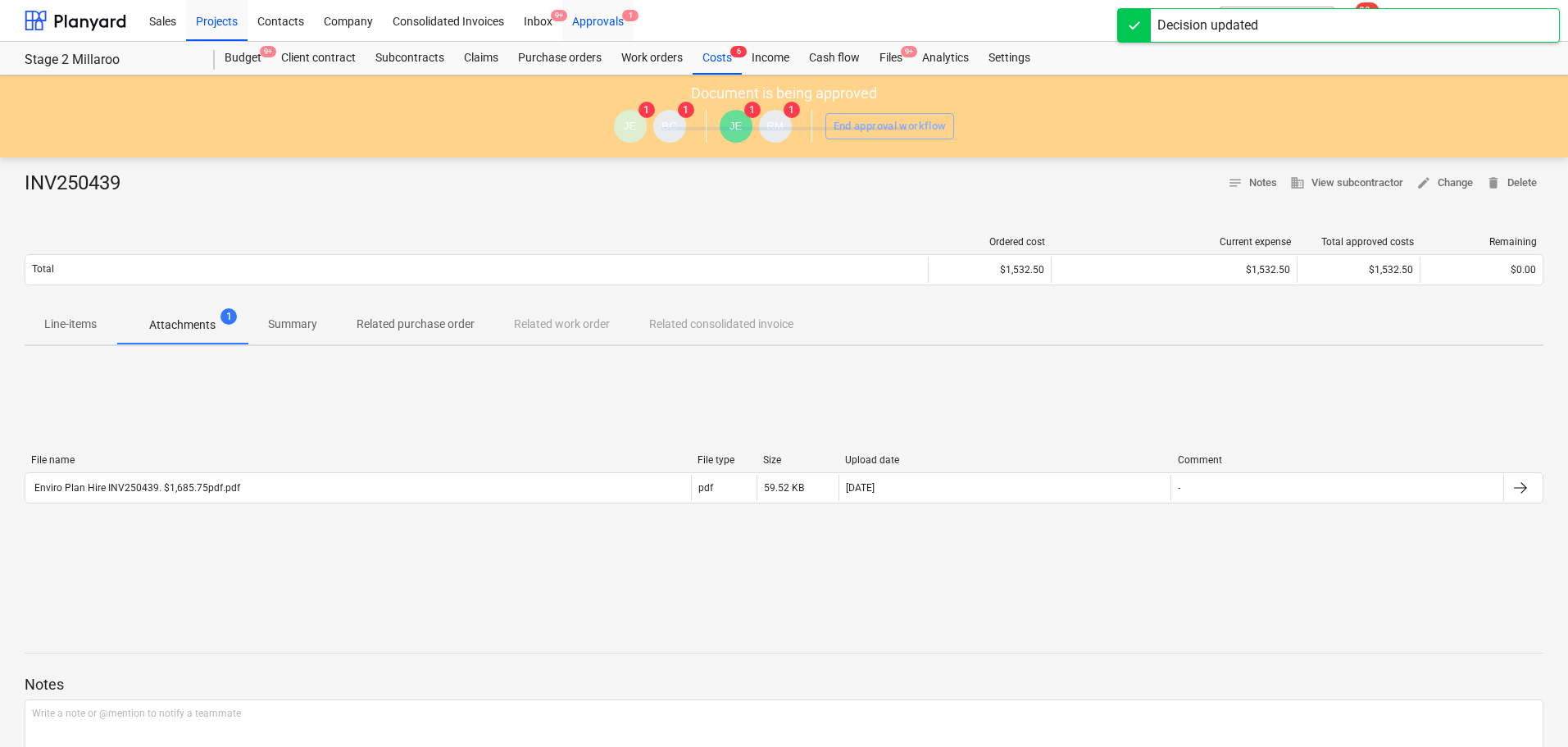
drag, startPoint x: 600, startPoint y: 18, endPoint x: 597, endPoint y: 34, distance: 16.3
click at [600, 17] on div "Approvals 1" at bounding box center [597, 20] width 72 height 41
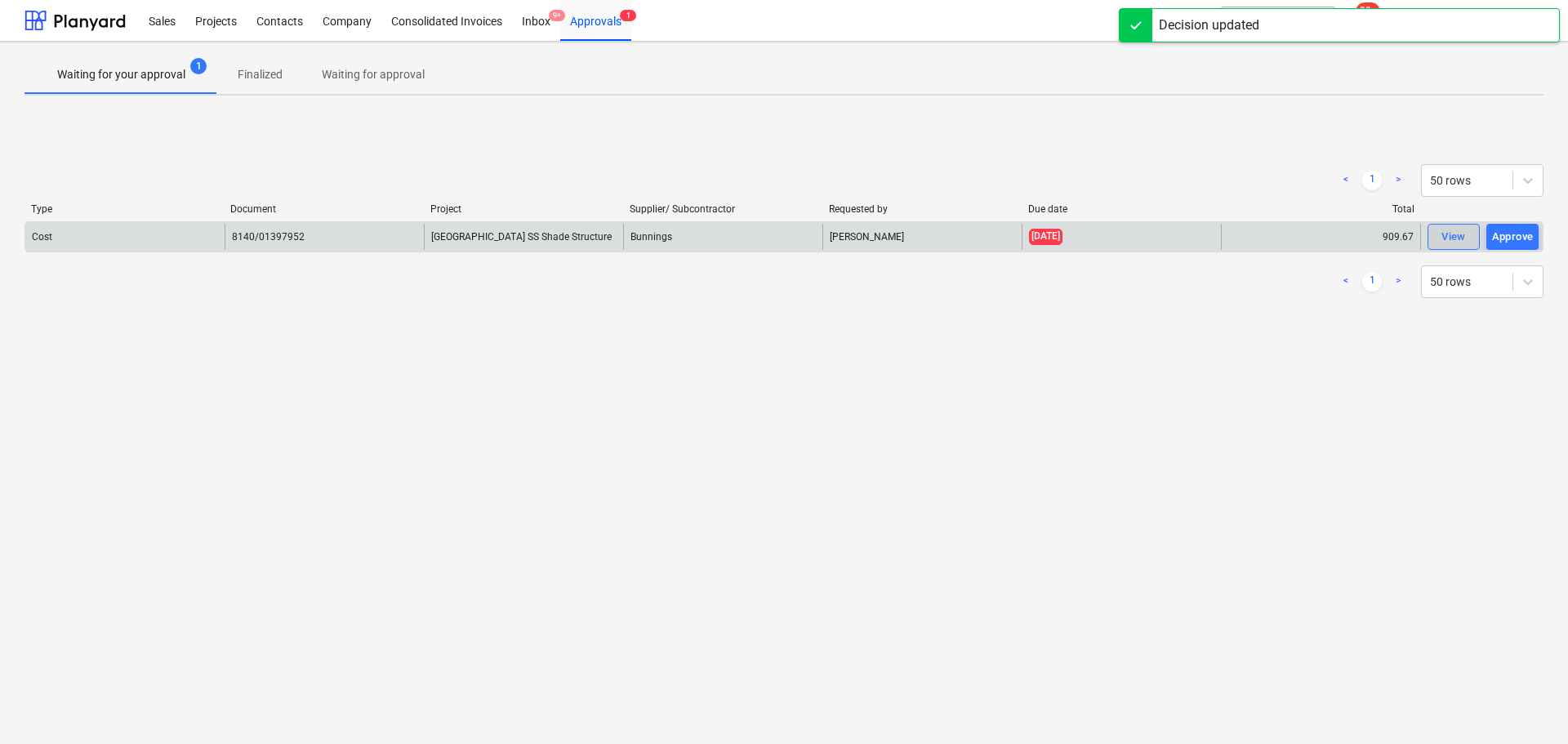
click at [1454, 231] on div "View" at bounding box center [1454, 237] width 24 height 19
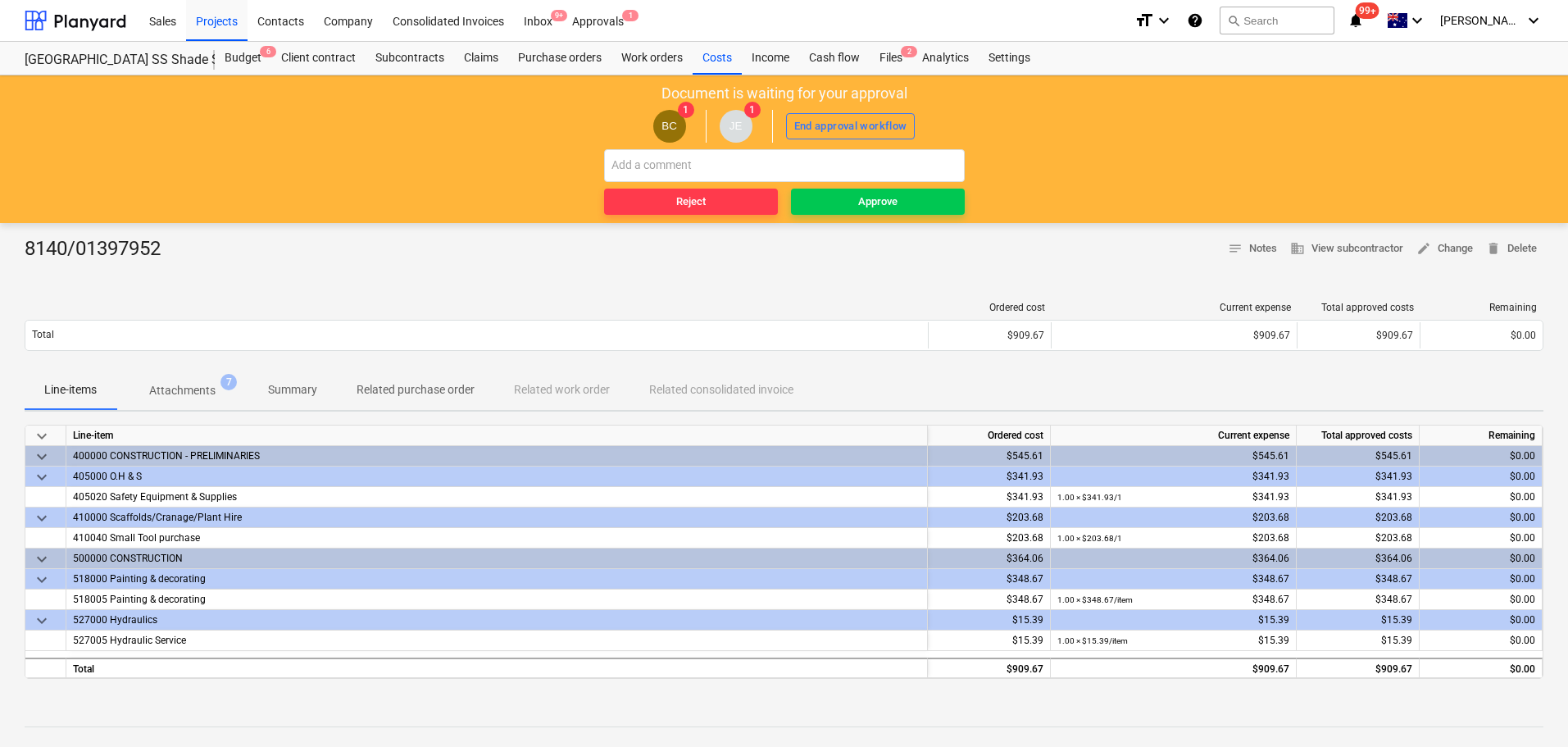
scroll to position [164, 0]
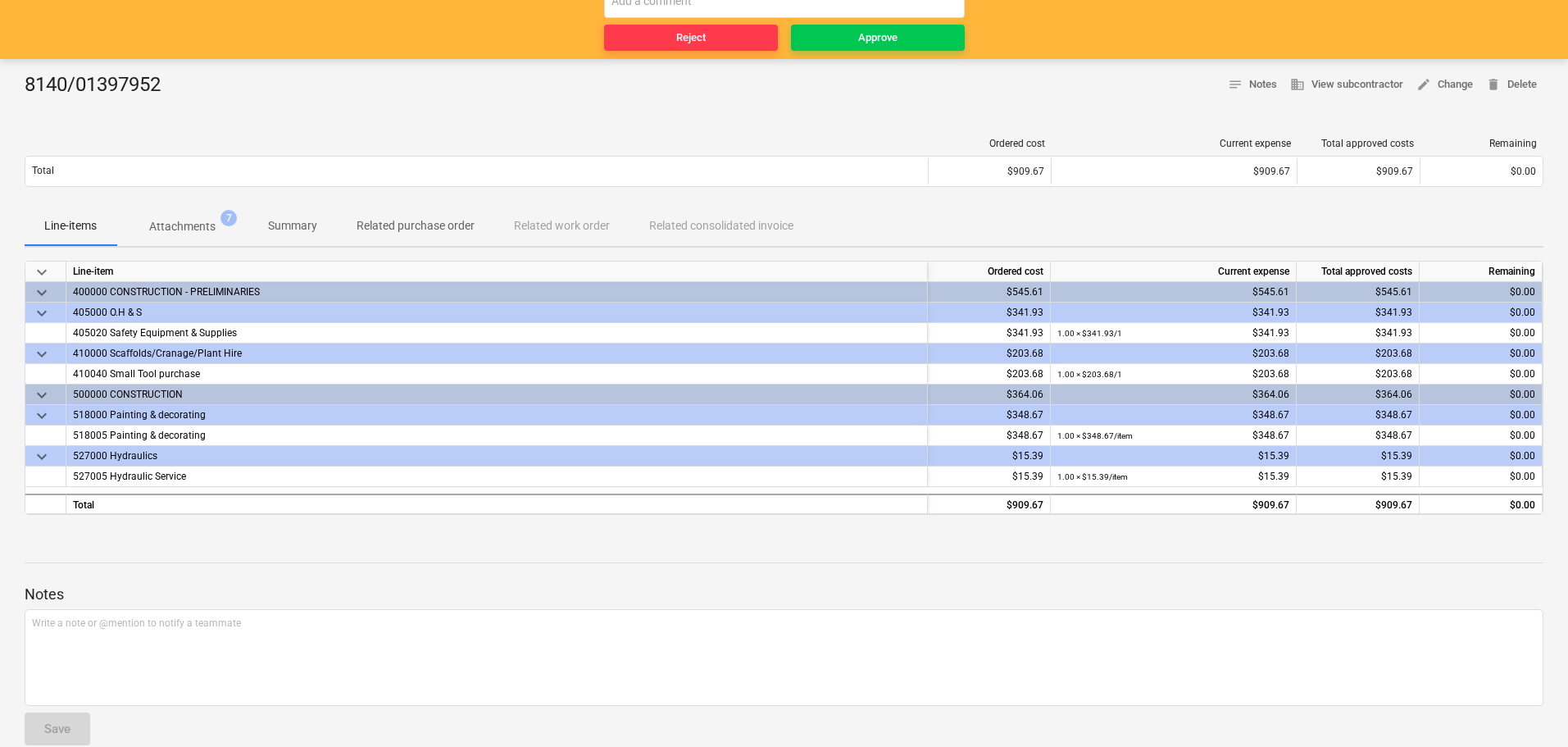
click at [198, 206] on button "Attachments 7" at bounding box center [182, 226] width 132 height 40
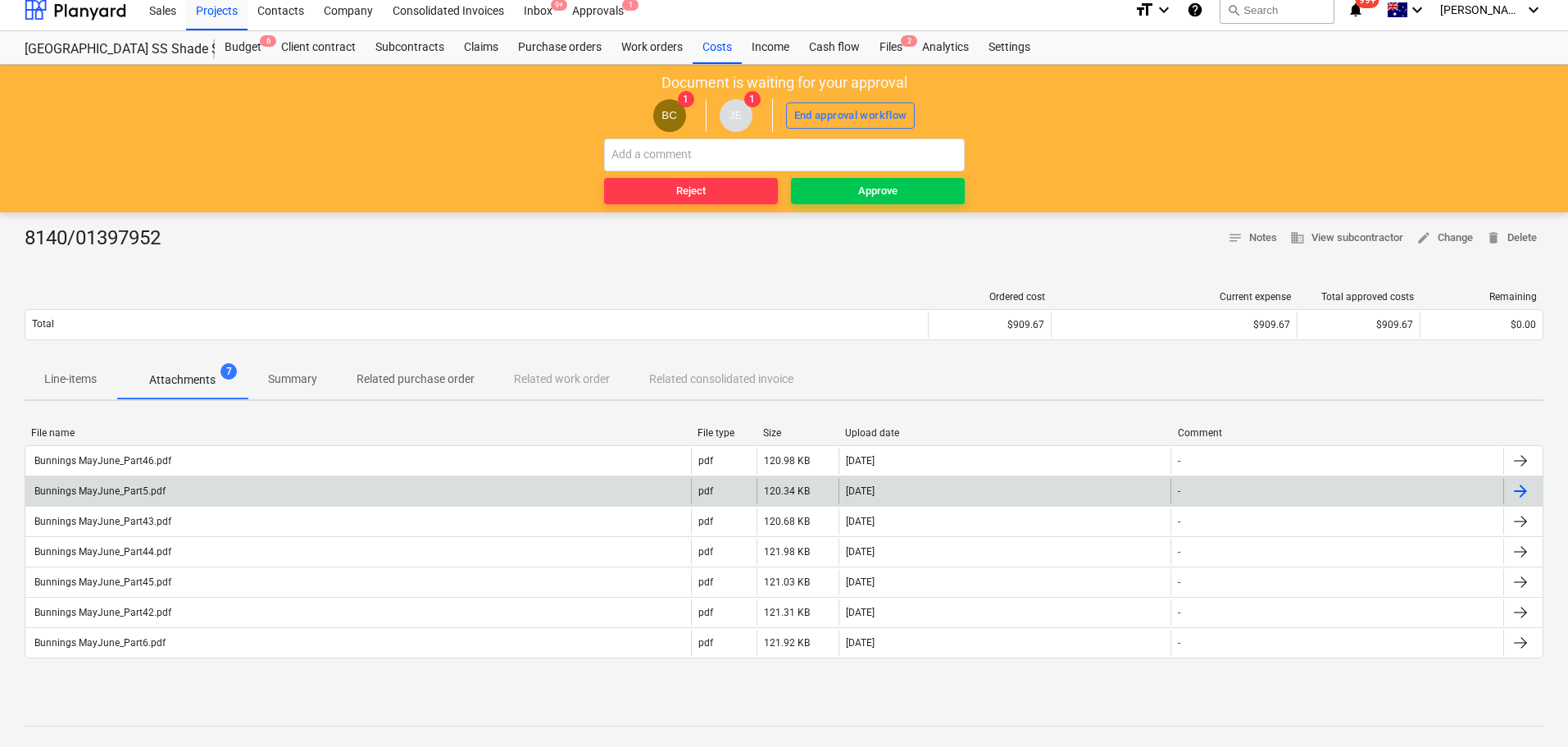
scroll to position [164, 0]
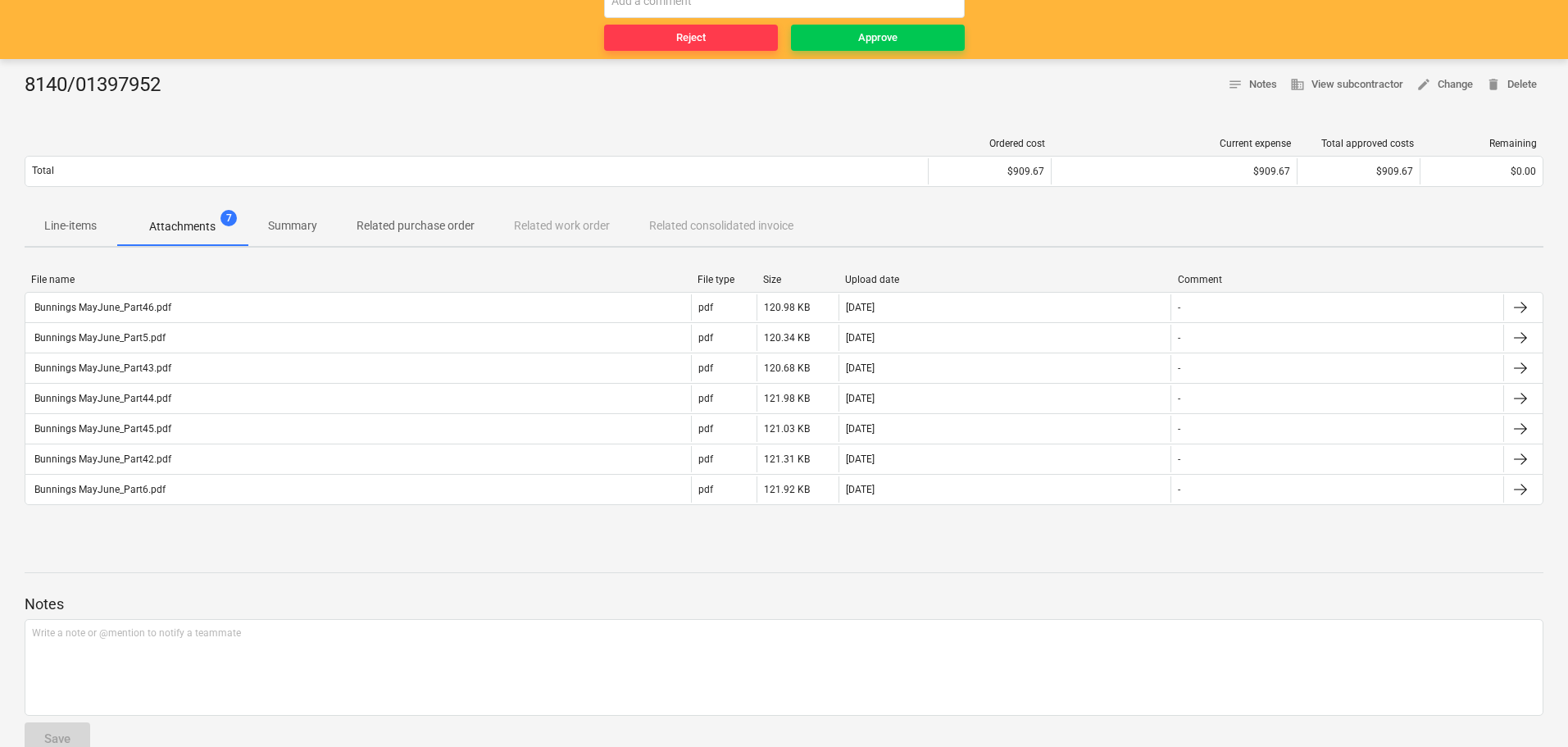
click at [98, 230] on span "Line-items" at bounding box center [70, 225] width 92 height 27
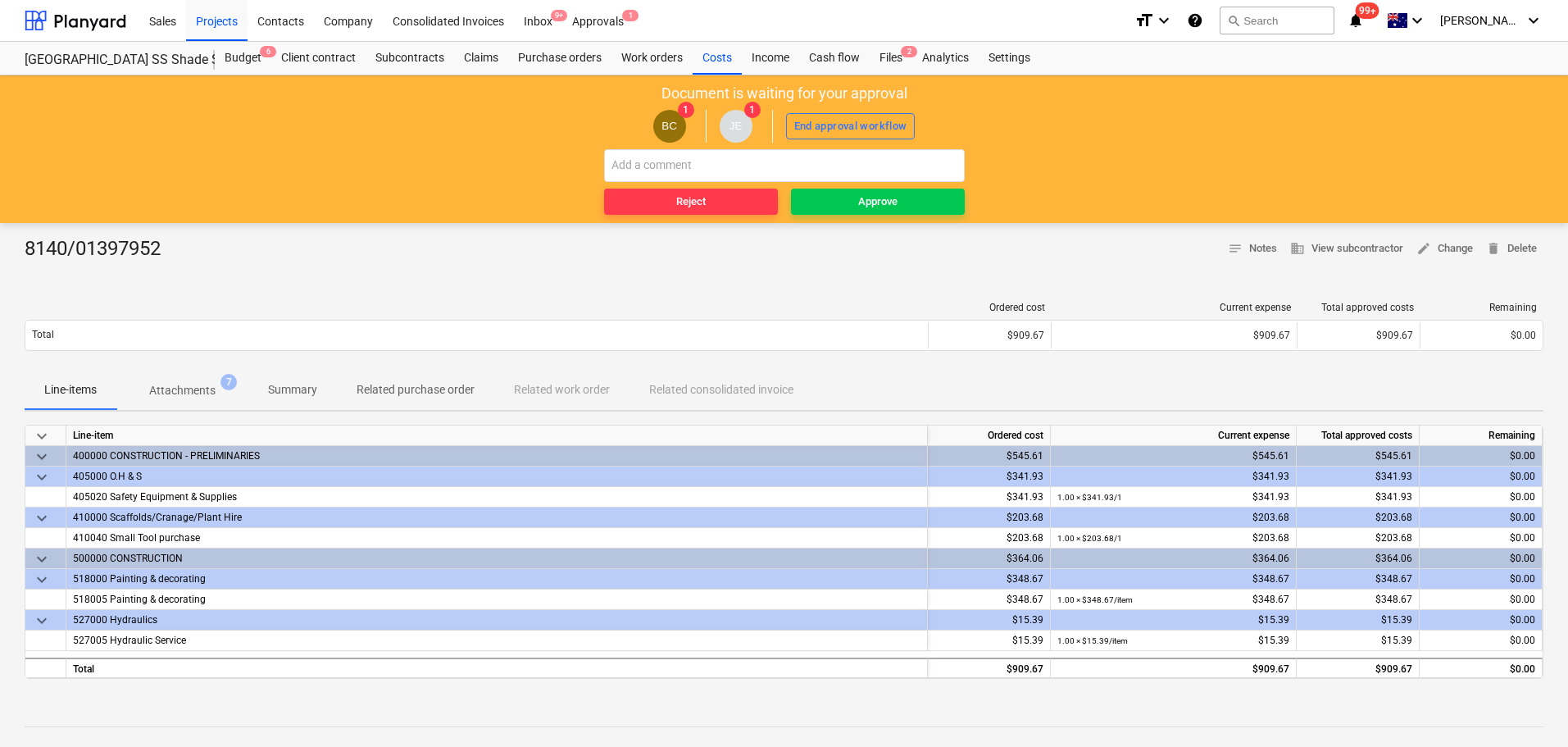
click at [186, 391] on p "Attachments" at bounding box center [182, 390] width 66 height 17
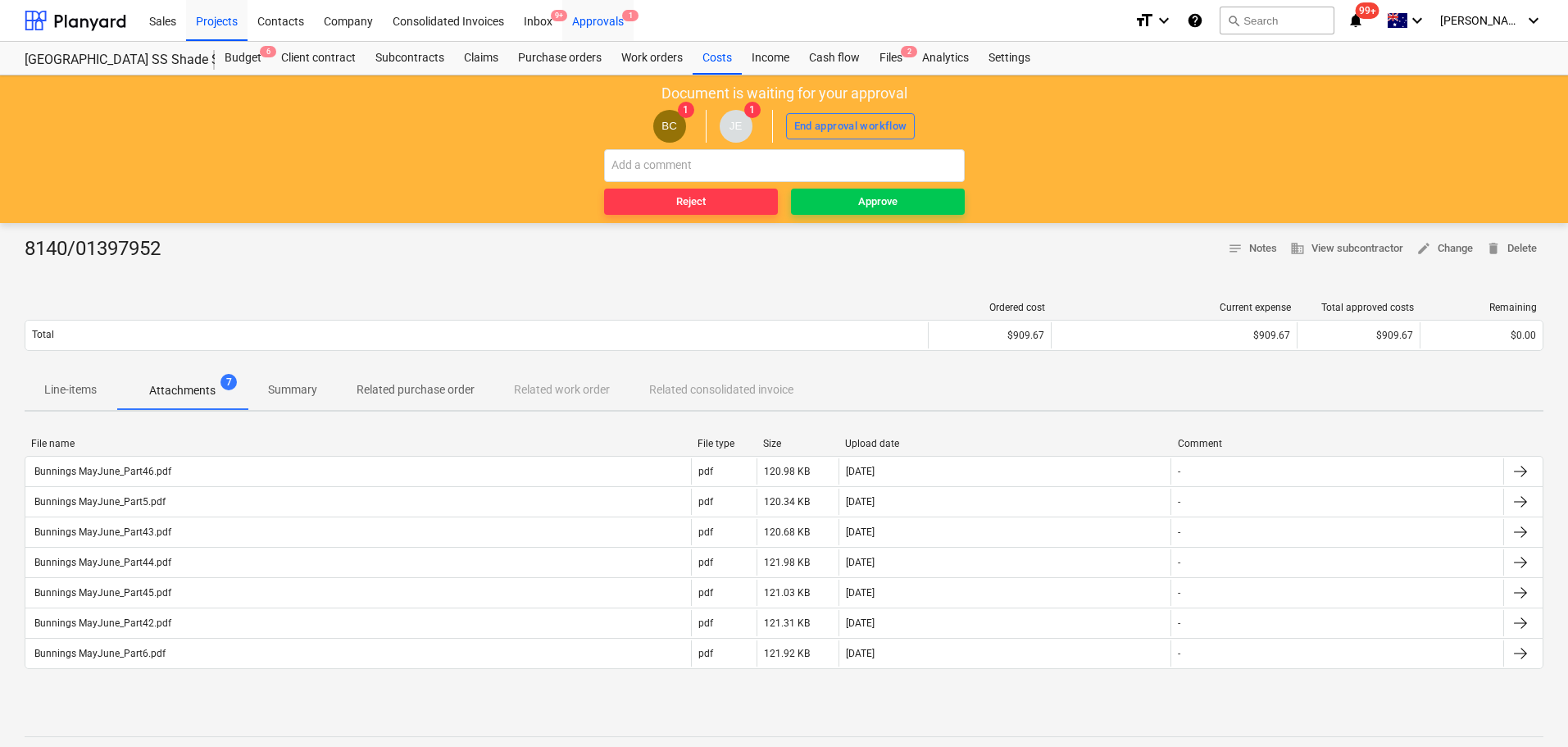
click at [602, 22] on div "Approvals 1" at bounding box center [597, 20] width 72 height 41
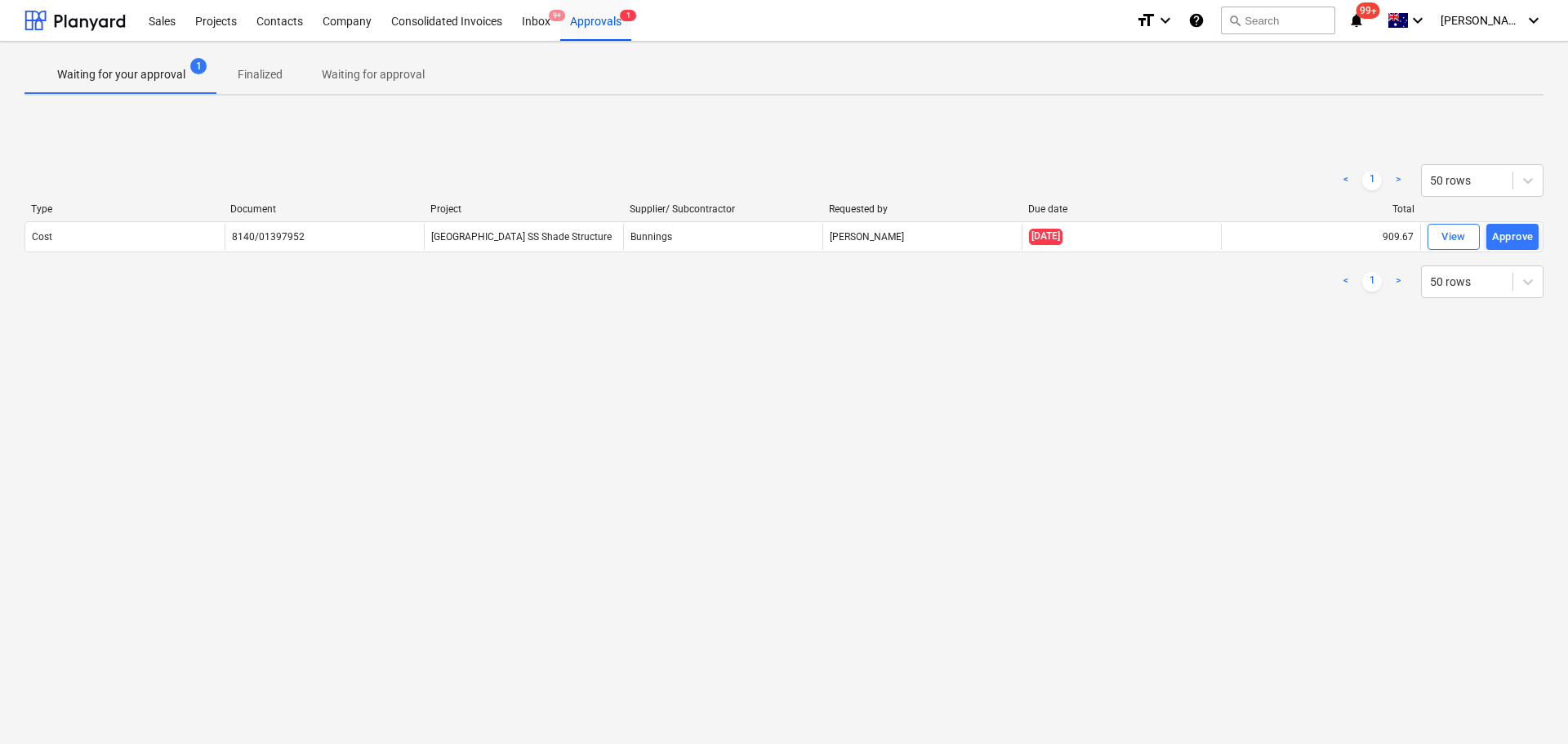
drag, startPoint x: 1460, startPoint y: 237, endPoint x: 1124, endPoint y: 390, distance: 369.2
click at [1460, 237] on div "View" at bounding box center [1454, 237] width 24 height 19
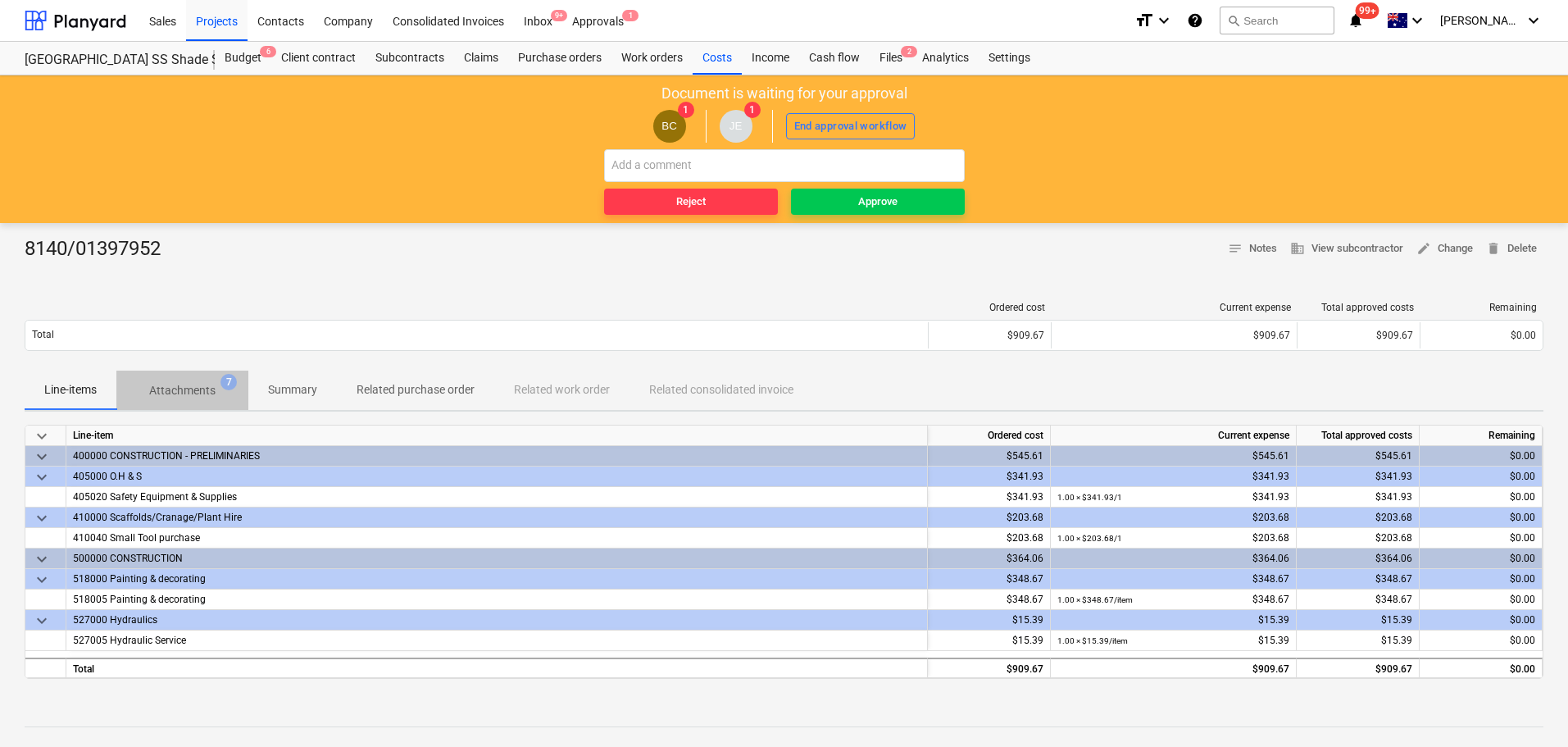
click at [164, 395] on p "Attachments" at bounding box center [182, 390] width 66 height 17
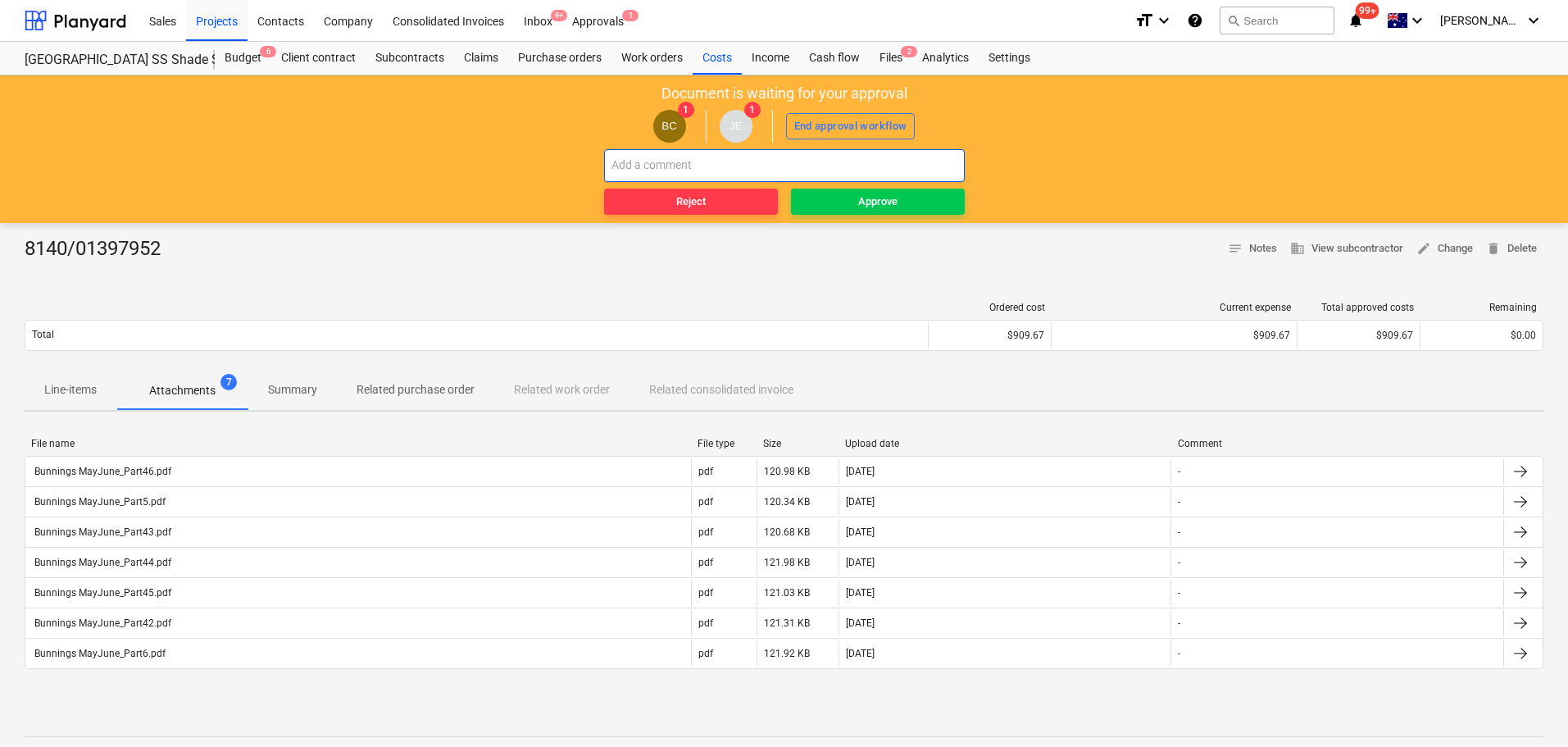
click at [702, 155] on input "text" at bounding box center [785, 166] width 361 height 33
click at [702, 158] on input "you" at bounding box center [785, 166] width 361 height 33
drag, startPoint x: 642, startPoint y: 158, endPoint x: 579, endPoint y: 159, distance: 63.0
click at [581, 159] on div "Document is waiting for your approval BC 1 JE 1 End approval workflow you Rejec…" at bounding box center [784, 149] width 1568 height 148
type input "plesae re-submit individual invoices"
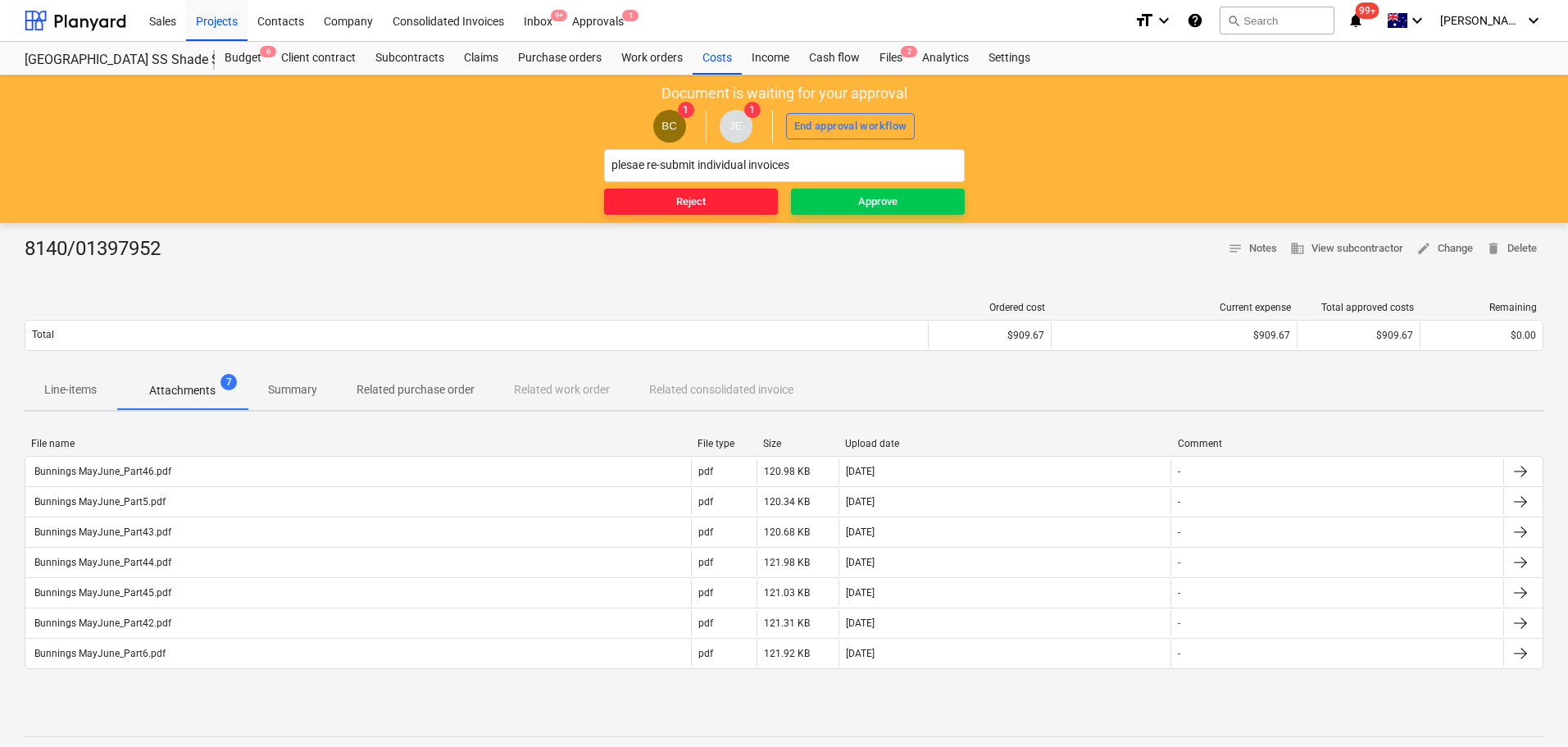
click at [738, 201] on span "Reject" at bounding box center [691, 202] width 161 height 19
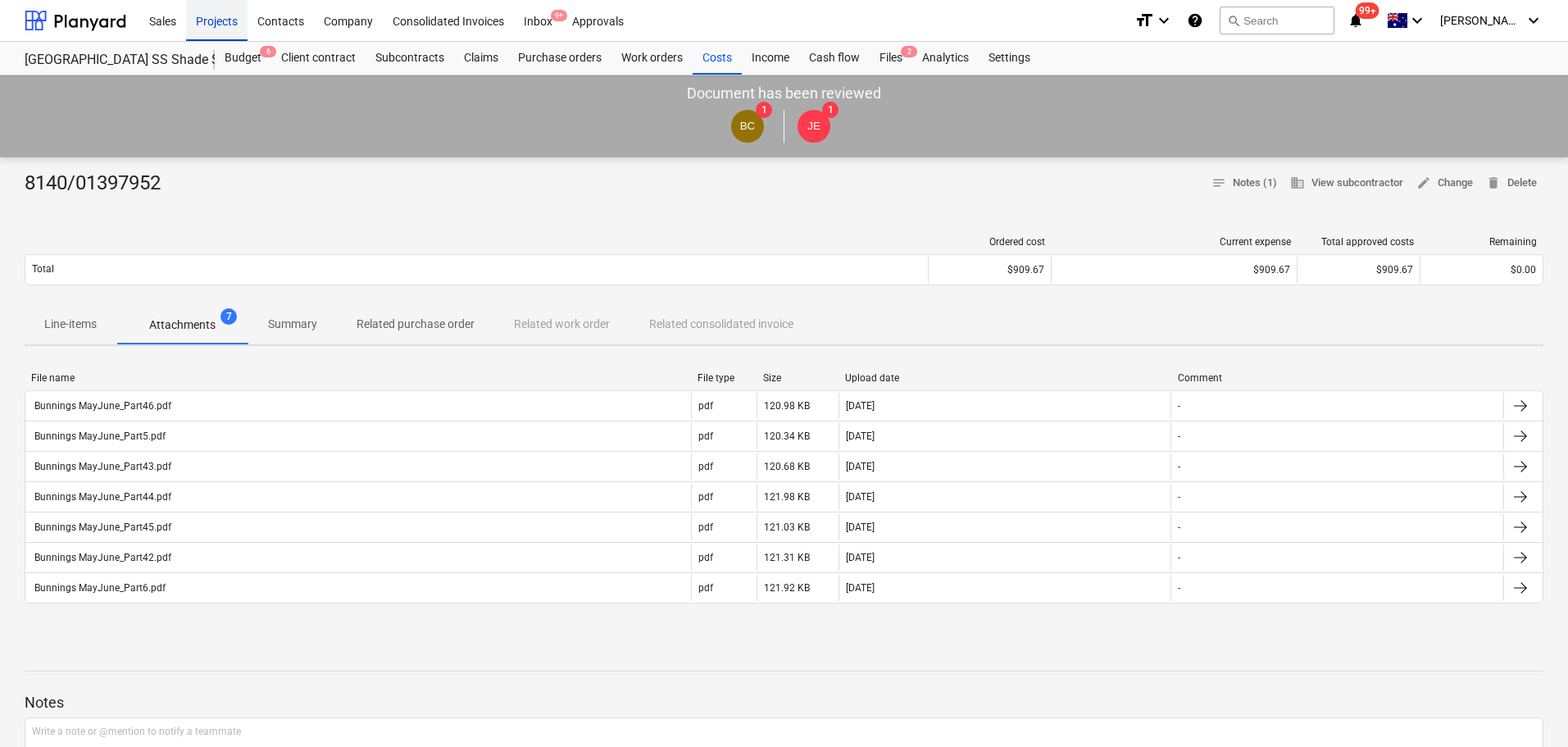
click at [222, 21] on div "Projects" at bounding box center [217, 20] width 61 height 41
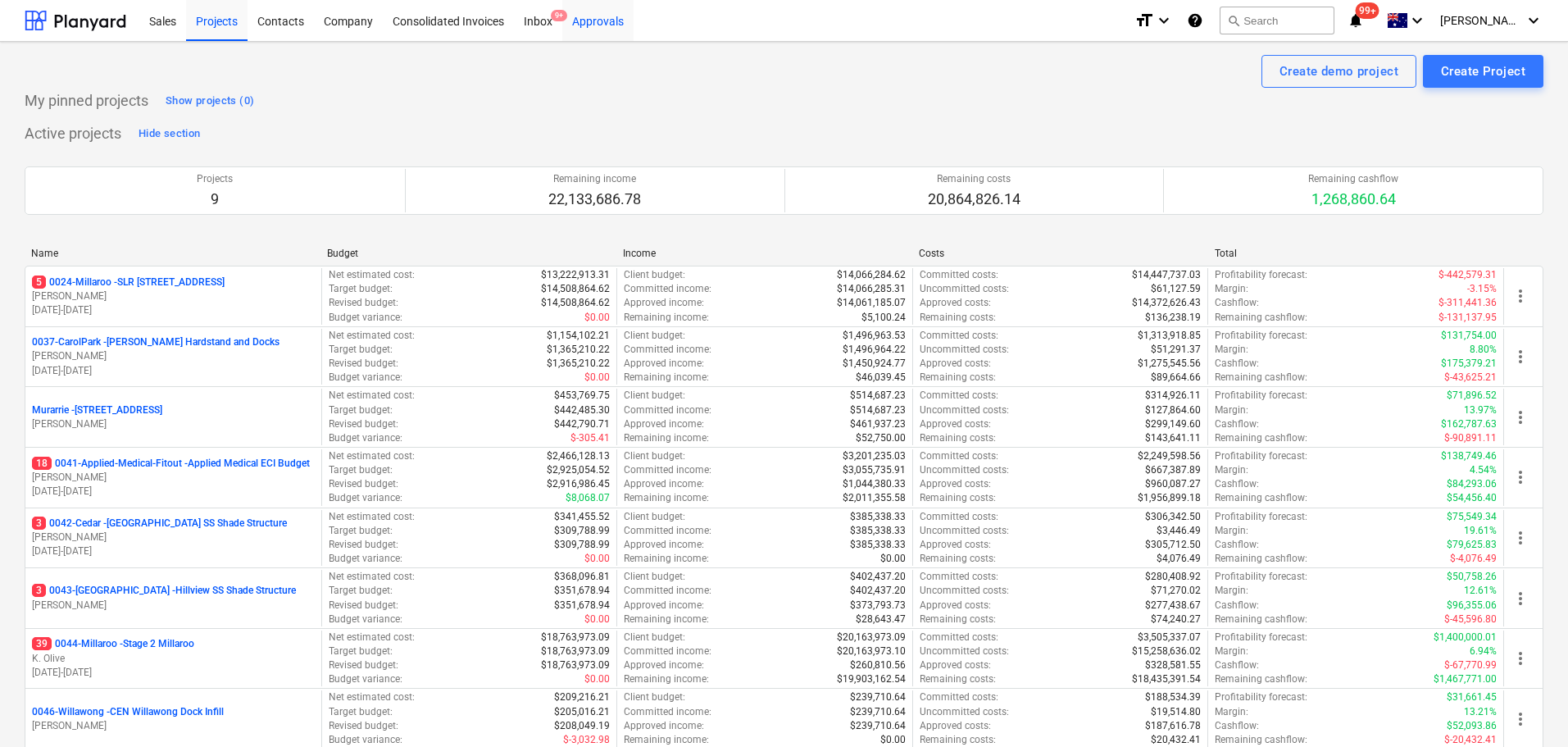
click at [585, 16] on div "Approvals" at bounding box center [597, 20] width 72 height 41
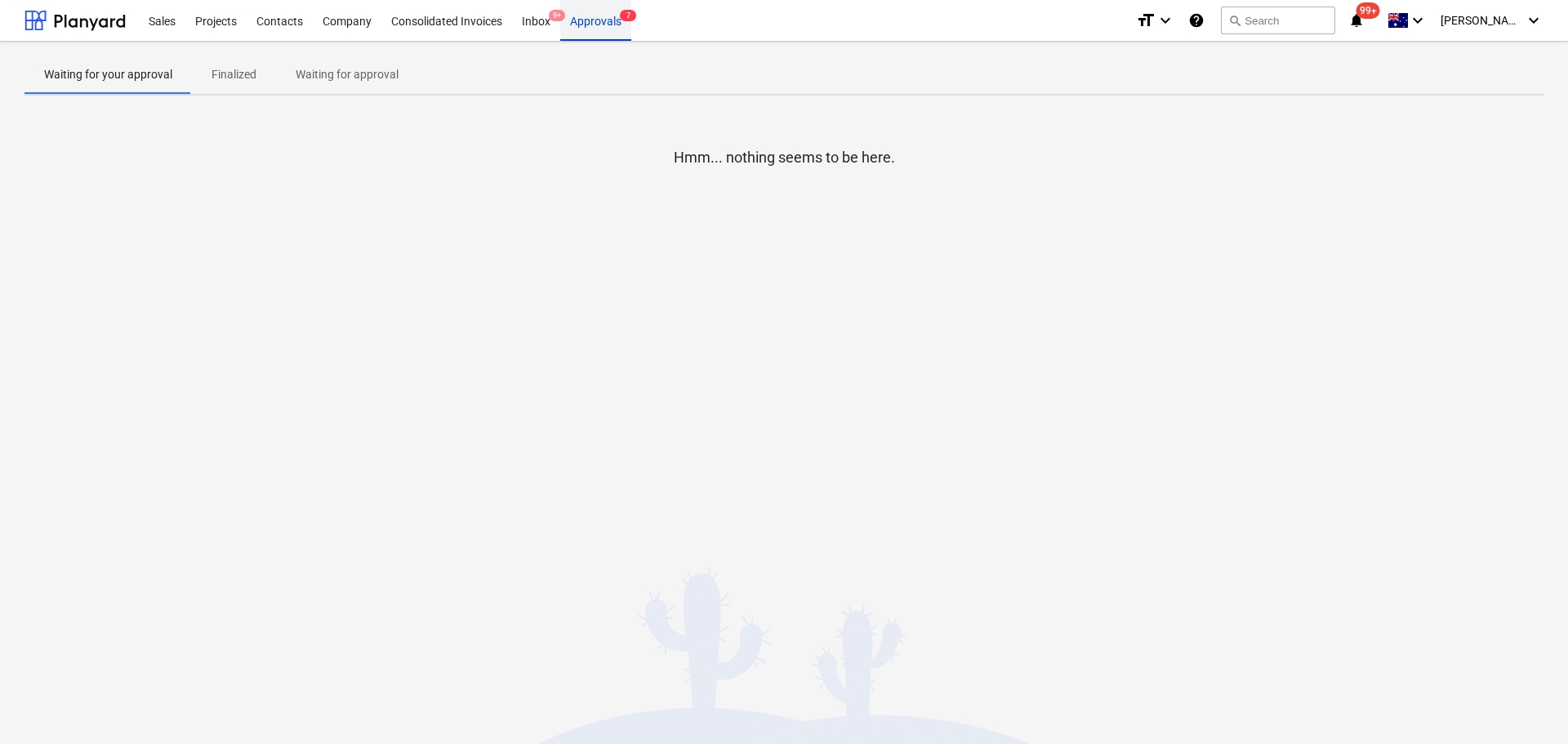
click at [600, 14] on div "Approvals 7" at bounding box center [595, 20] width 71 height 41
